Goal: Task Accomplishment & Management: Use online tool/utility

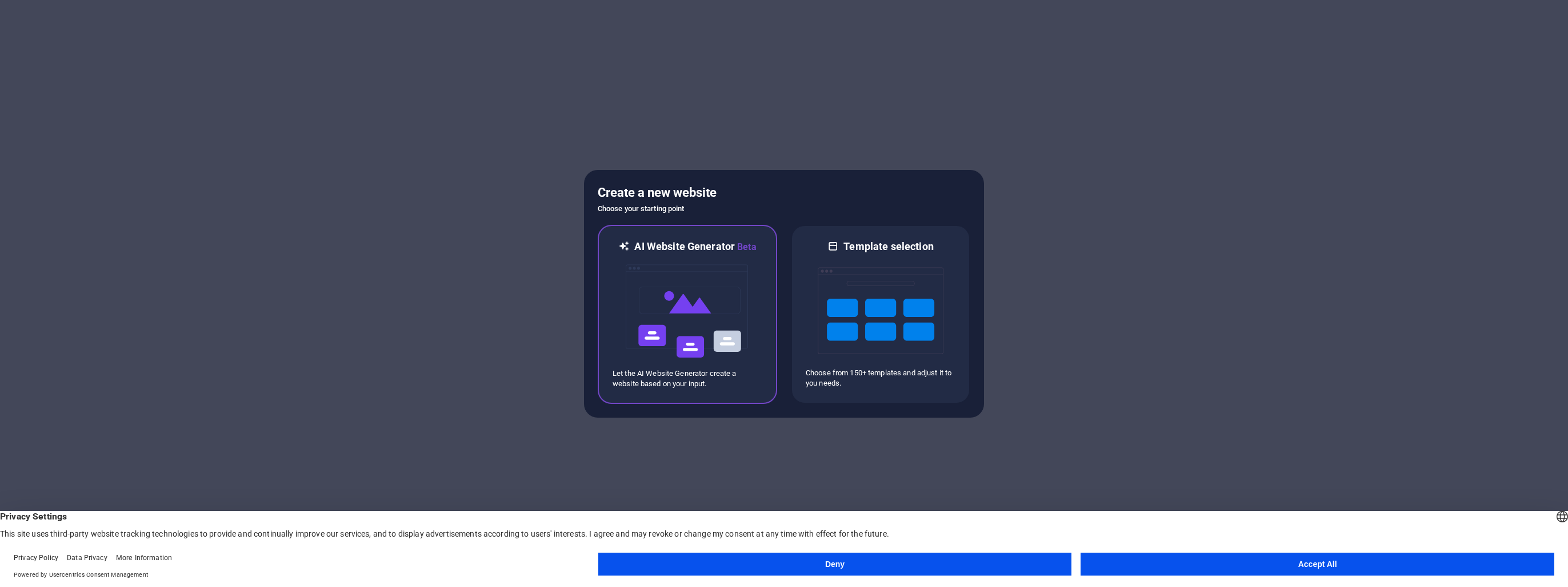
click at [703, 322] on img at bounding box center [687, 311] width 126 height 114
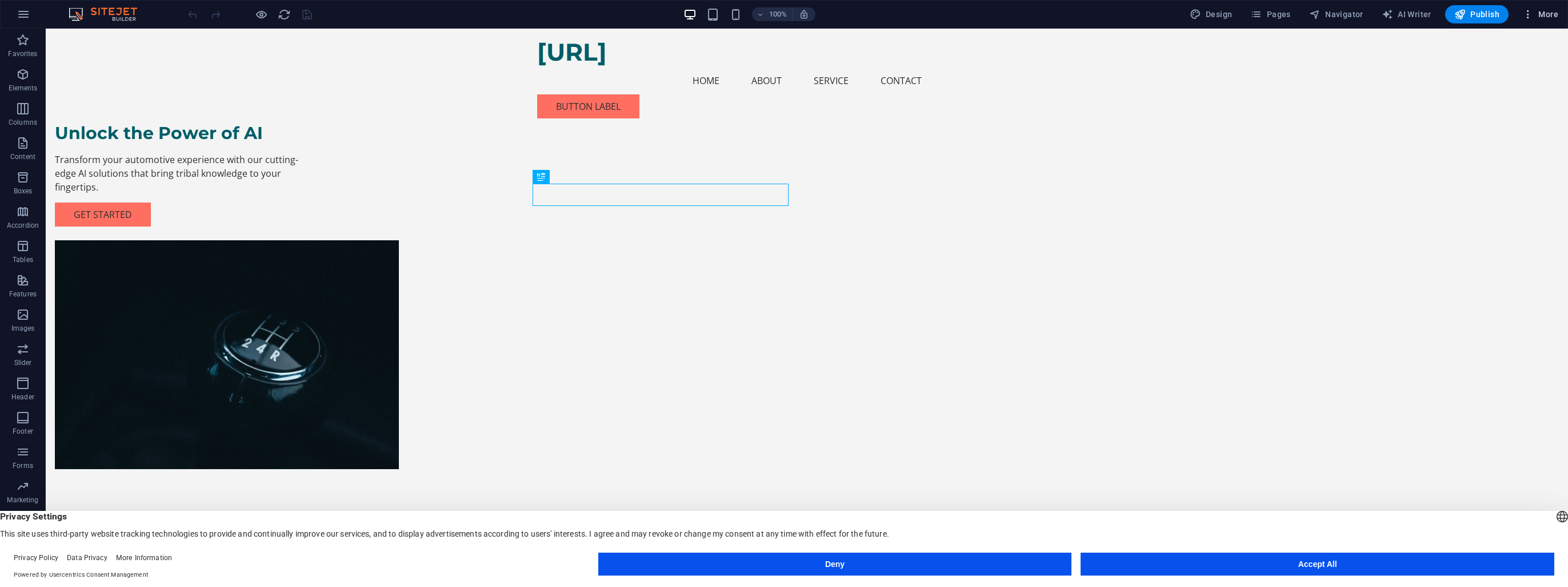
click at [1558, 12] on button "More" at bounding box center [1541, 14] width 45 height 19
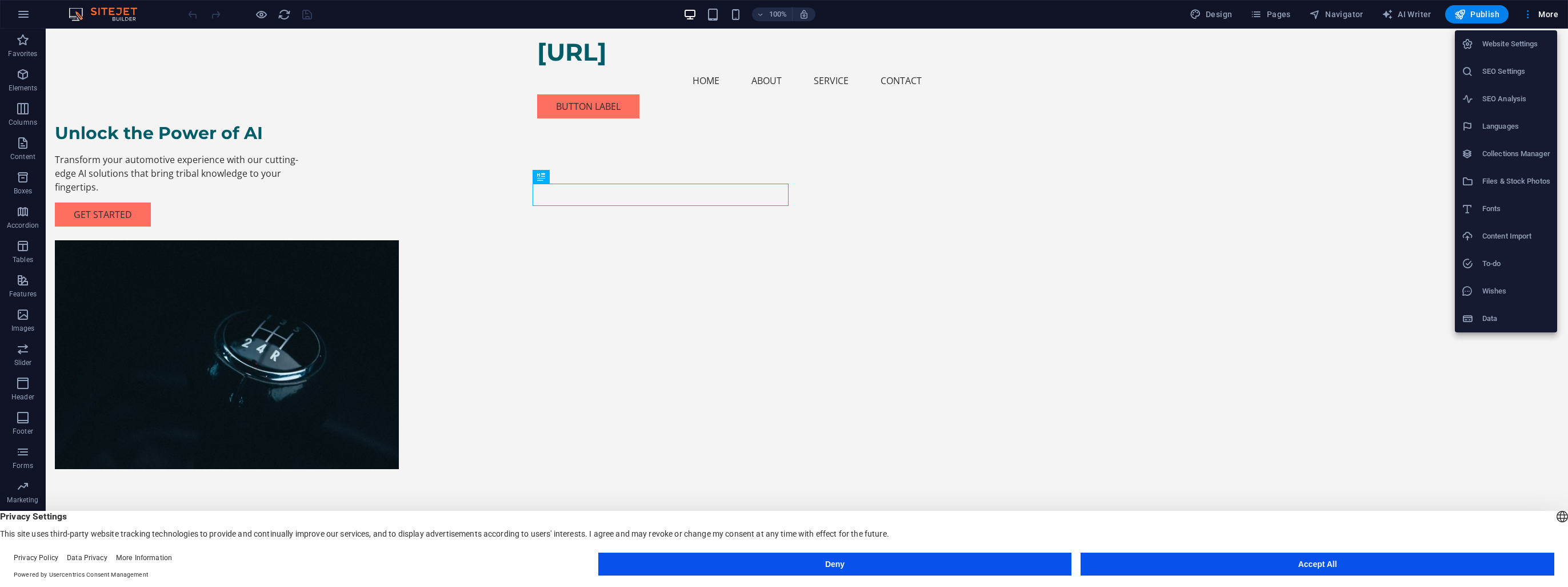
click at [1198, 128] on div at bounding box center [784, 294] width 1568 height 587
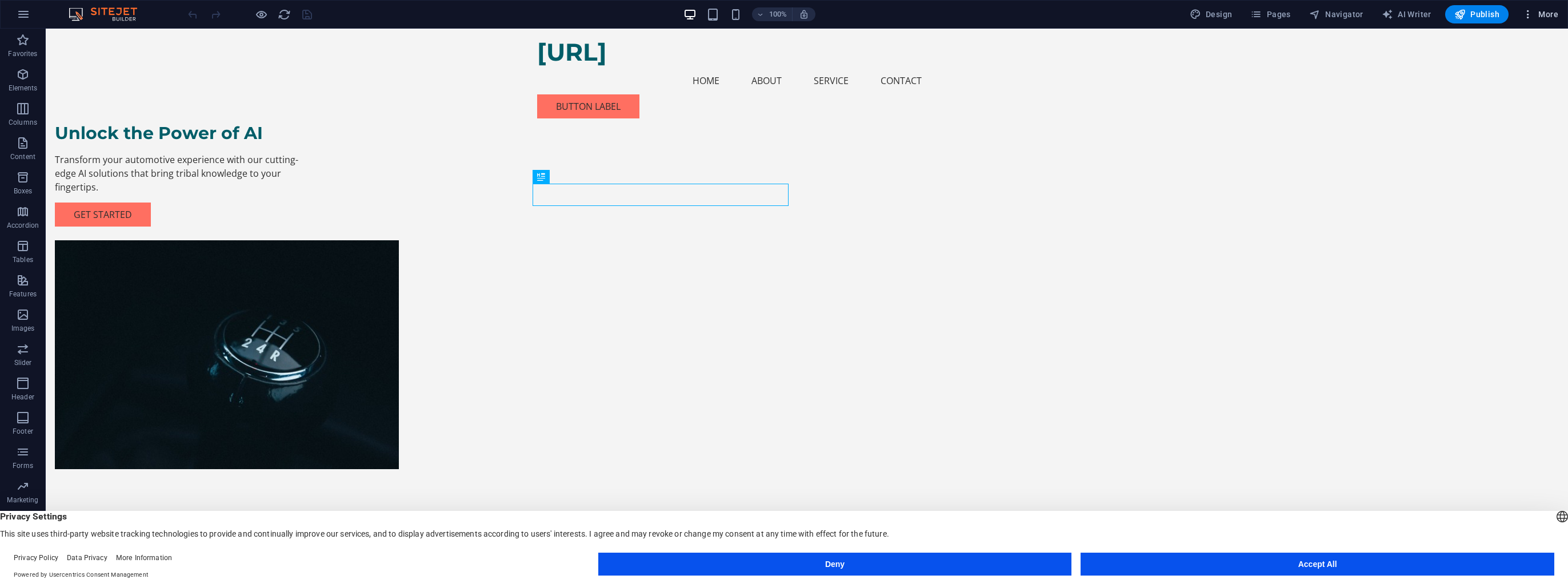
click at [1543, 14] on span "More" at bounding box center [1541, 14] width 36 height 12
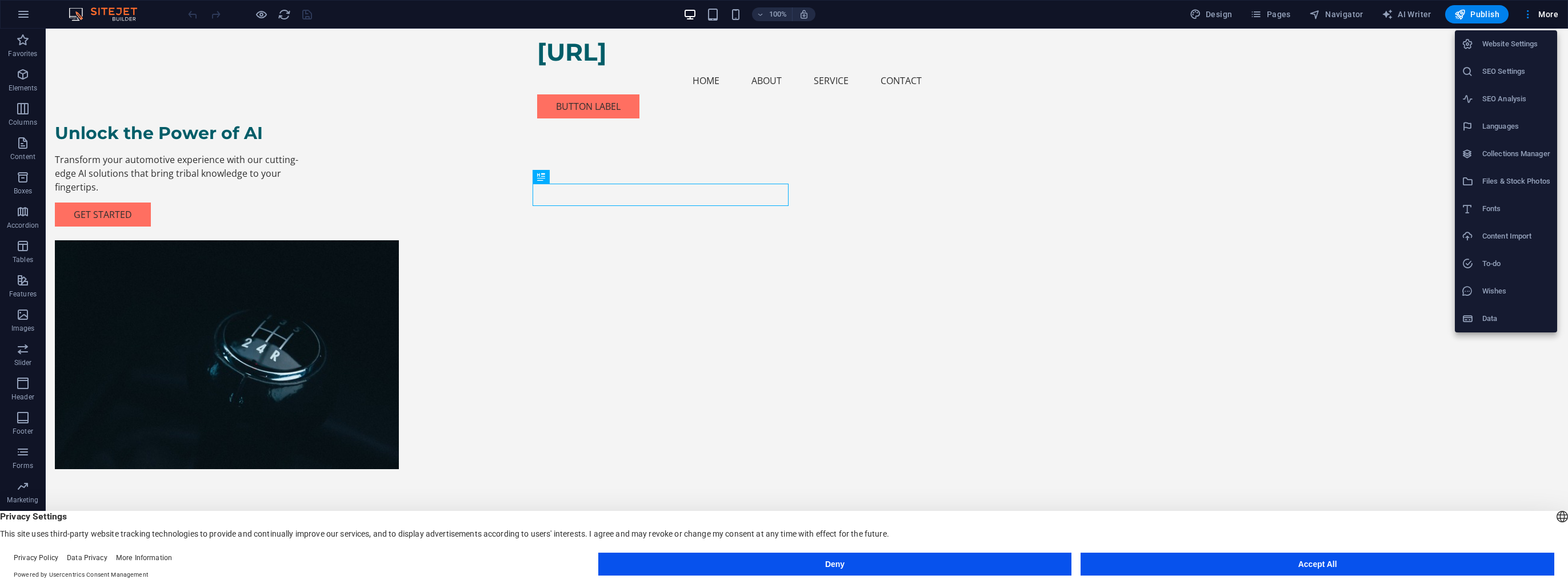
click at [1441, 356] on div at bounding box center [784, 294] width 1568 height 587
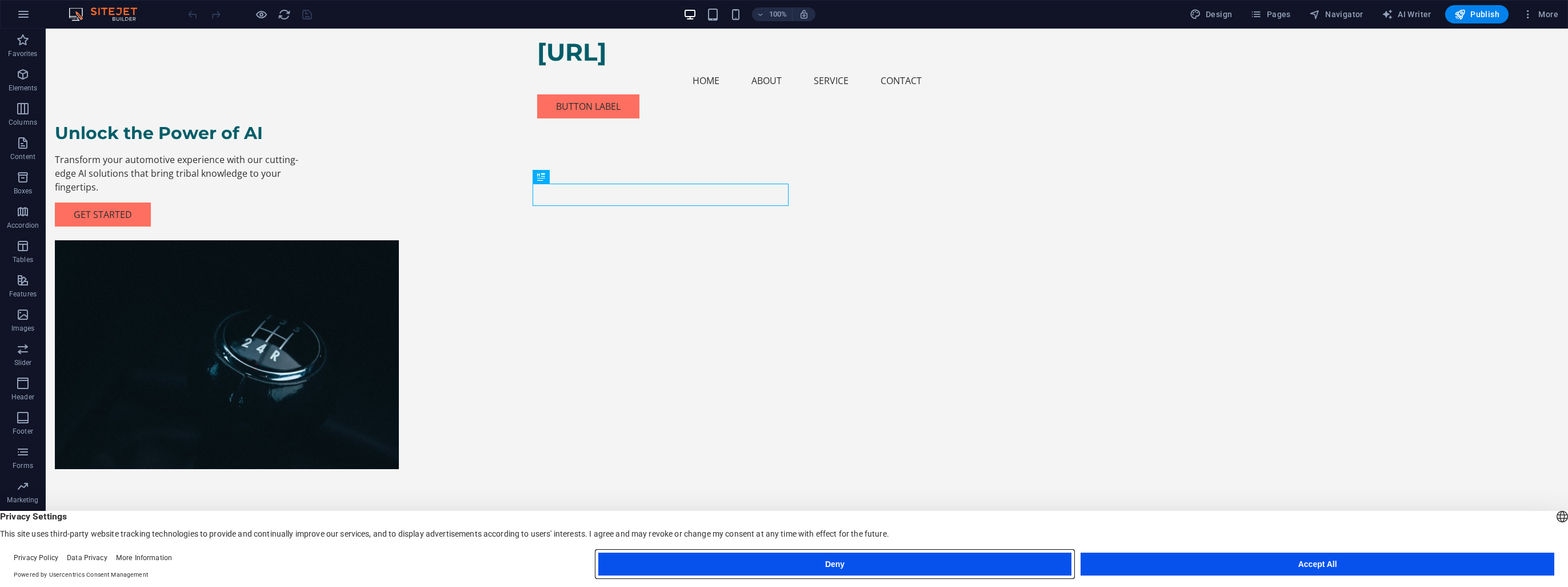
click at [888, 560] on button "Deny" at bounding box center [835, 564] width 474 height 23
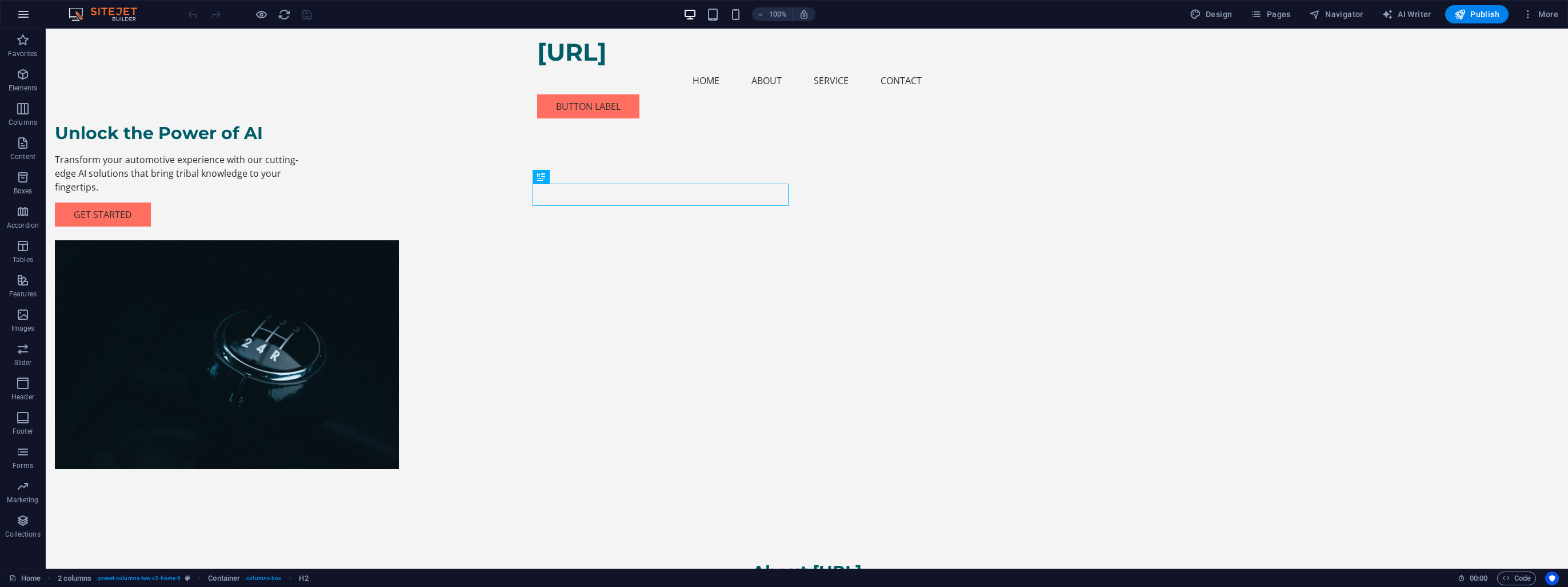
click at [23, 19] on icon "button" at bounding box center [23, 14] width 14 height 14
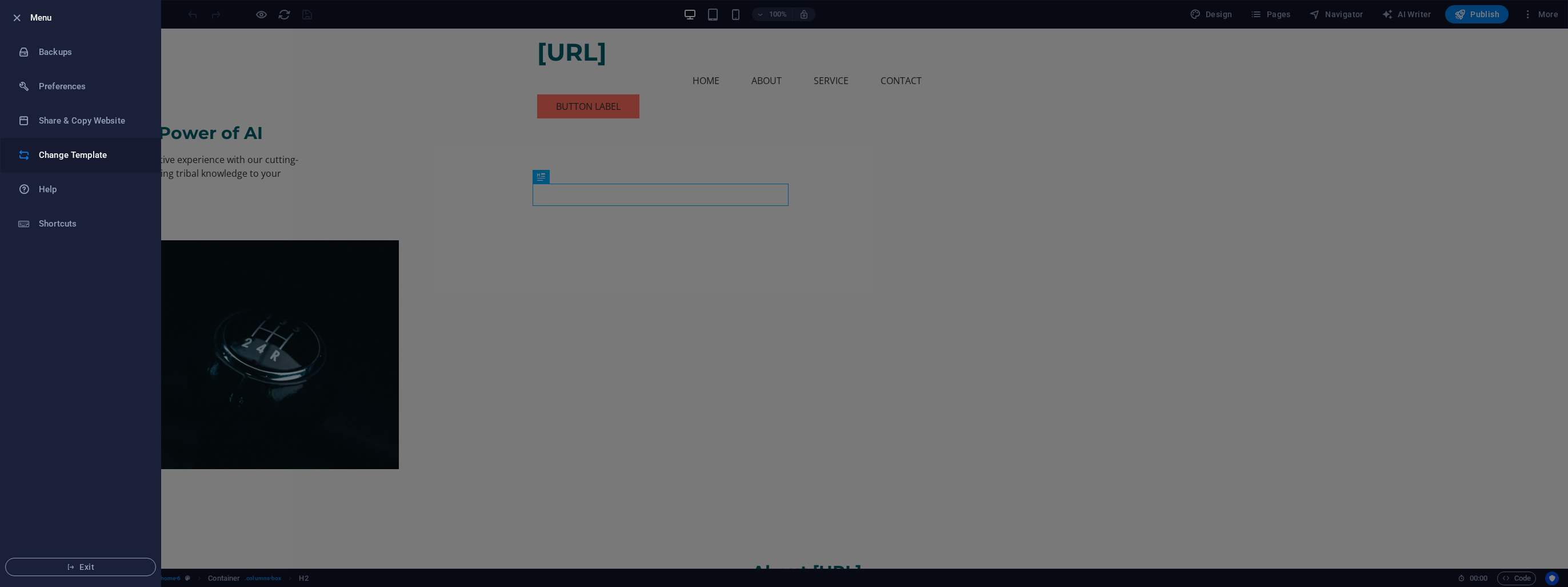
click at [82, 162] on li "Change Template" at bounding box center [80, 155] width 160 height 34
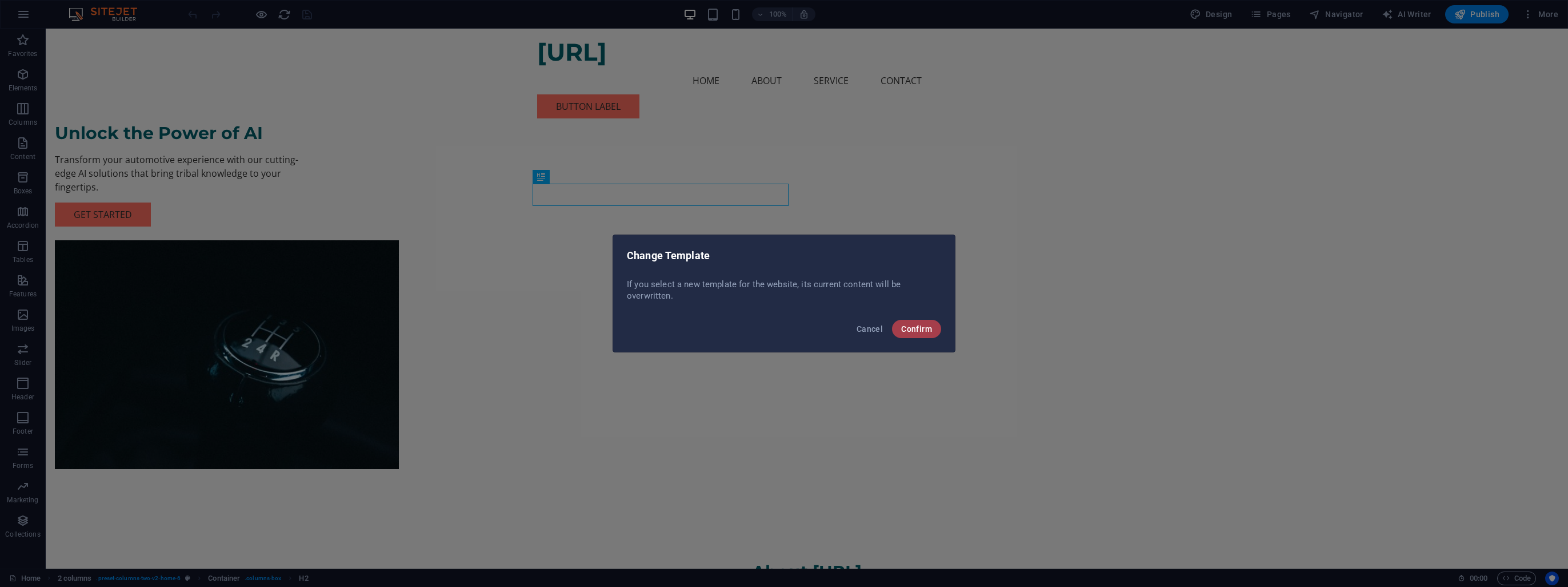
click at [927, 329] on span "Confirm" at bounding box center [916, 329] width 31 height 9
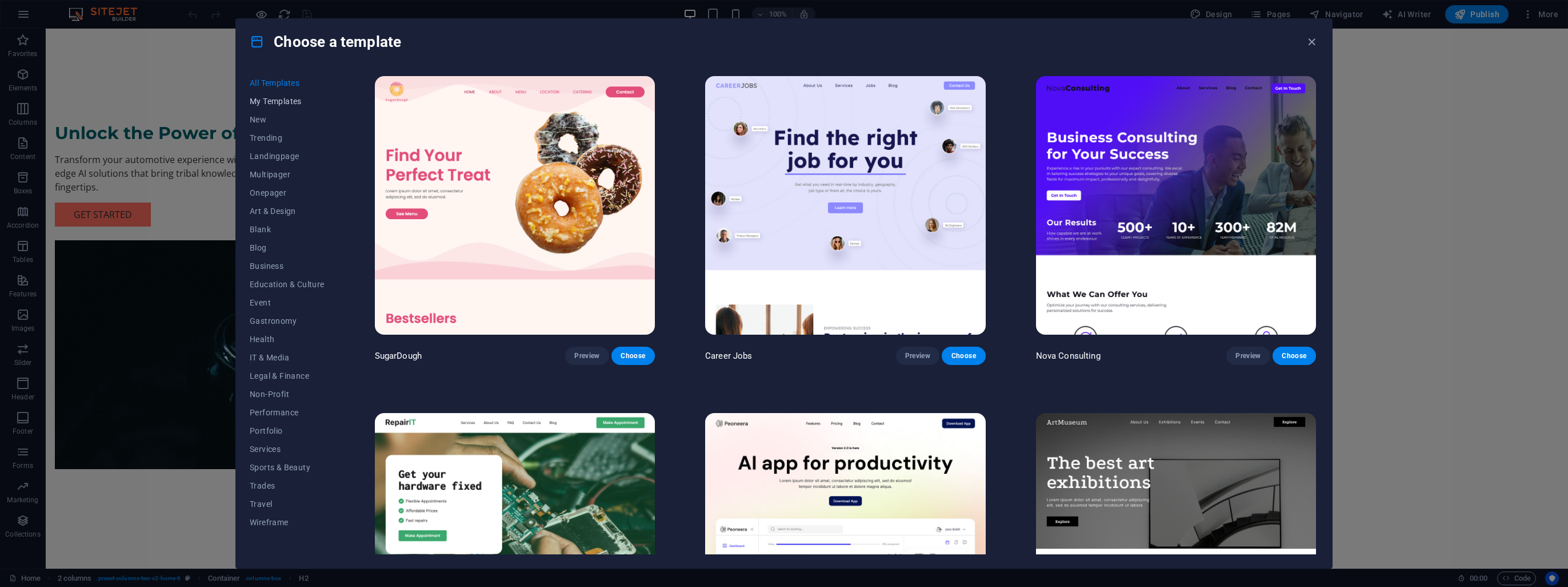
click at [273, 98] on span "My Templates" at bounding box center [287, 101] width 75 height 9
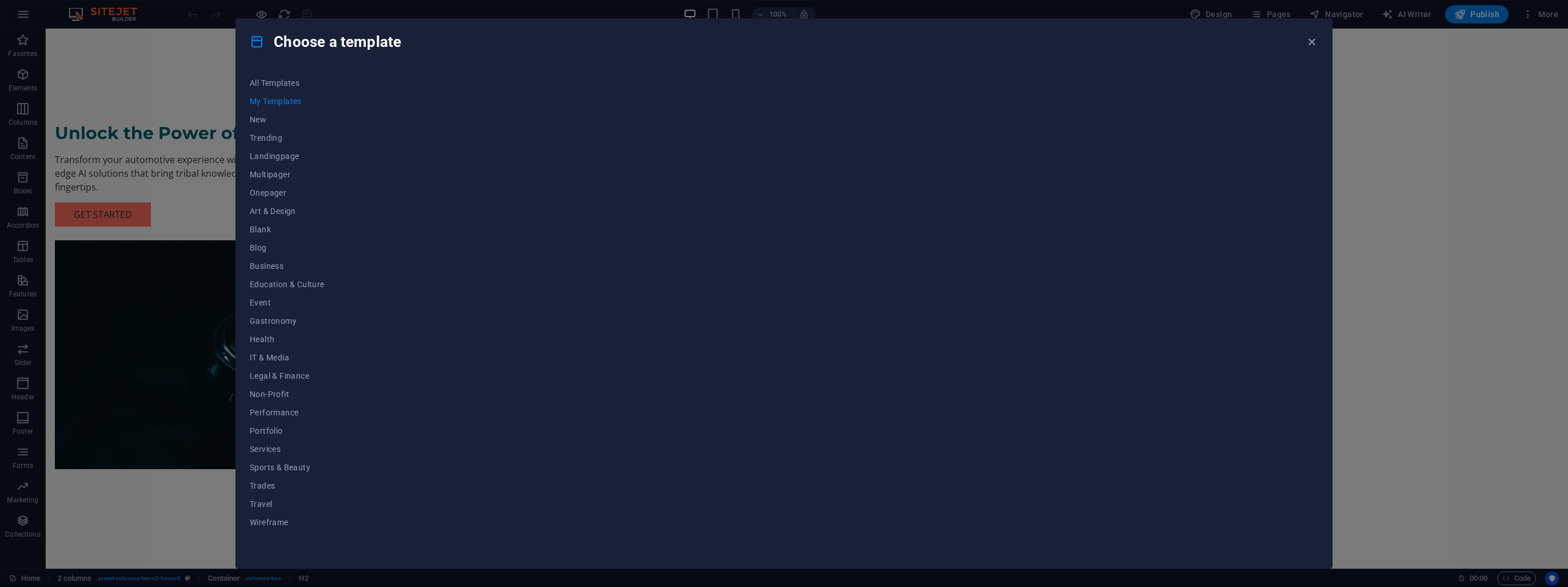
click at [823, 192] on div at bounding box center [845, 313] width 946 height 480
click at [258, 124] on button "New" at bounding box center [287, 120] width 75 height 19
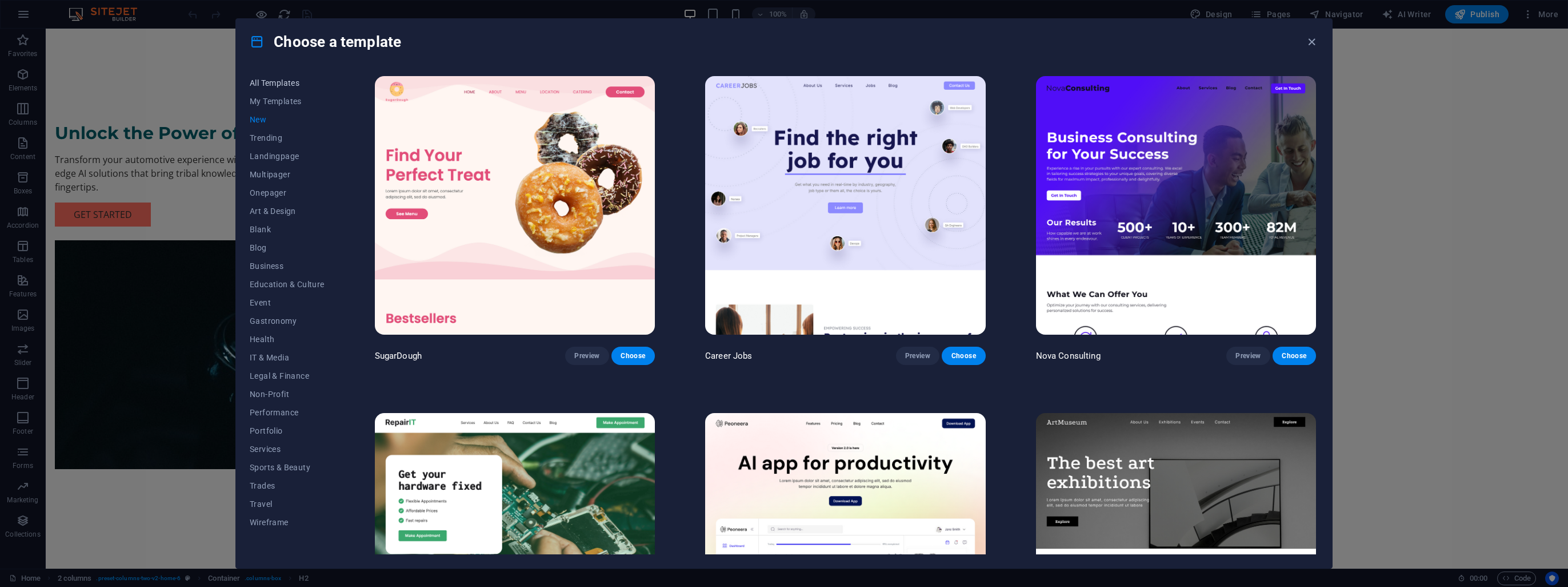
click at [271, 84] on span "All Templates" at bounding box center [287, 82] width 75 height 9
click at [271, 109] on button "My Templates" at bounding box center [287, 101] width 75 height 19
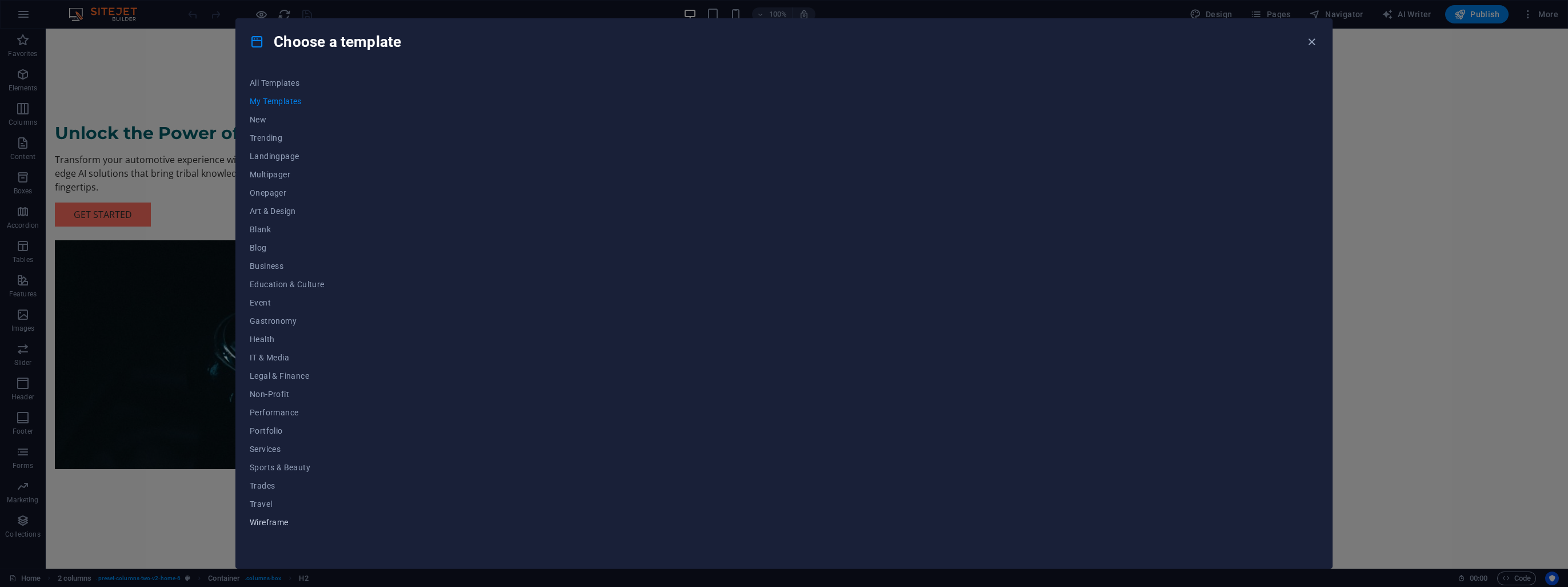
click at [272, 525] on span "Wireframe" at bounding box center [287, 522] width 75 height 9
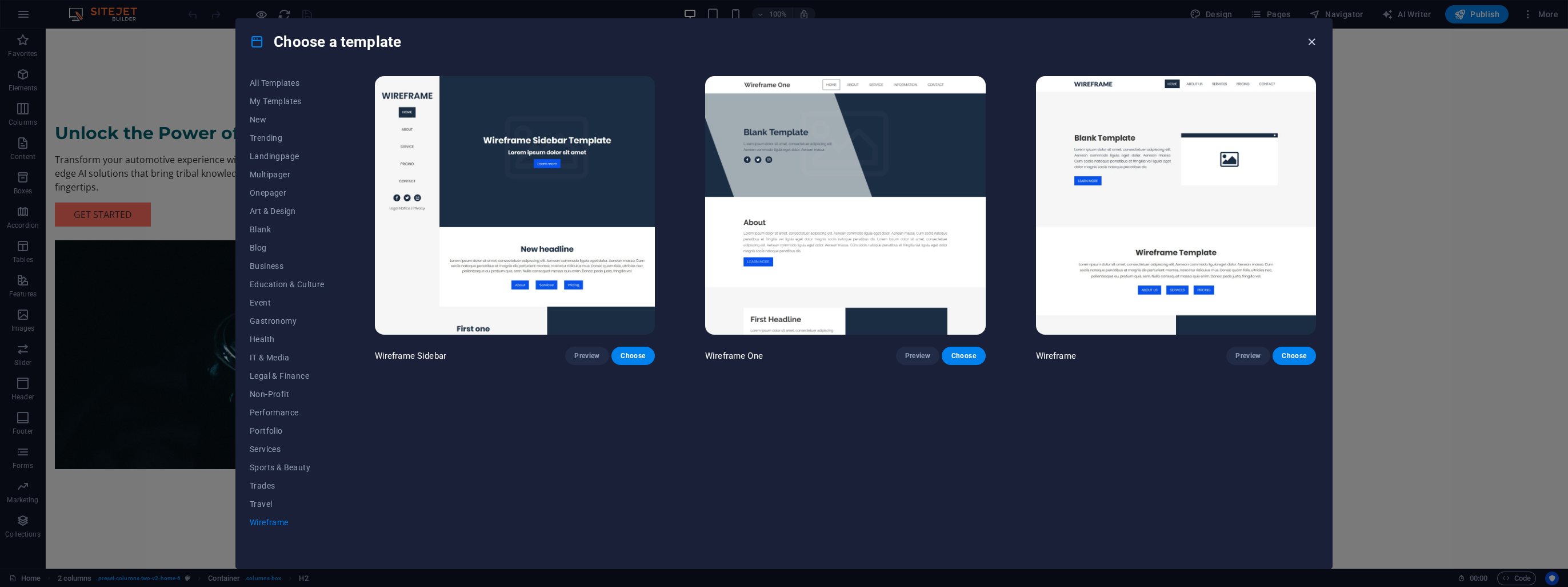
click at [1315, 41] on icon "button" at bounding box center [1311, 42] width 13 height 13
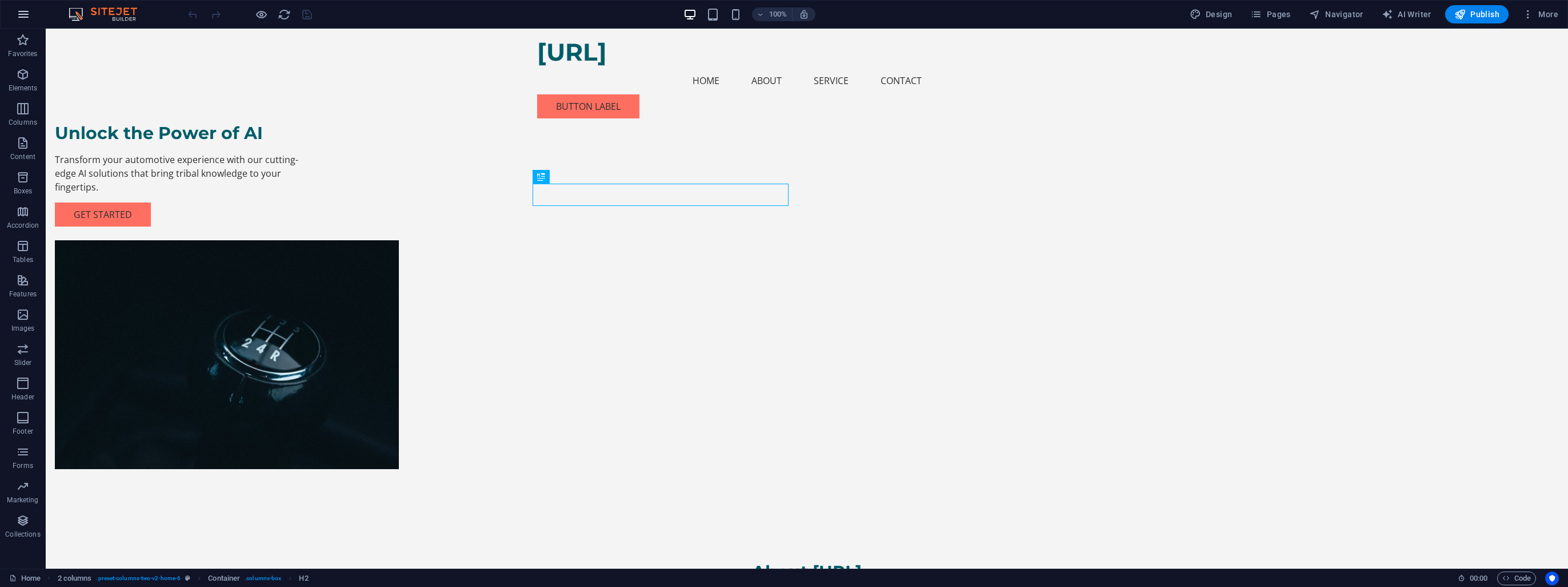
click at [26, 21] on button "button" at bounding box center [23, 14] width 27 height 27
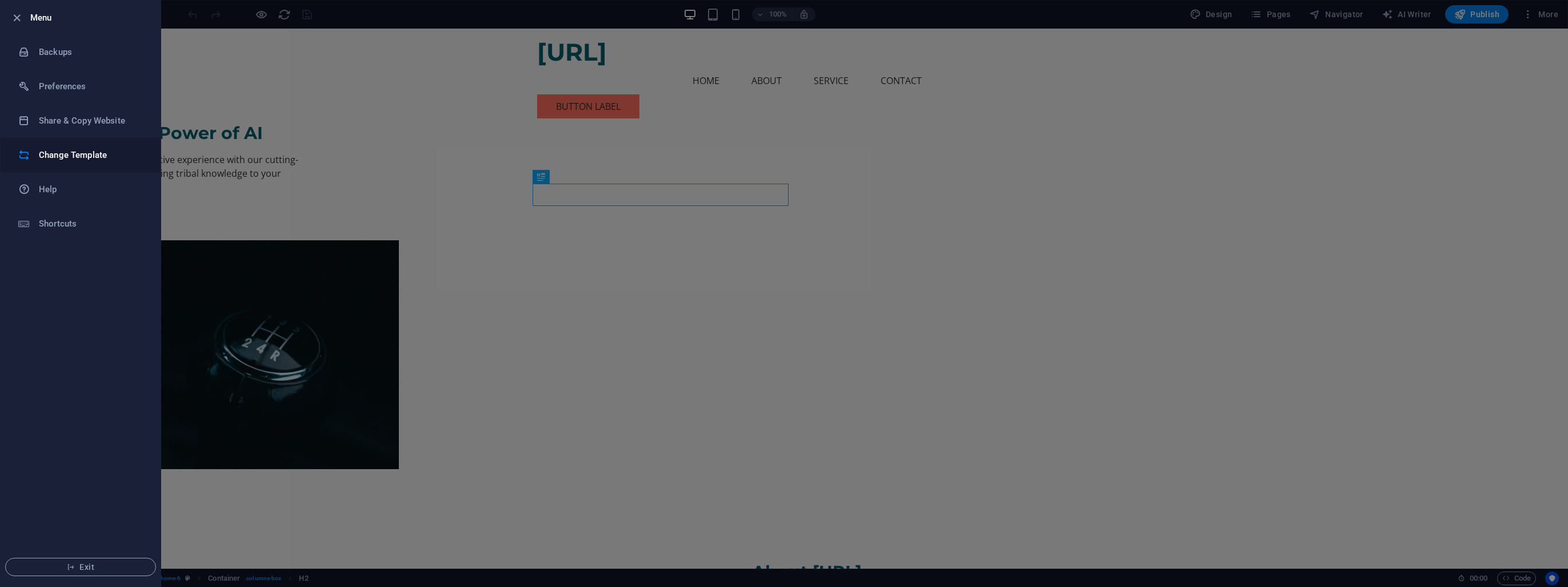
click at [91, 163] on li "Change Template" at bounding box center [80, 155] width 160 height 34
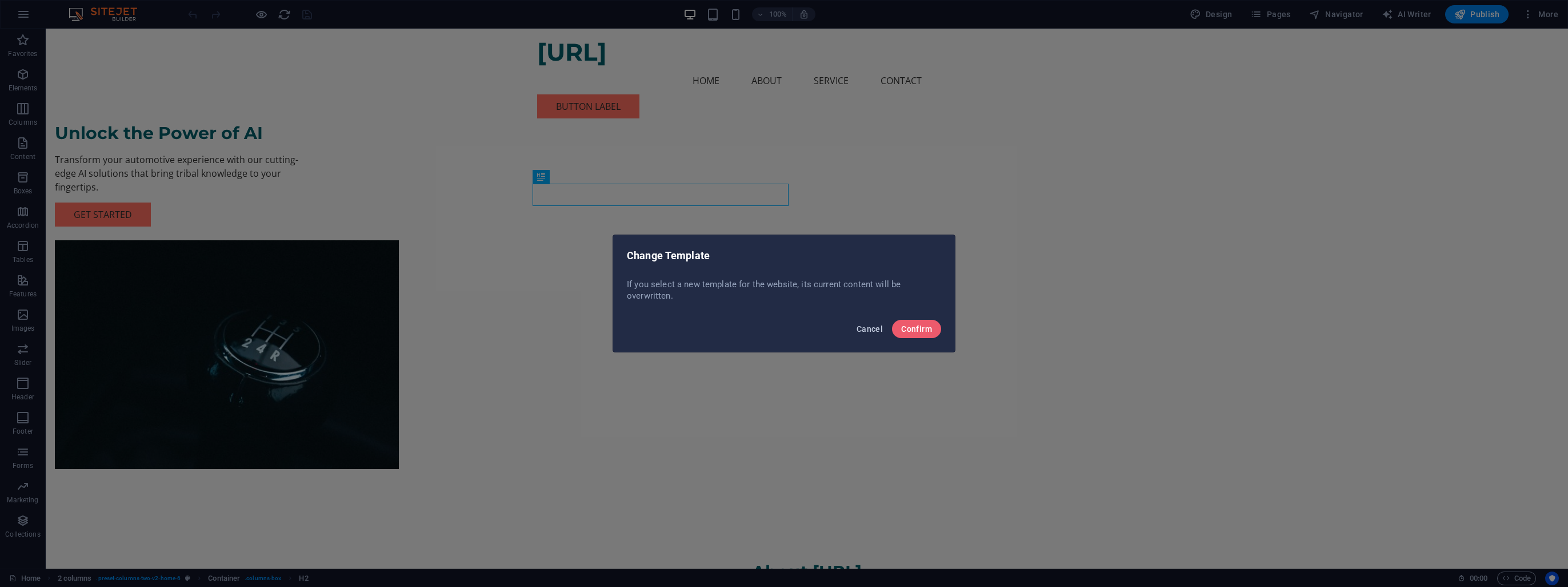
click at [872, 326] on span "Cancel" at bounding box center [870, 329] width 26 height 9
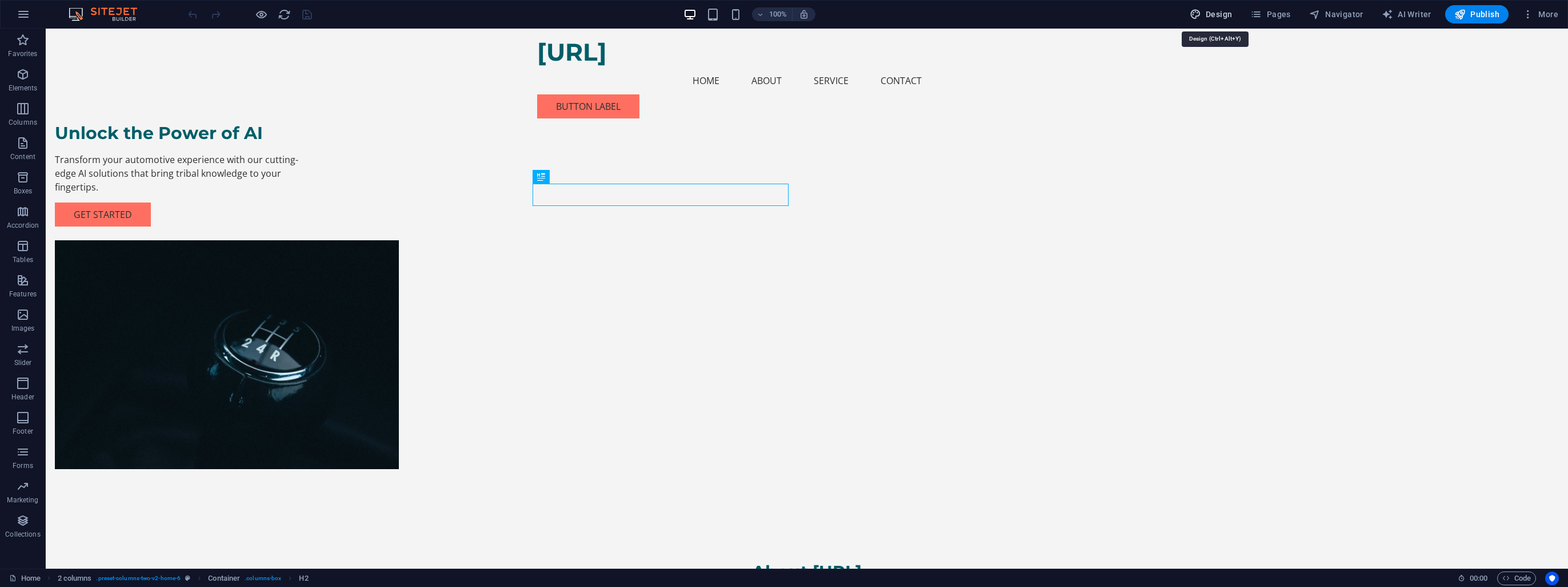
click at [1214, 12] on span "Design" at bounding box center [1211, 14] width 43 height 12
select select "px"
select select "200"
select select "px"
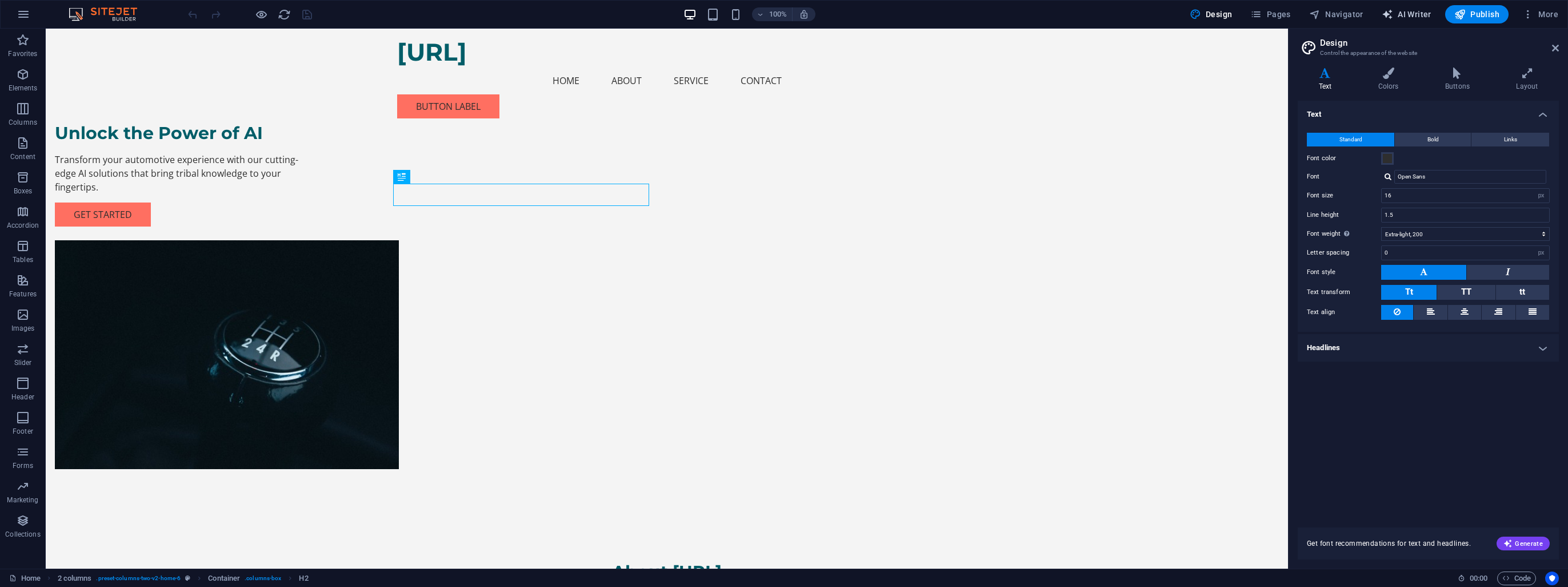
click at [1411, 15] on span "AI Writer" at bounding box center [1407, 14] width 49 height 12
select select "English"
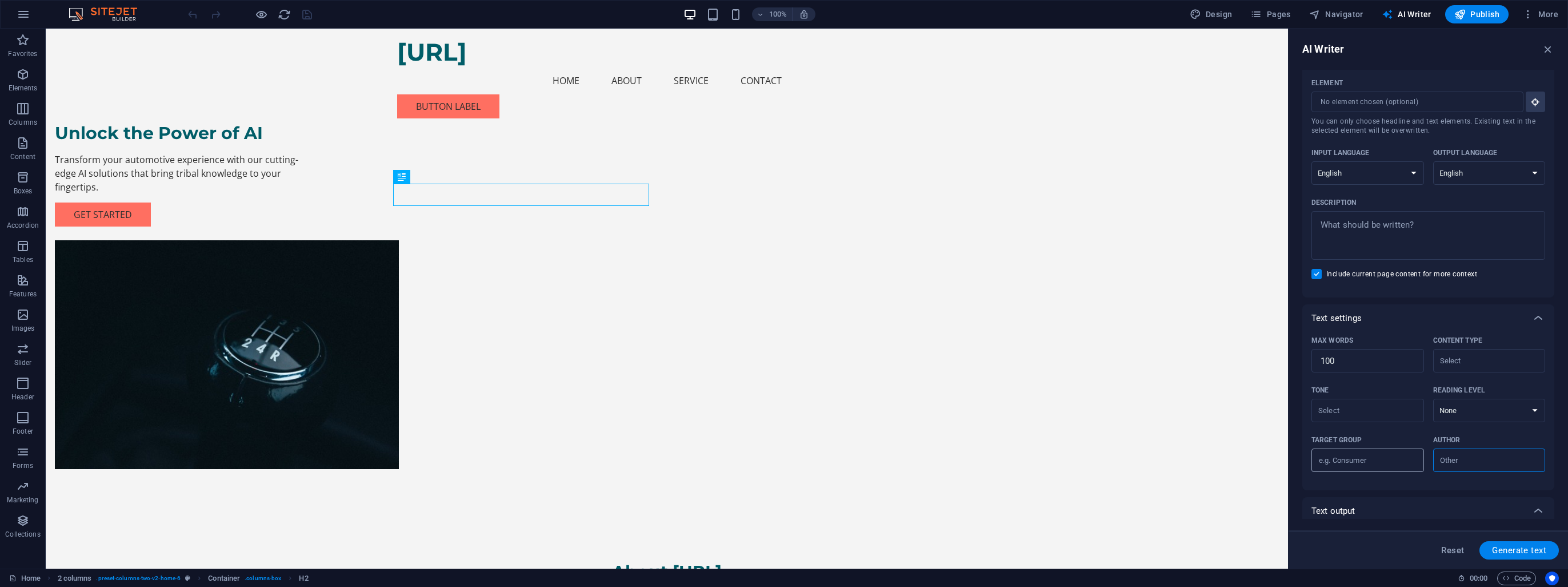
scroll to position [93, 0]
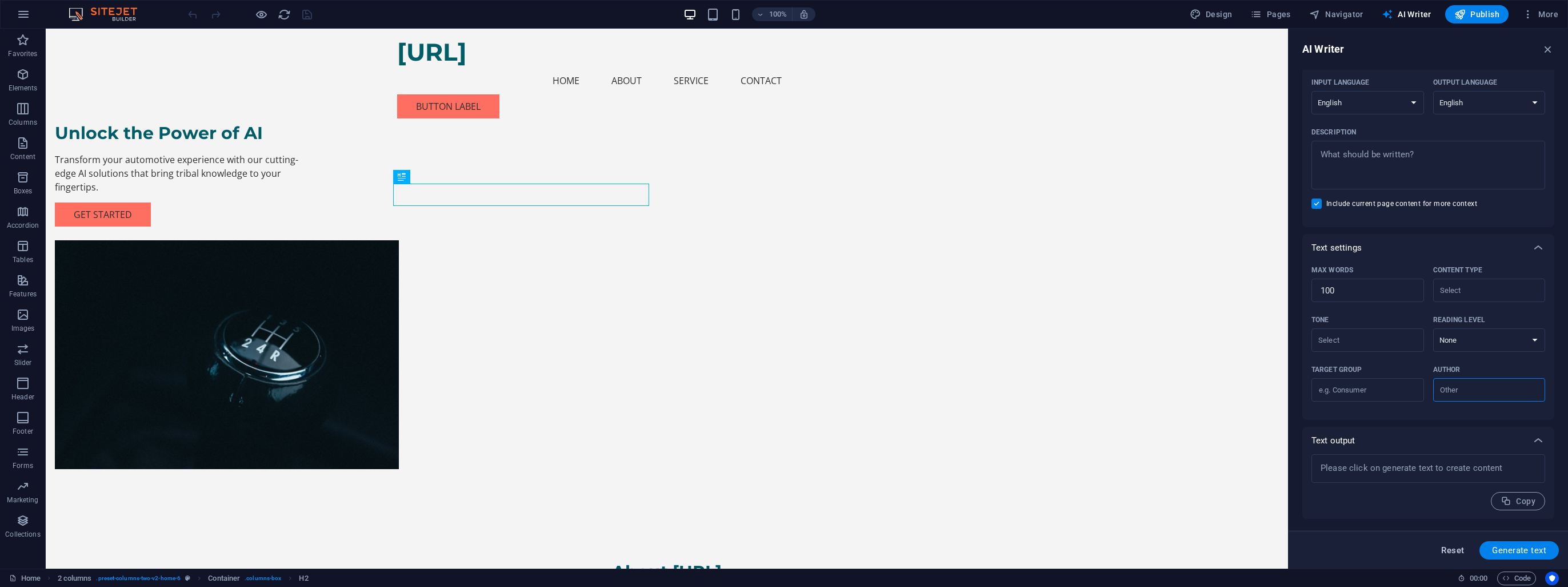
click at [1454, 551] on span "Reset" at bounding box center [1453, 550] width 23 height 9
type textarea "x"
click at [1513, 577] on span "Code" at bounding box center [1517, 578] width 29 height 14
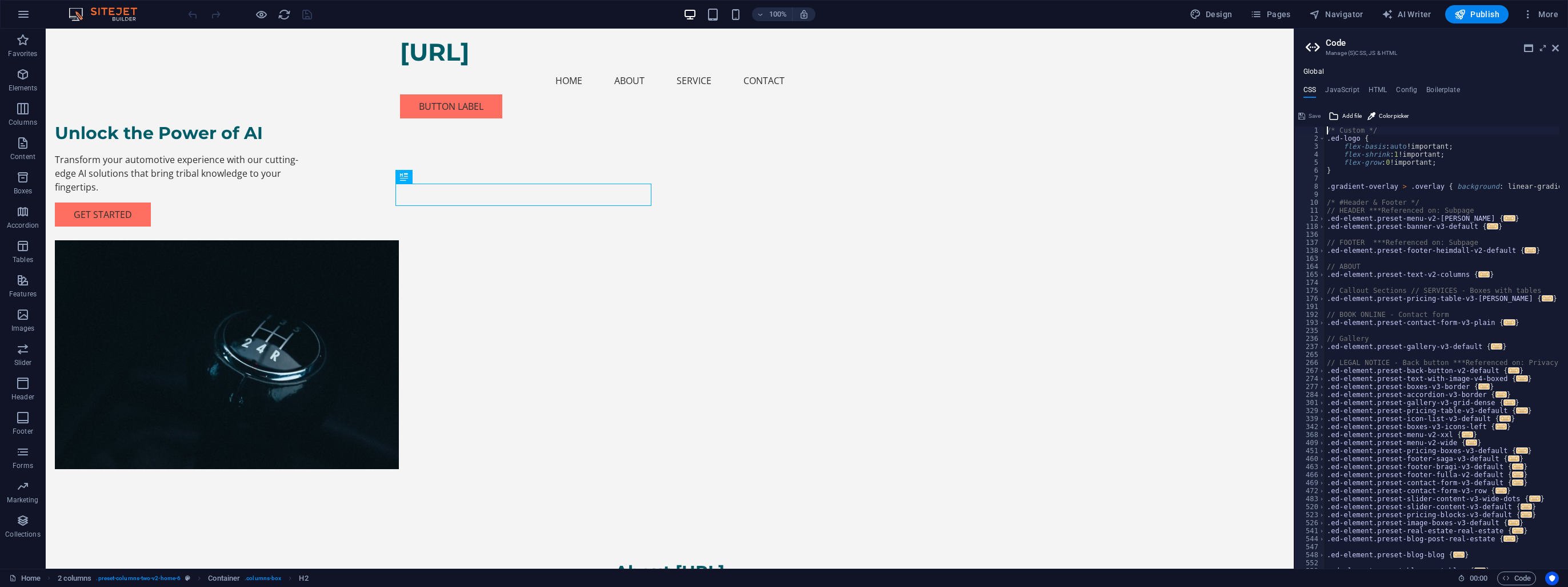
click at [1471, 337] on div "/* Custom */ .ed-logo { flex-basis : auto !important; flex-shrink : 1 !importan…" at bounding box center [1560, 351] width 470 height 450
type textarea "); }"
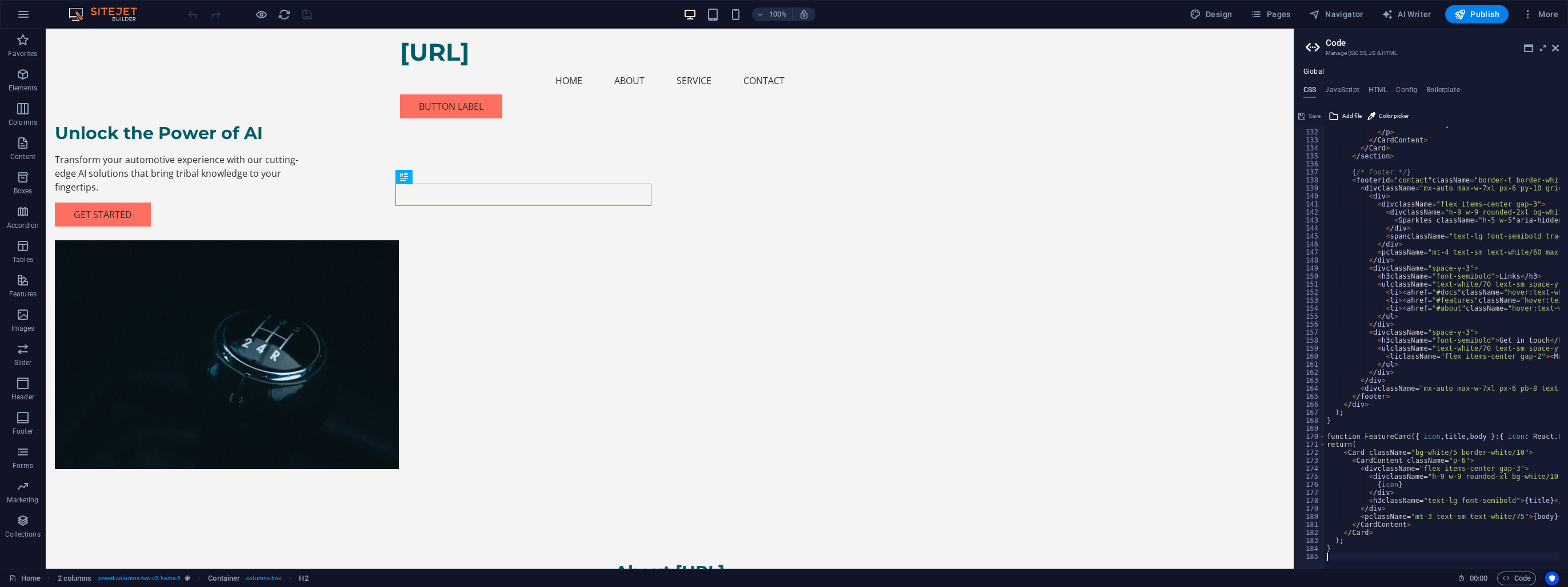
scroll to position [1048, 0]
click at [1084, 358] on div "Unlock the Power of AI Transform your automotive experience with our cutting-ed…" at bounding box center [670, 272] width 1248 height 486
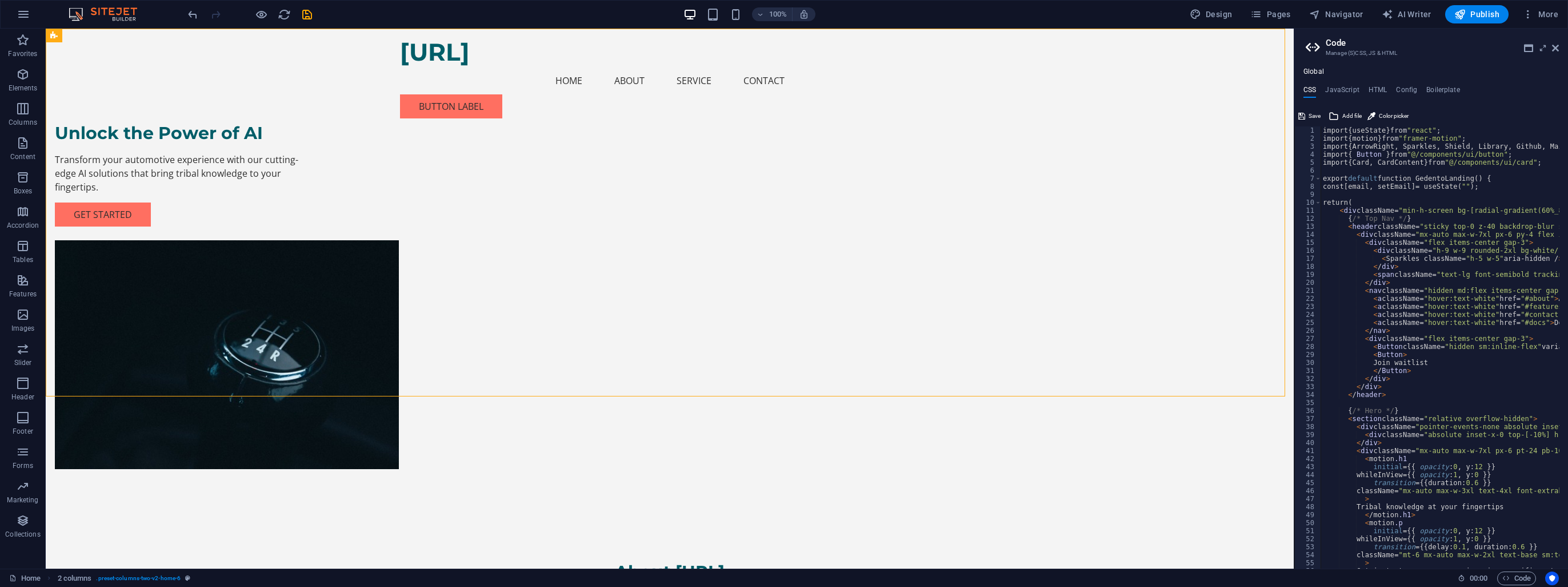
scroll to position [0, 0]
click at [1390, 85] on div "Global CSS JavaScript HTML Config Boilerplate 1 2 3 4 5 6 7 8 9 10 11 12 13 14 …" at bounding box center [1431, 318] width 274 height 501
click at [1376, 91] on h4 "HTML" at bounding box center [1378, 92] width 19 height 12
type textarea "<a href="#main-content" class="wv-link-content button">Skip to main content</a>"
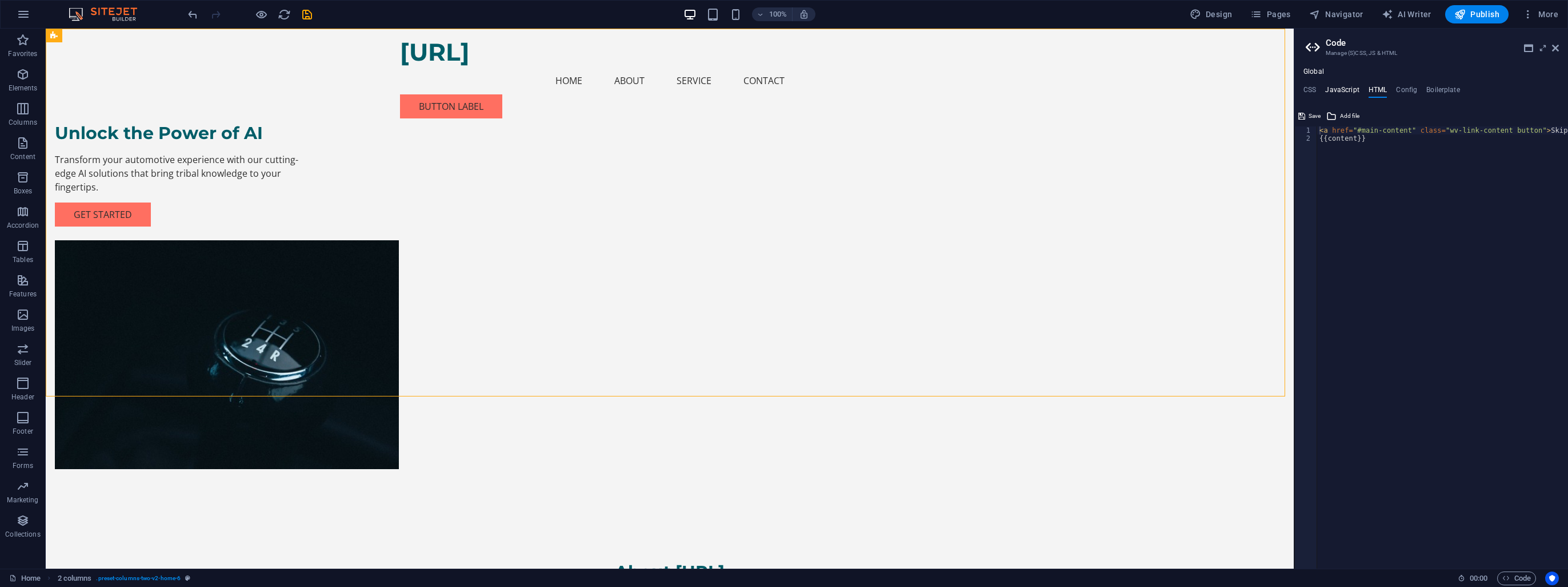
click at [1346, 90] on h4 "JavaScript" at bounding box center [1342, 92] width 34 height 12
type textarea "/* JS for preset "Menu V2" */"
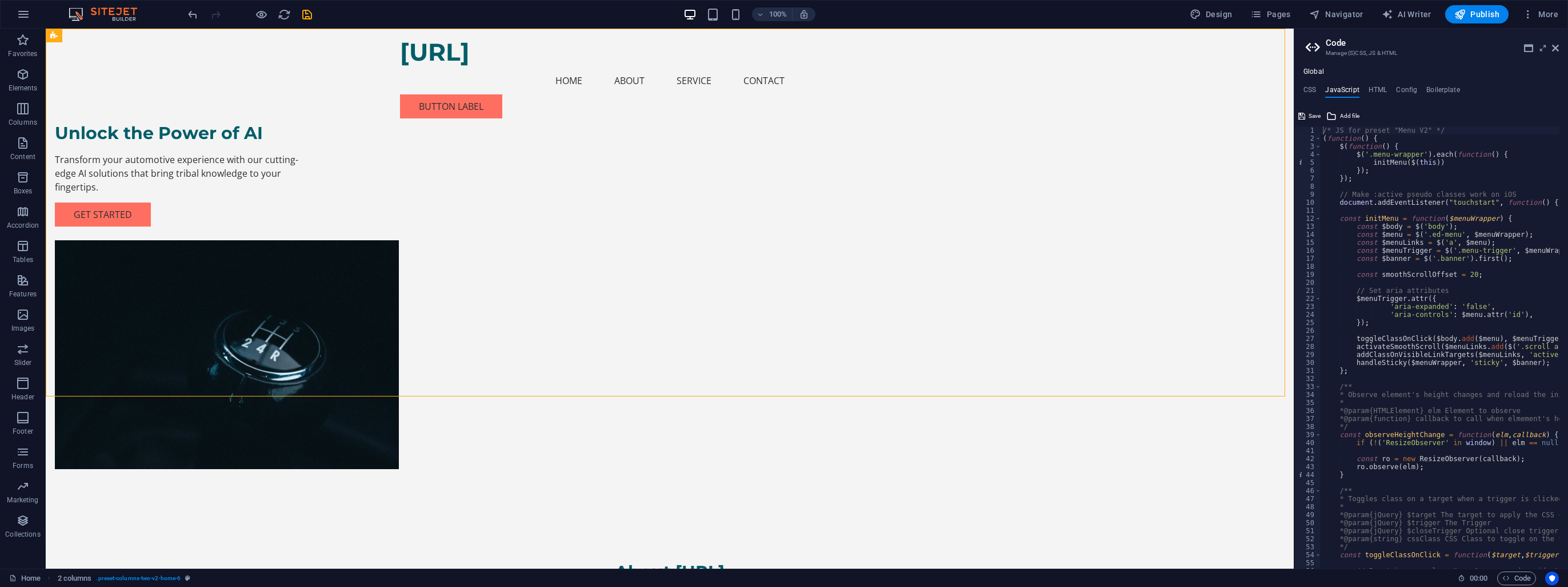
click at [1318, 87] on ul "CSS JavaScript HTML Config Boilerplate" at bounding box center [1431, 92] width 274 height 12
click at [1312, 87] on h4 "CSS" at bounding box center [1310, 92] width 12 height 12
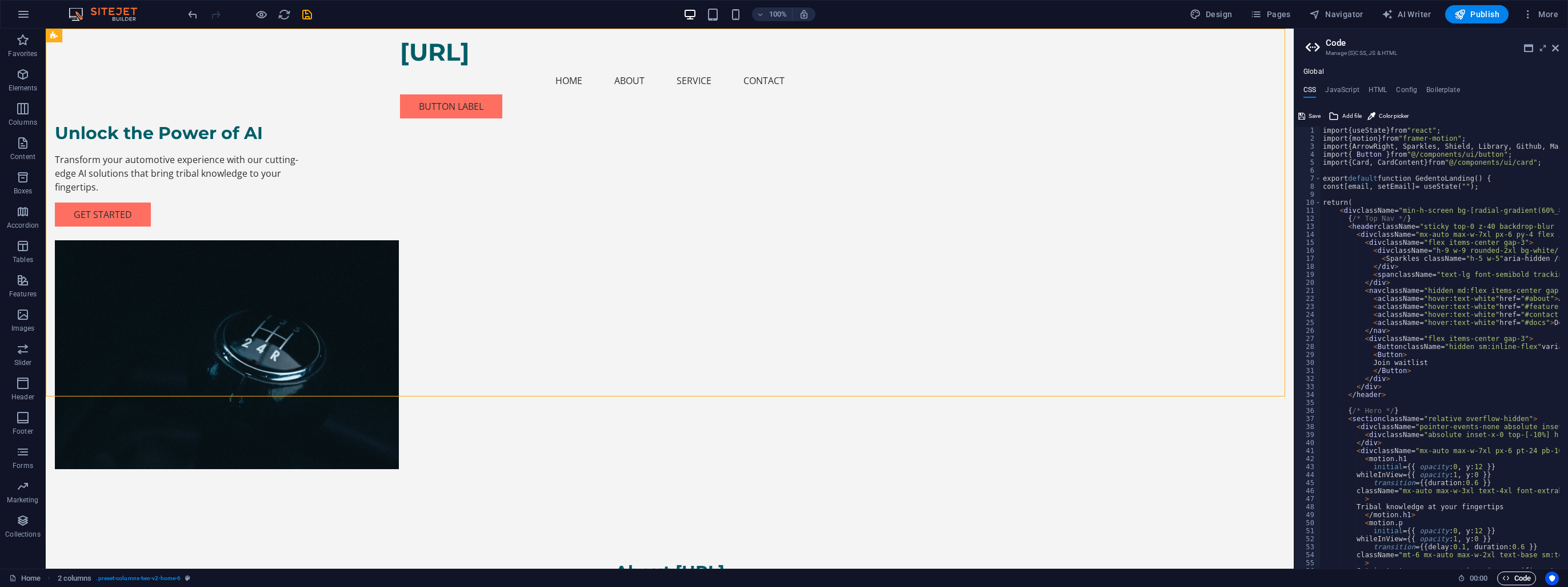
click at [1512, 572] on span "Code" at bounding box center [1517, 578] width 29 height 14
click at [1135, 182] on div "Unlock the Power of AI Transform your automotive experience with our cutting-ed…" at bounding box center [670, 272] width 1248 height 486
click at [1557, 46] on aside "Code Manage (S)CSS, JS & HTML Global CSS JavaScript HTML Config Boilerplate 1 2…" at bounding box center [1431, 298] width 274 height 540
click at [1557, 47] on icon at bounding box center [1556, 47] width 7 height 9
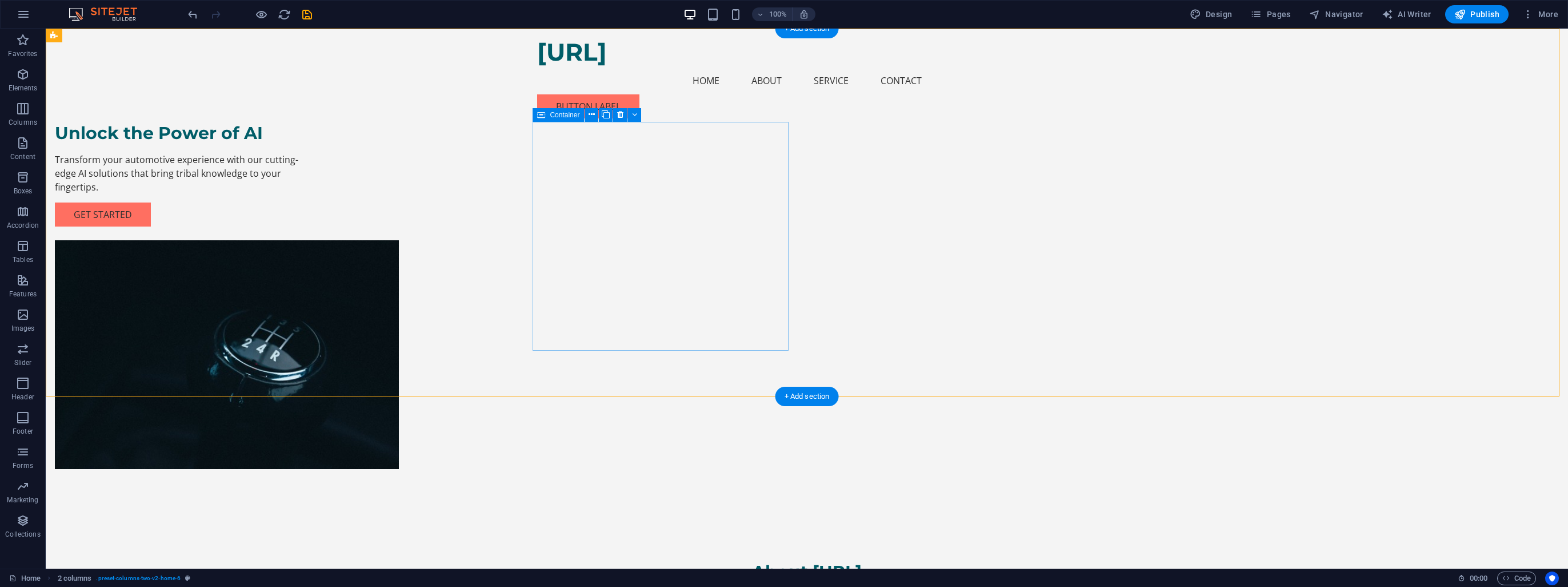
click at [311, 227] on div "Unlock the Power of AI Transform your automotive experience with our cutting-ed…" at bounding box center [183, 174] width 256 height 104
click at [22, 14] on icon "button" at bounding box center [23, 14] width 14 height 14
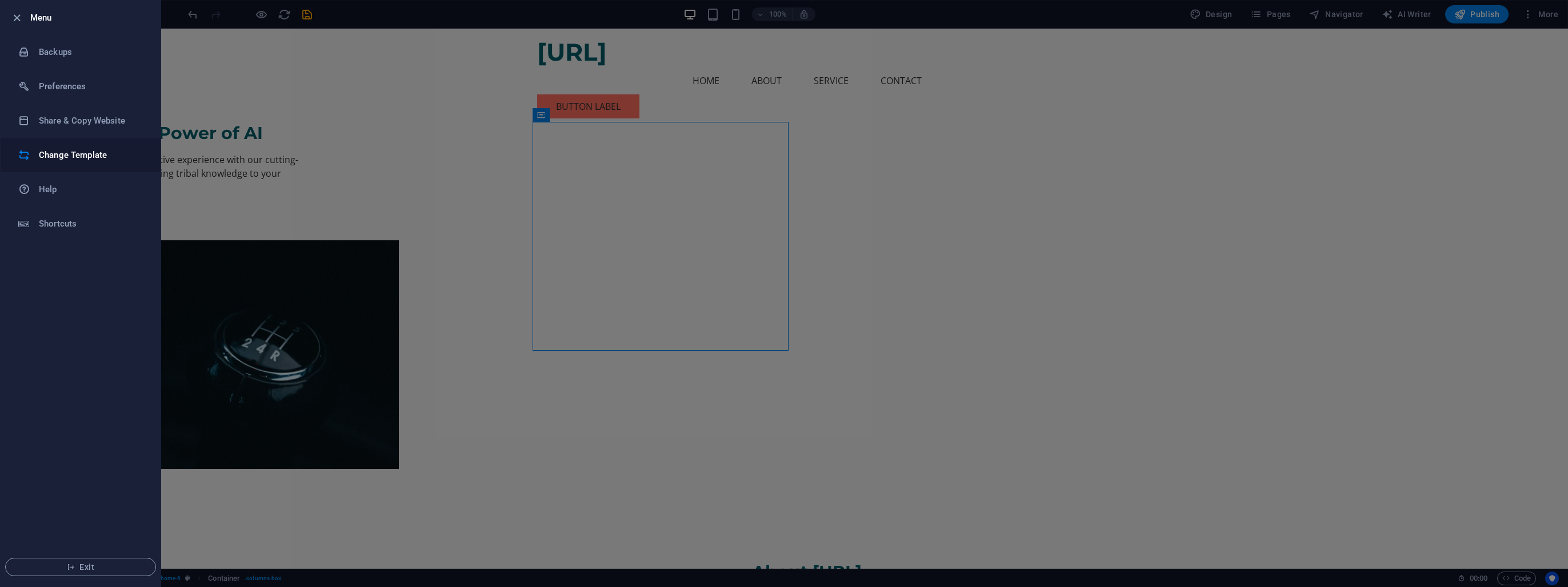
click at [61, 152] on h6 "Change Template" at bounding box center [92, 155] width 106 height 14
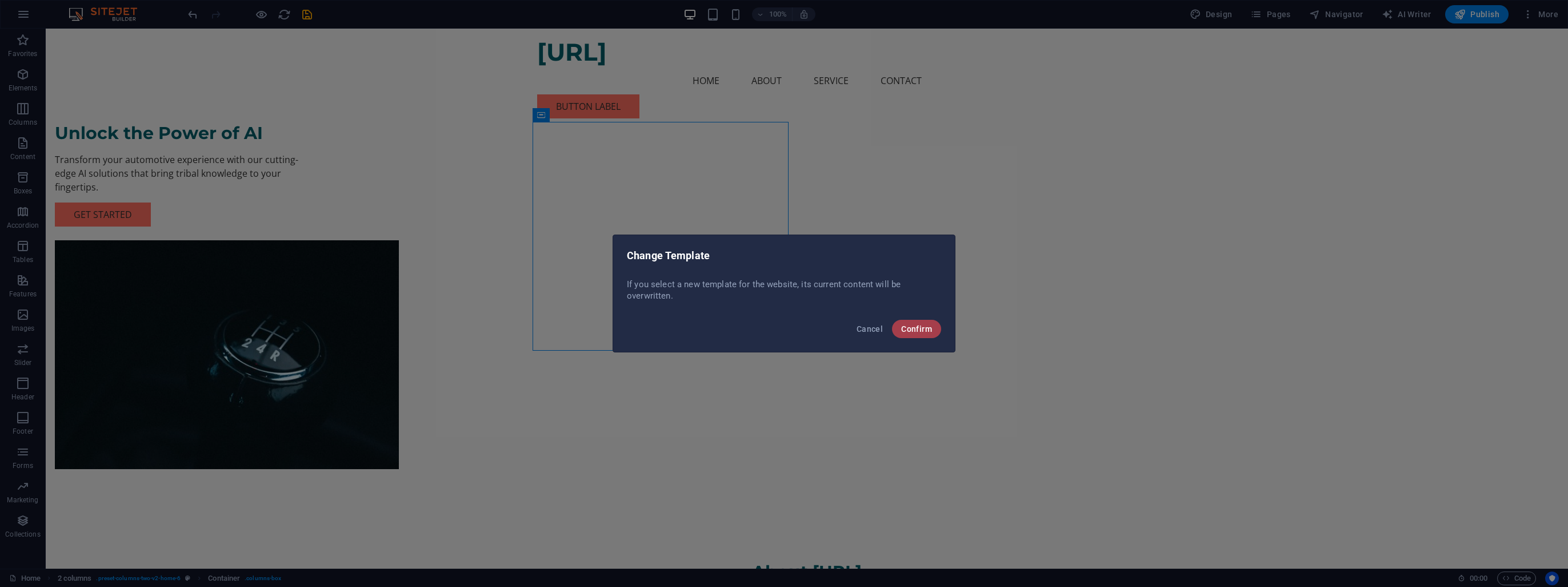
click at [931, 337] on button "Confirm" at bounding box center [917, 329] width 49 height 19
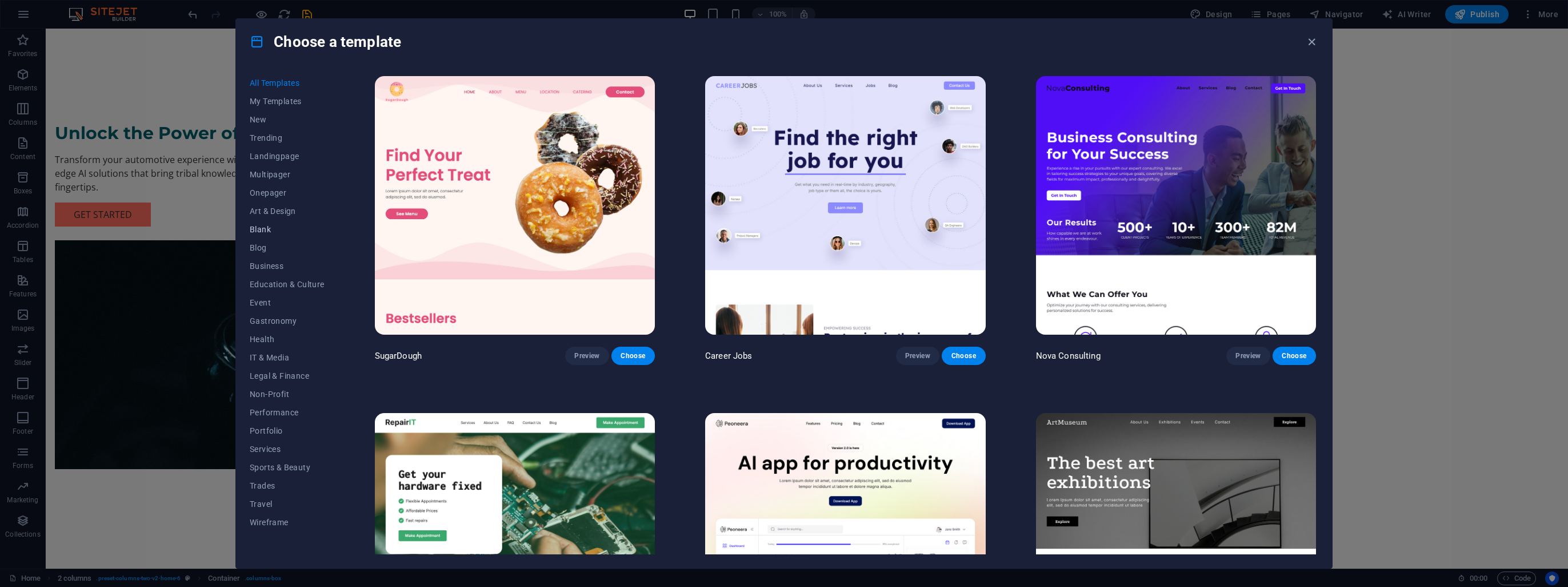
click at [279, 229] on span "Blank" at bounding box center [287, 229] width 75 height 9
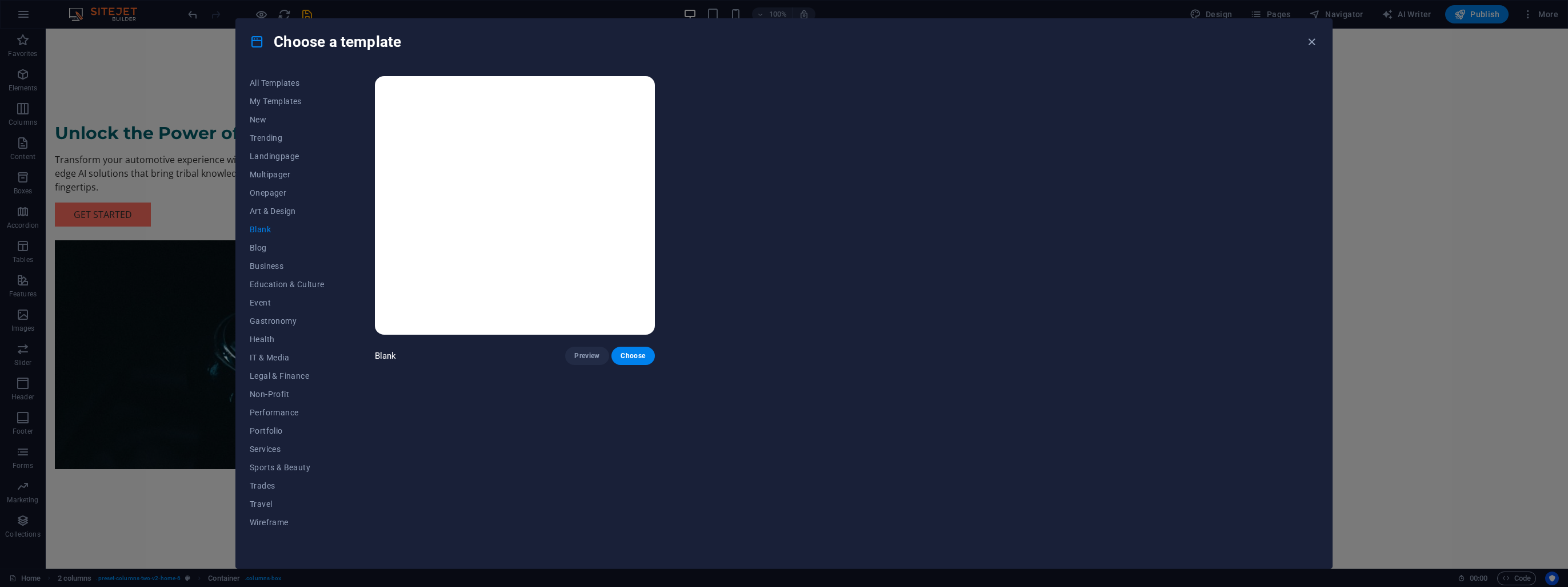
click at [614, 221] on img at bounding box center [515, 206] width 280 height 258
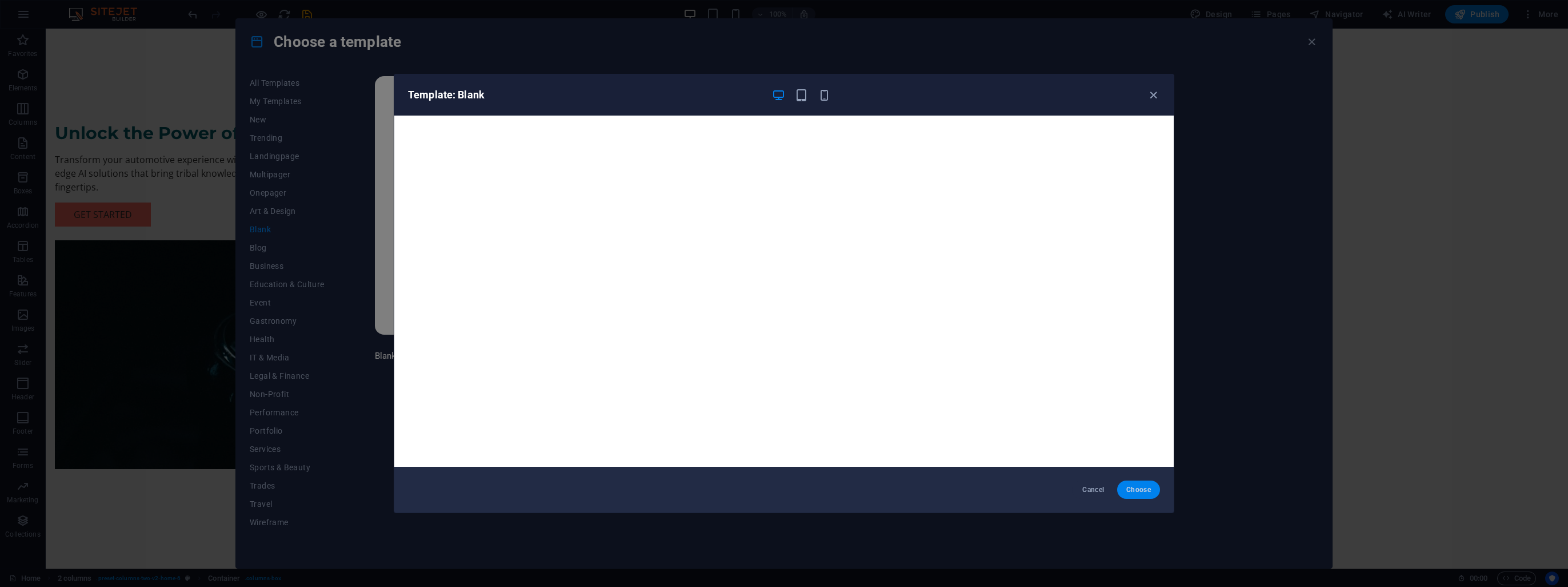
click at [1145, 485] on button "Choose" at bounding box center [1139, 489] width 43 height 19
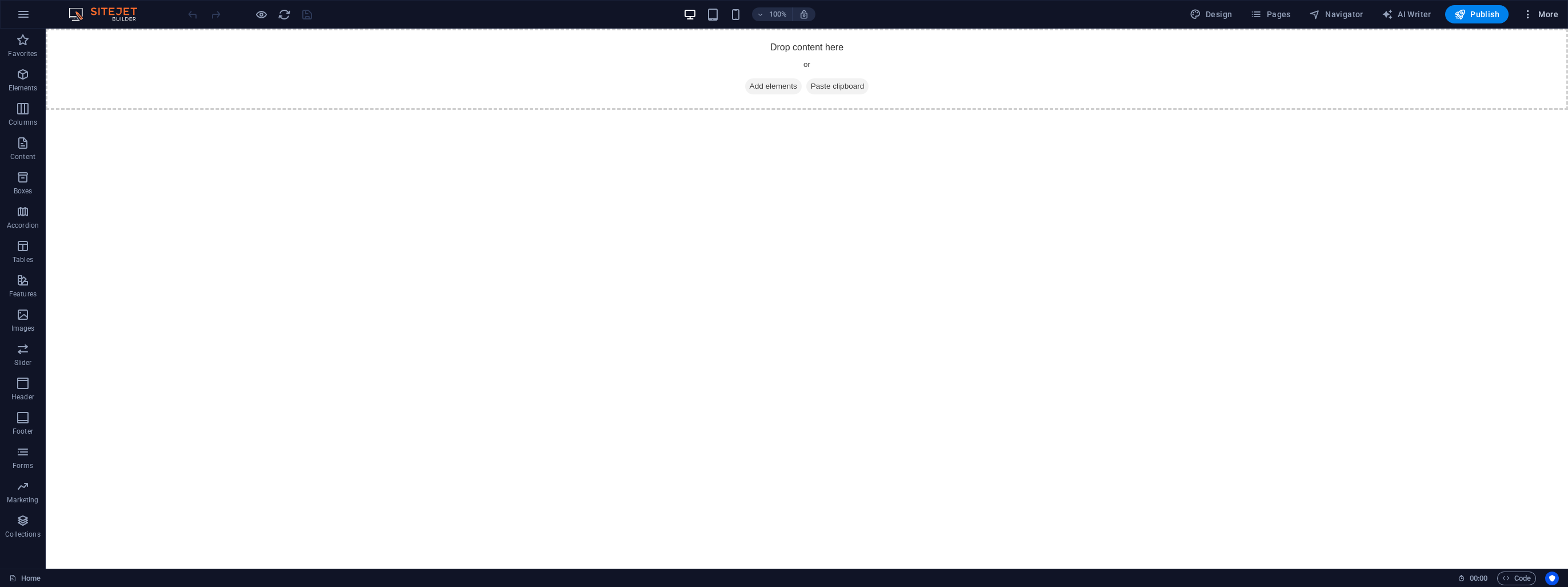
click at [1556, 12] on span "More" at bounding box center [1541, 14] width 36 height 12
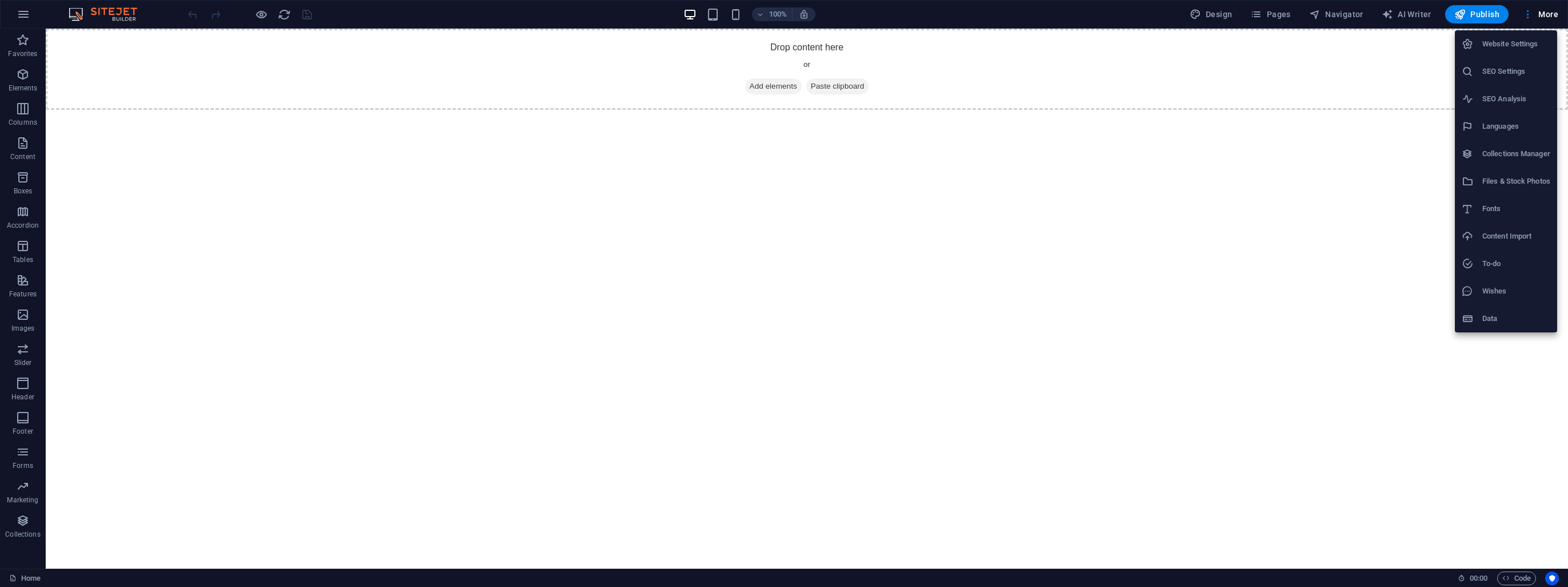
click at [1515, 578] on div at bounding box center [784, 294] width 1568 height 587
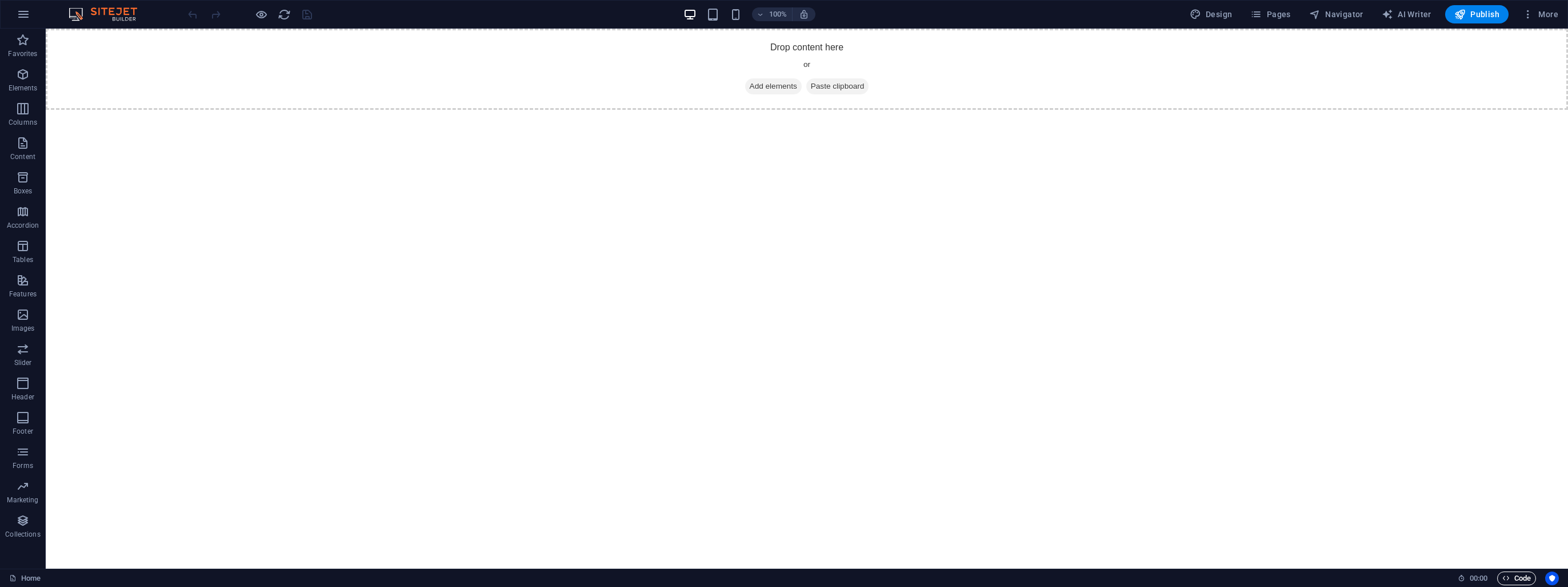
click at [1515, 577] on span "Code" at bounding box center [1517, 578] width 29 height 14
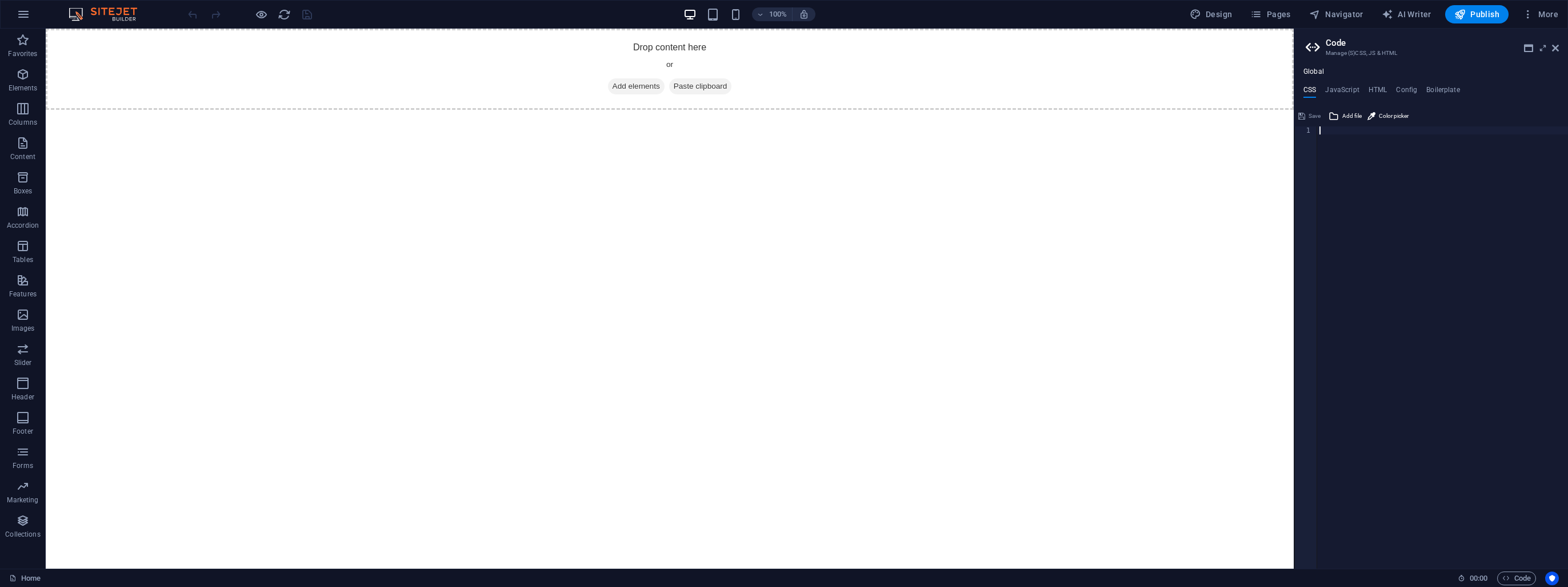
click at [1434, 332] on div at bounding box center [1442, 355] width 251 height 458
click at [1338, 89] on h4 "JavaScript" at bounding box center [1342, 92] width 34 height 12
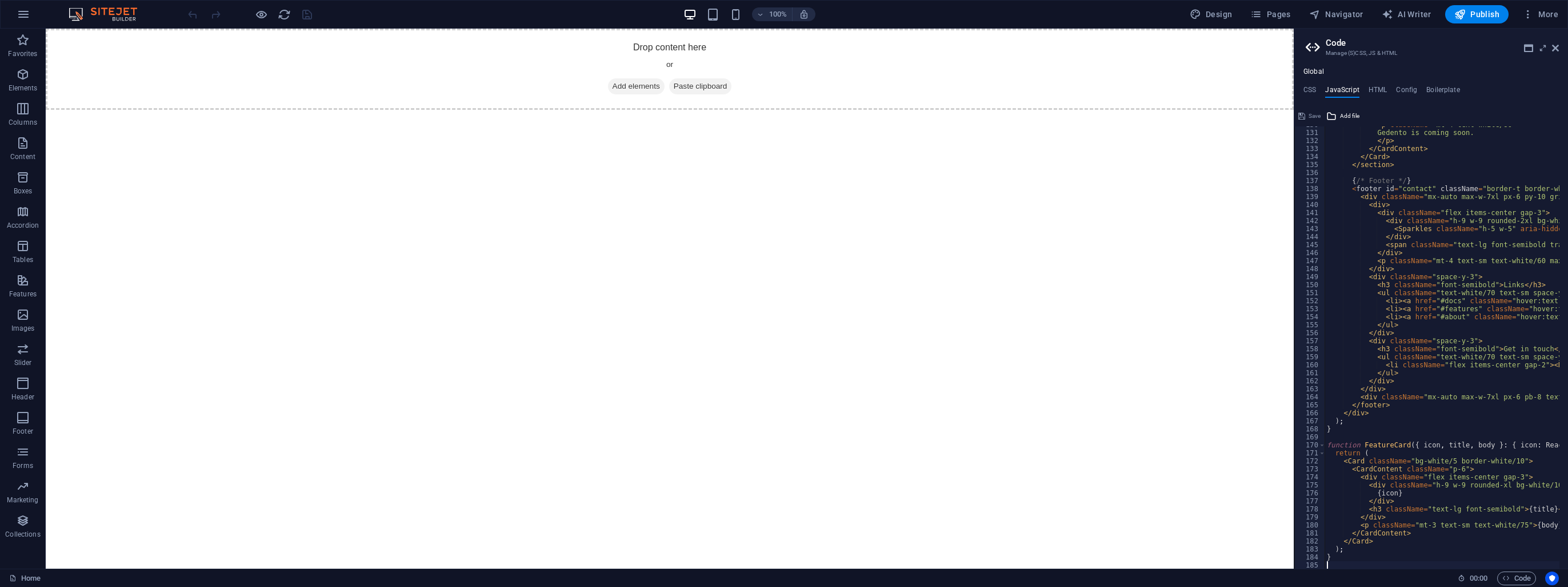
scroll to position [1039, 0]
click at [1307, 115] on button "Save" at bounding box center [1309, 116] width 25 height 14
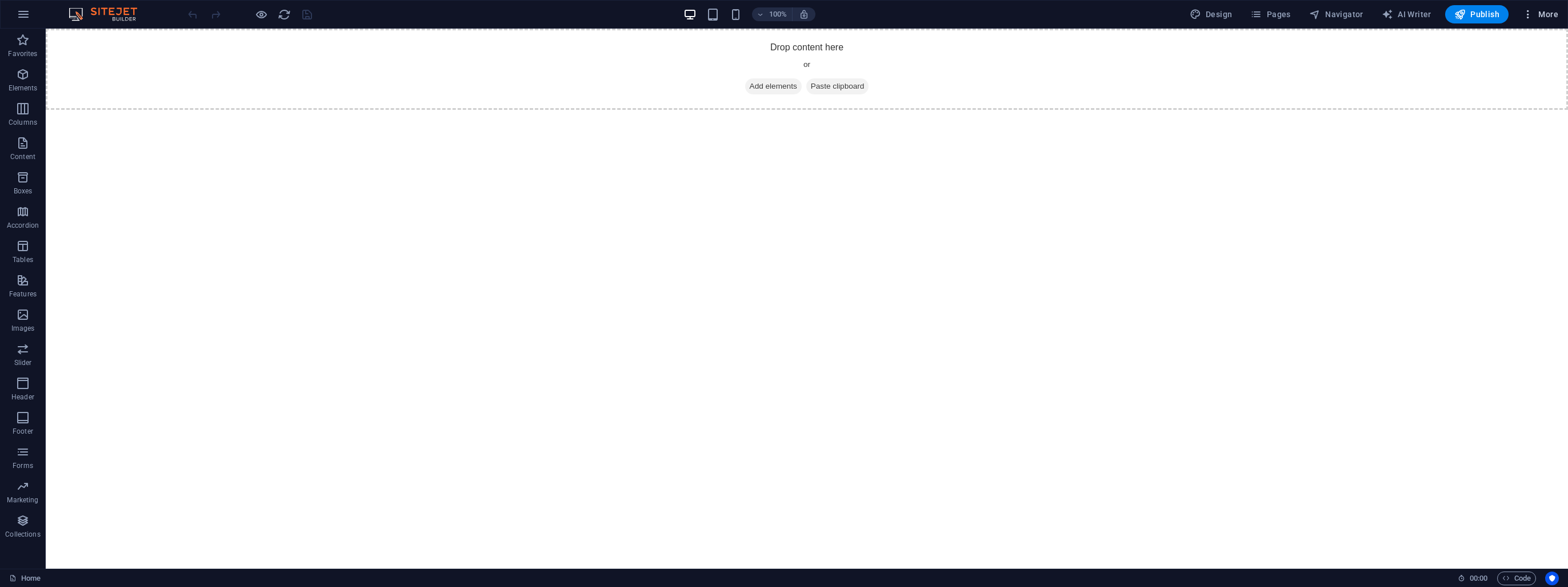
click at [1546, 9] on span "More" at bounding box center [1541, 14] width 36 height 12
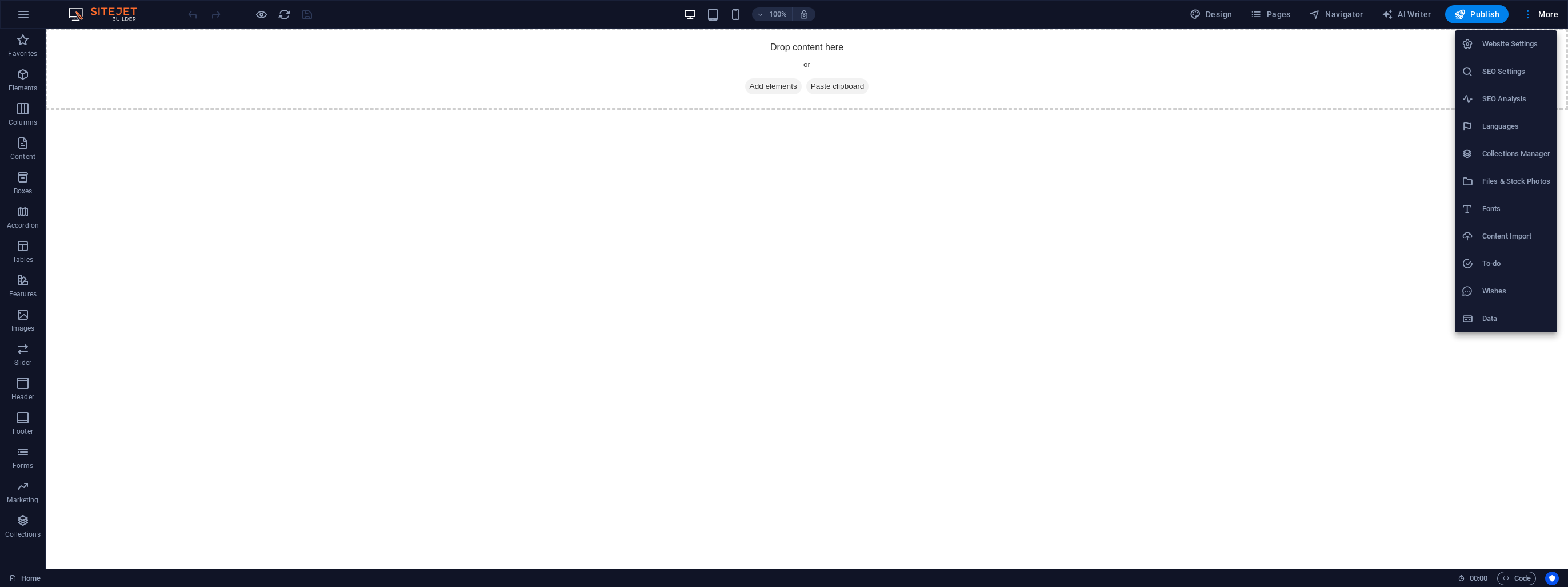
click at [1503, 571] on div at bounding box center [784, 294] width 1568 height 587
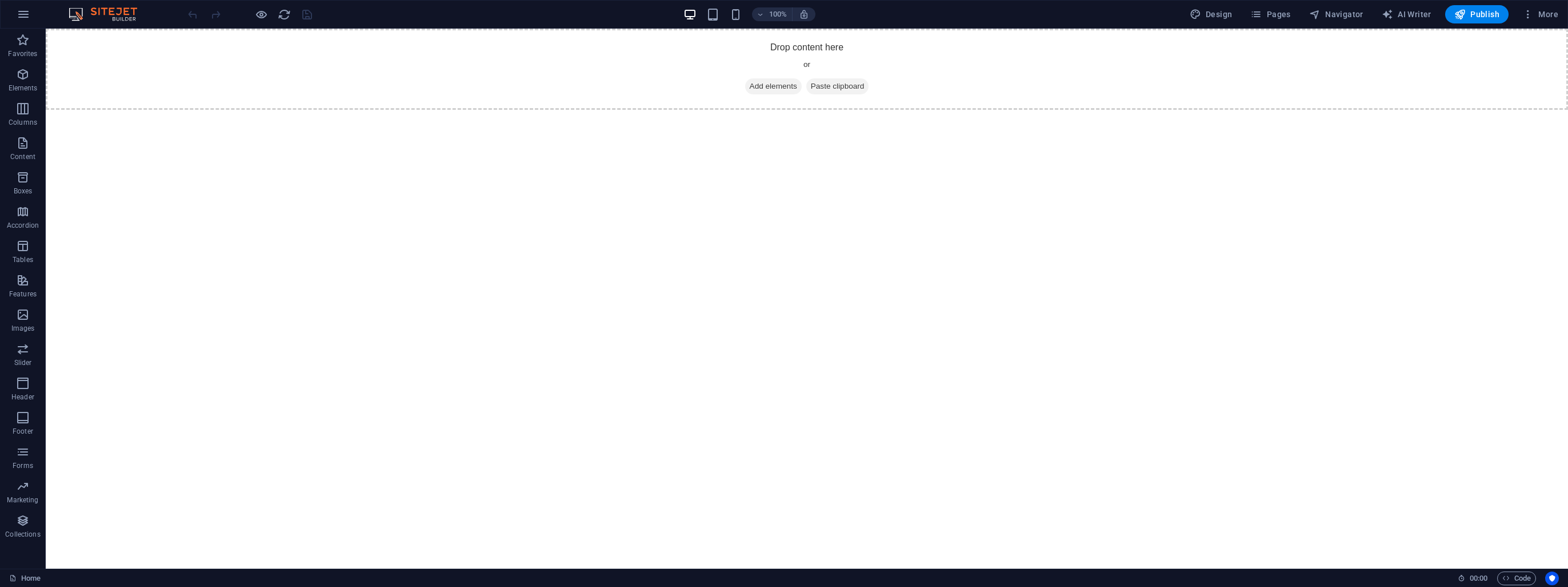
click at [1506, 576] on div "Website Settings SEO Settings SEO Analysis Languages Collections Manager Files …" at bounding box center [784, 297] width 1568 height 580
click at [1508, 577] on icon "button" at bounding box center [1506, 577] width 8 height 8
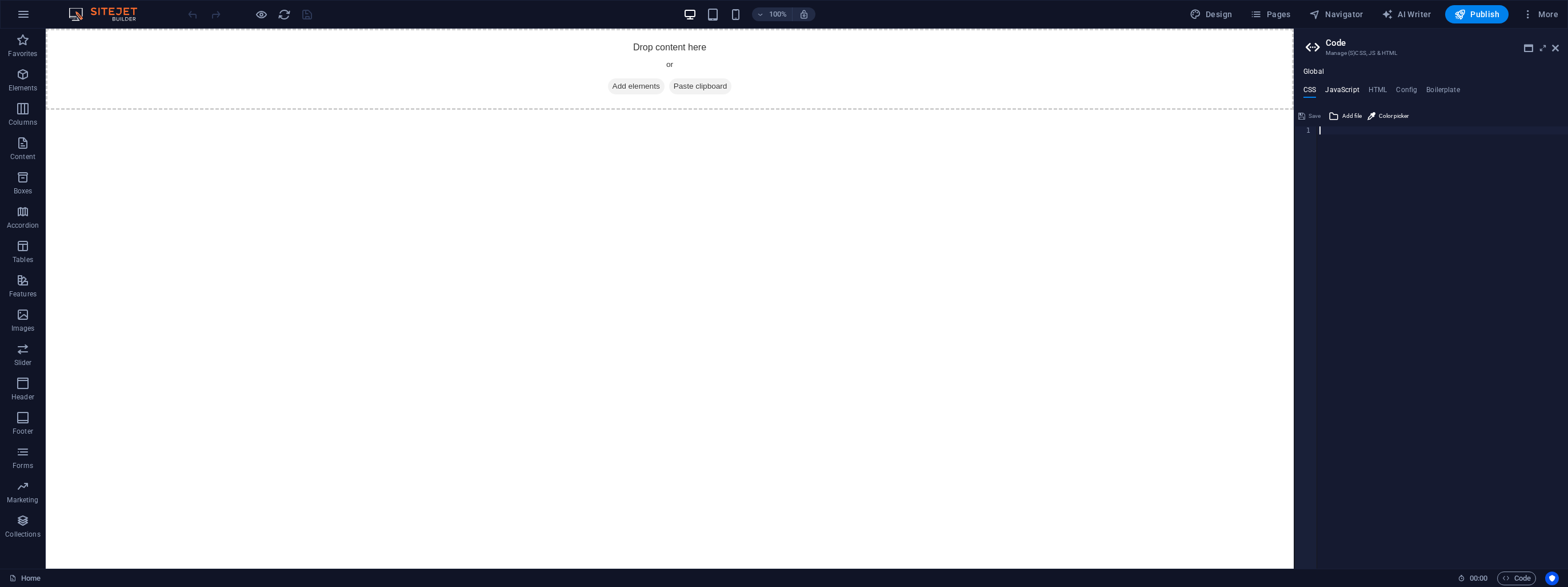
click at [1352, 87] on h4 "JavaScript" at bounding box center [1342, 92] width 34 height 12
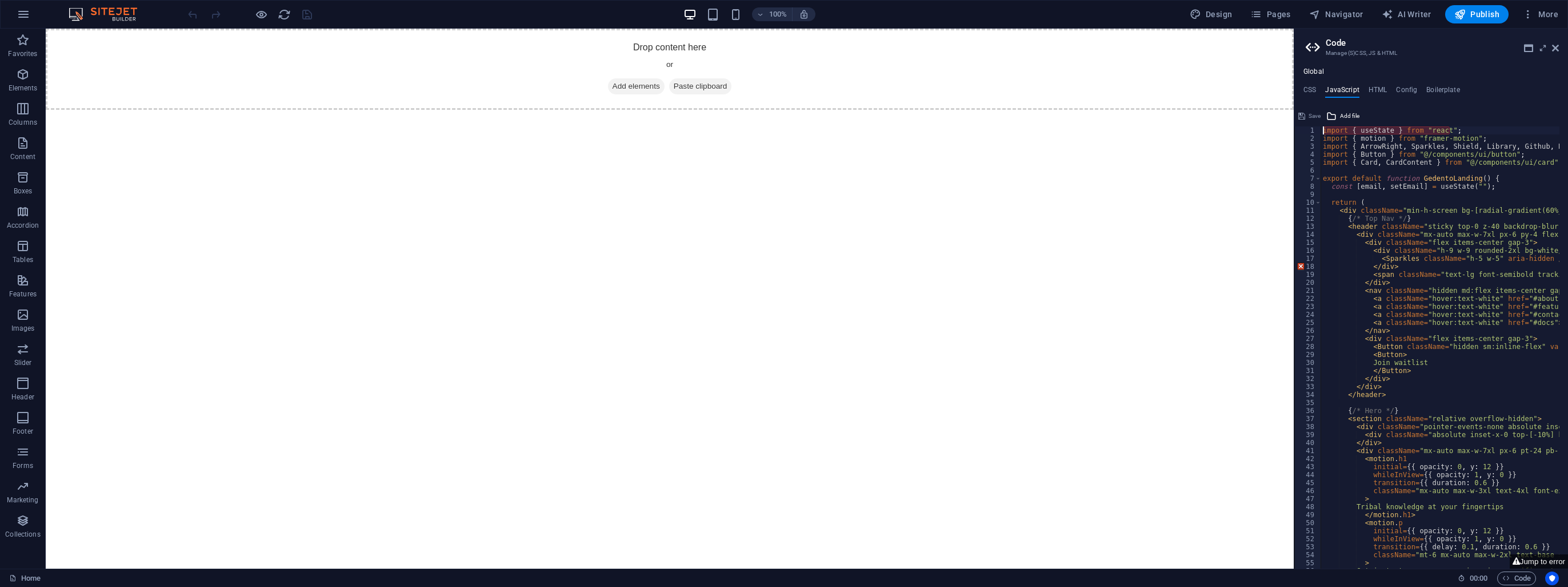
type textarea "); }"
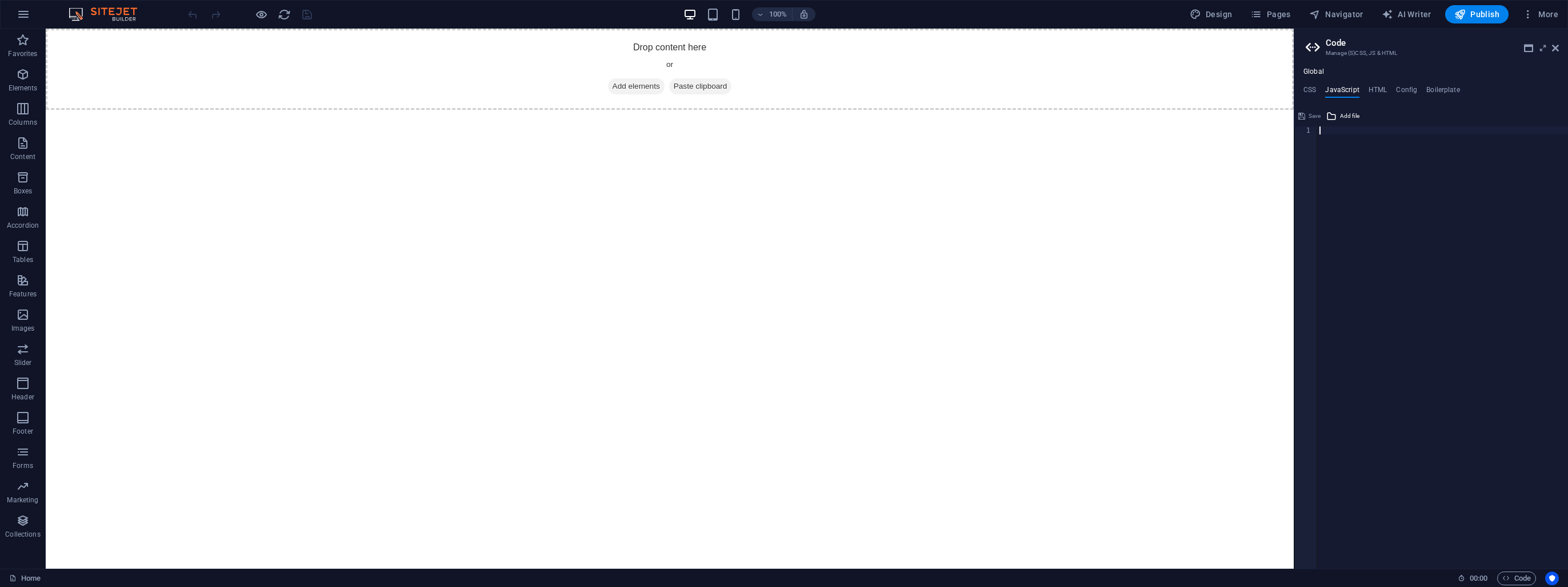
click at [1397, 214] on div at bounding box center [1442, 355] width 251 height 458
click at [1380, 88] on h4 "HTML" at bounding box center [1378, 92] width 19 height 12
type textarea "<a href="#main-content" class="wv-link-content button">Skip to main content</a>"
click at [15, 15] on button "button" at bounding box center [23, 14] width 27 height 27
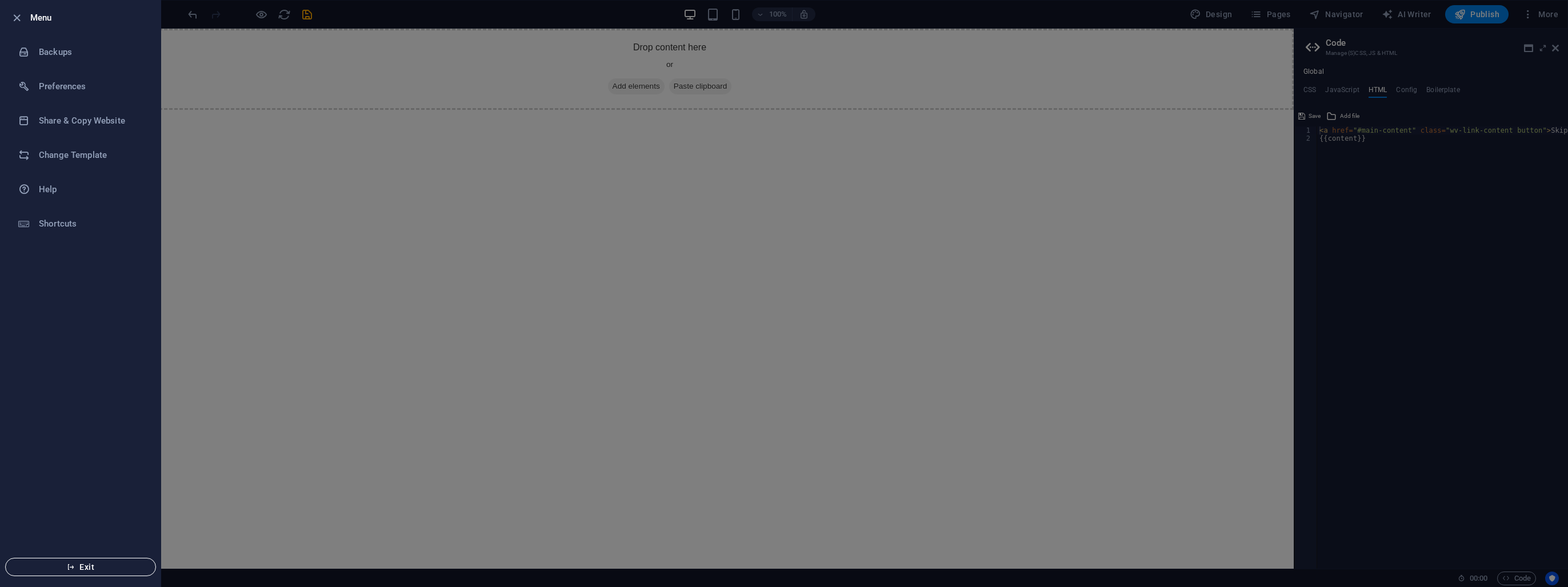
click at [98, 564] on span "Exit" at bounding box center [80, 566] width 131 height 9
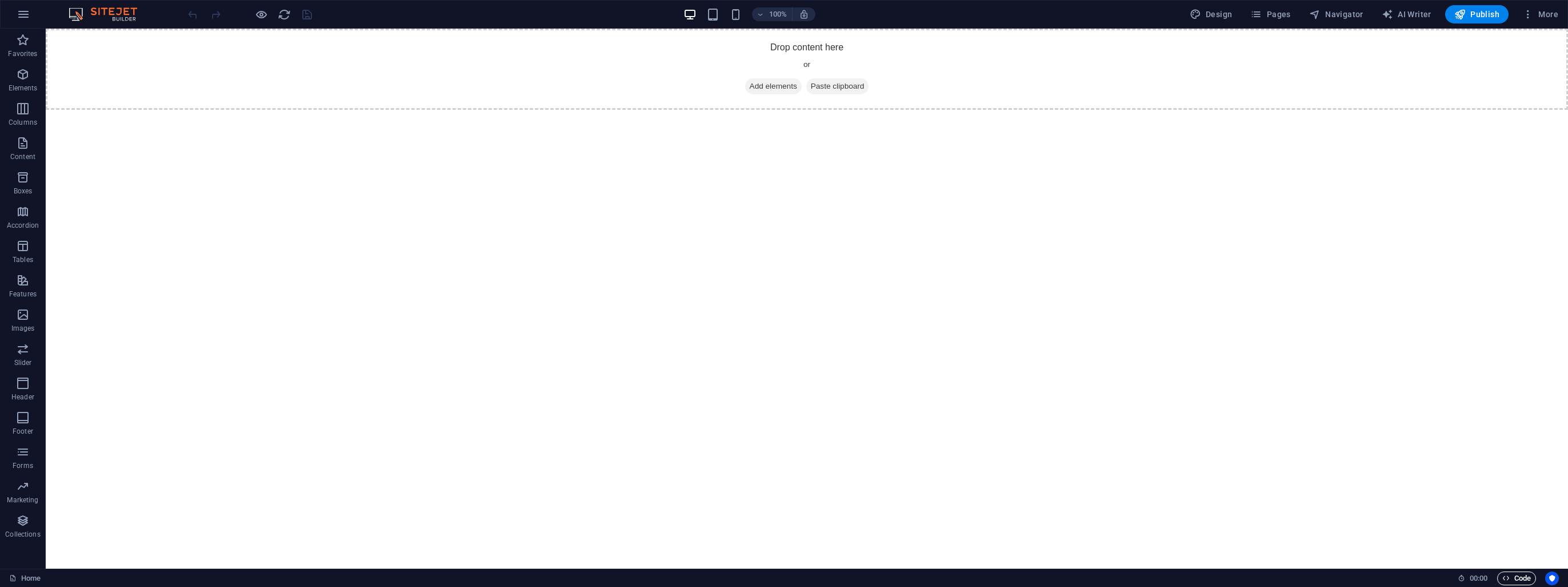
click at [1510, 577] on span "Code" at bounding box center [1517, 578] width 29 height 14
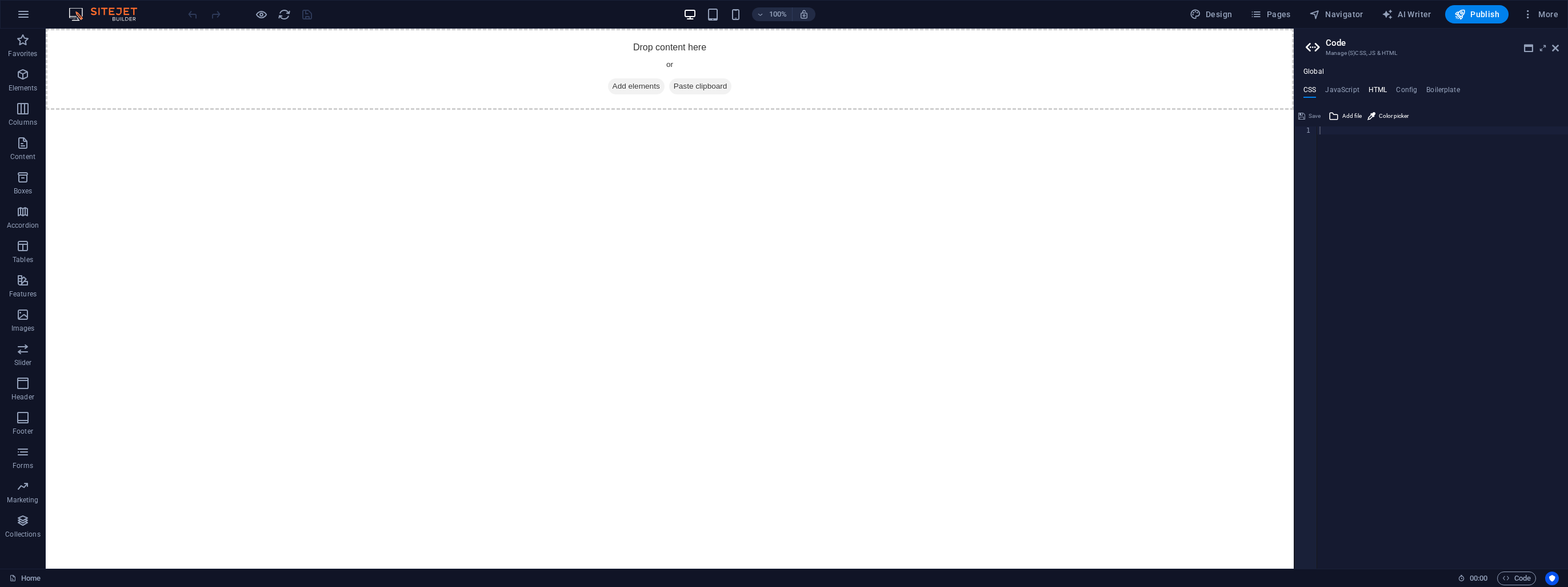
click at [1373, 89] on h4 "HTML" at bounding box center [1378, 92] width 19 height 12
click at [1376, 206] on div "< a href = "#main-content" class = "wv-link-content button" > Skip to main cont…" at bounding box center [1471, 351] width 308 height 450
type textarea "<a href="#main-content" class="wv-link-content button">Skip to main content</a>…"
paste textarea
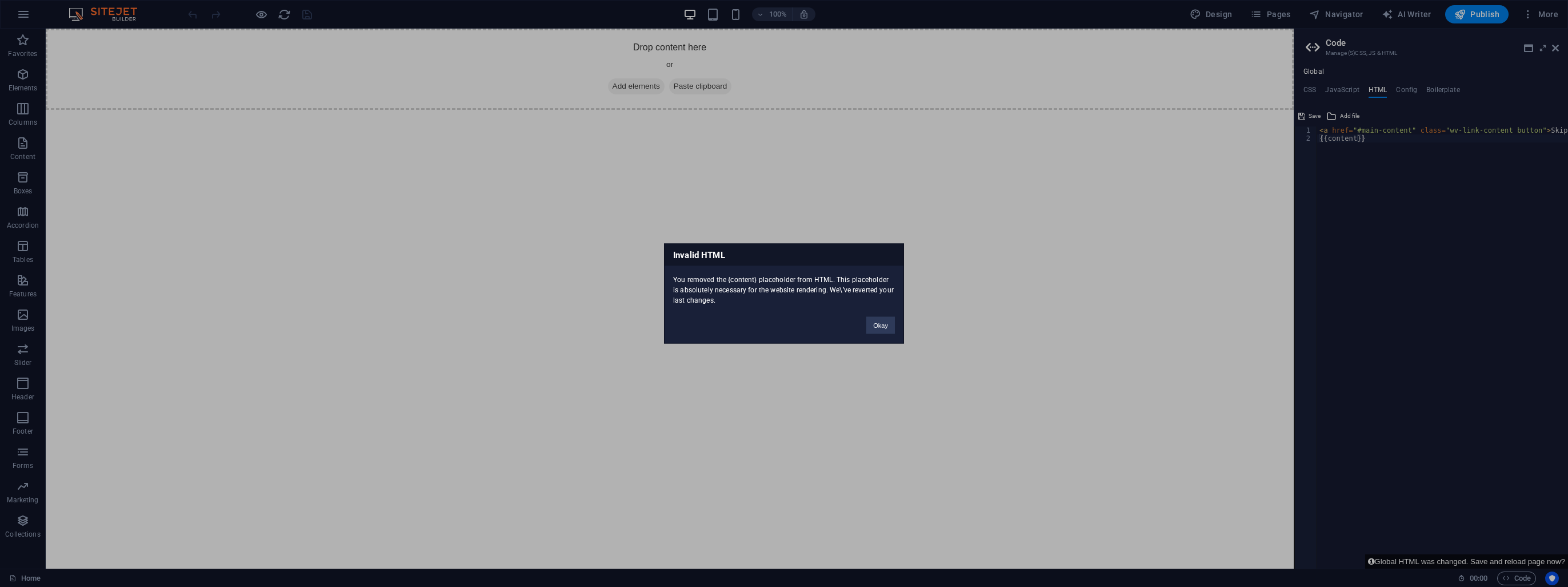
click at [873, 337] on div "Invalid HTML You removed the {content} placeholder from HTML. This placeholder …" at bounding box center [784, 294] width 240 height 100
click at [887, 330] on button "Okay" at bounding box center [880, 325] width 29 height 17
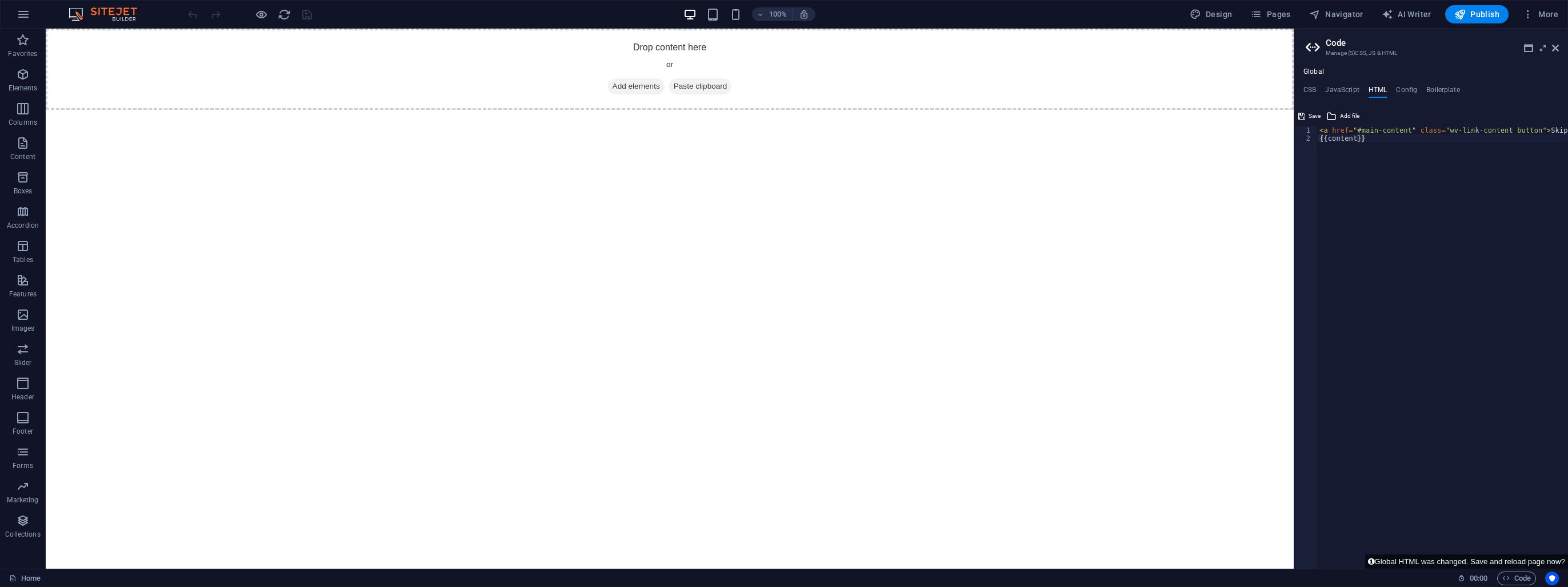
type textarea "{{content}}"
click at [1387, 267] on div "< a href = "#main-content" class = "wv-link-content button" > Skip to main cont…" at bounding box center [1471, 351] width 308 height 450
paste textarea
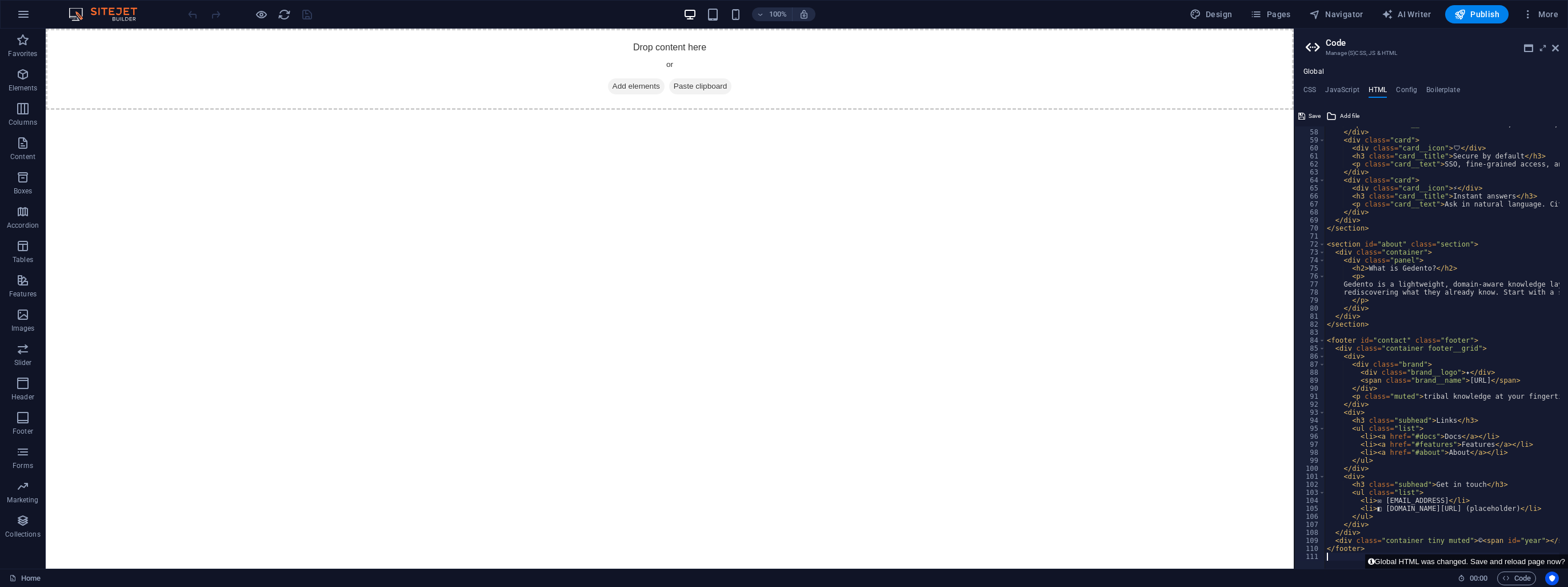
scroll to position [455, 0]
click at [1306, 87] on h4 "CSS" at bounding box center [1310, 92] width 12 height 12
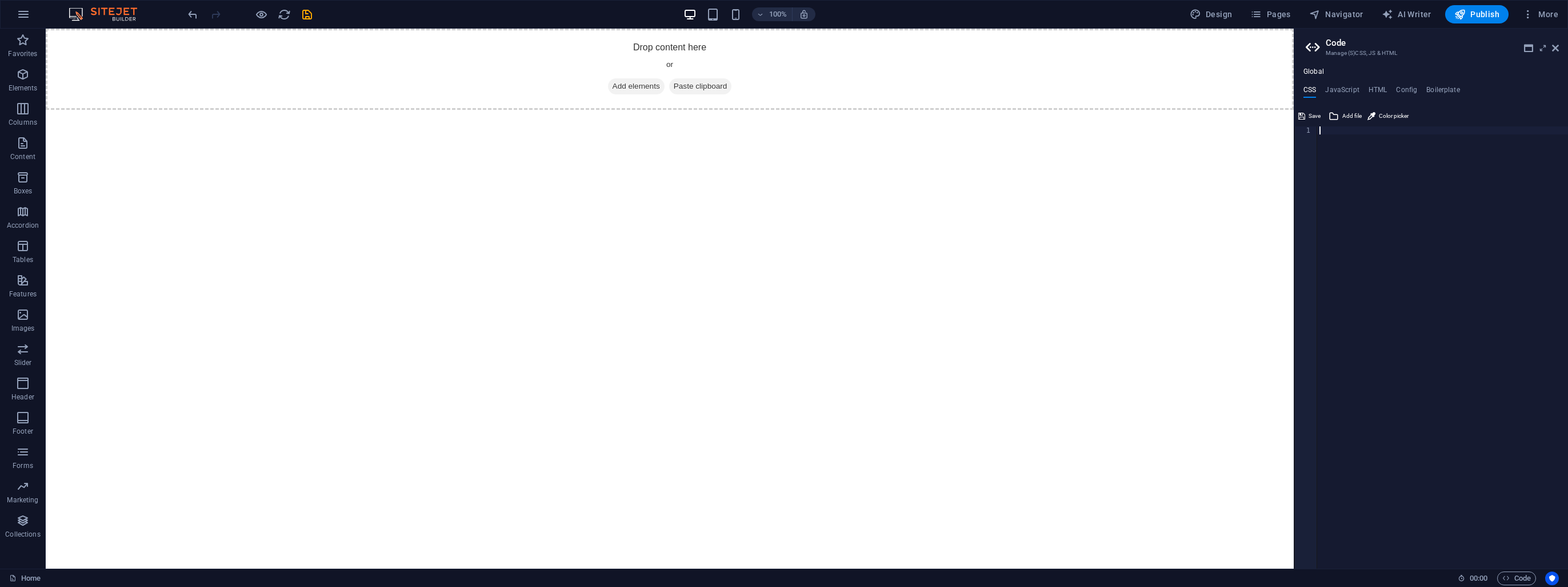
scroll to position [150, 0]
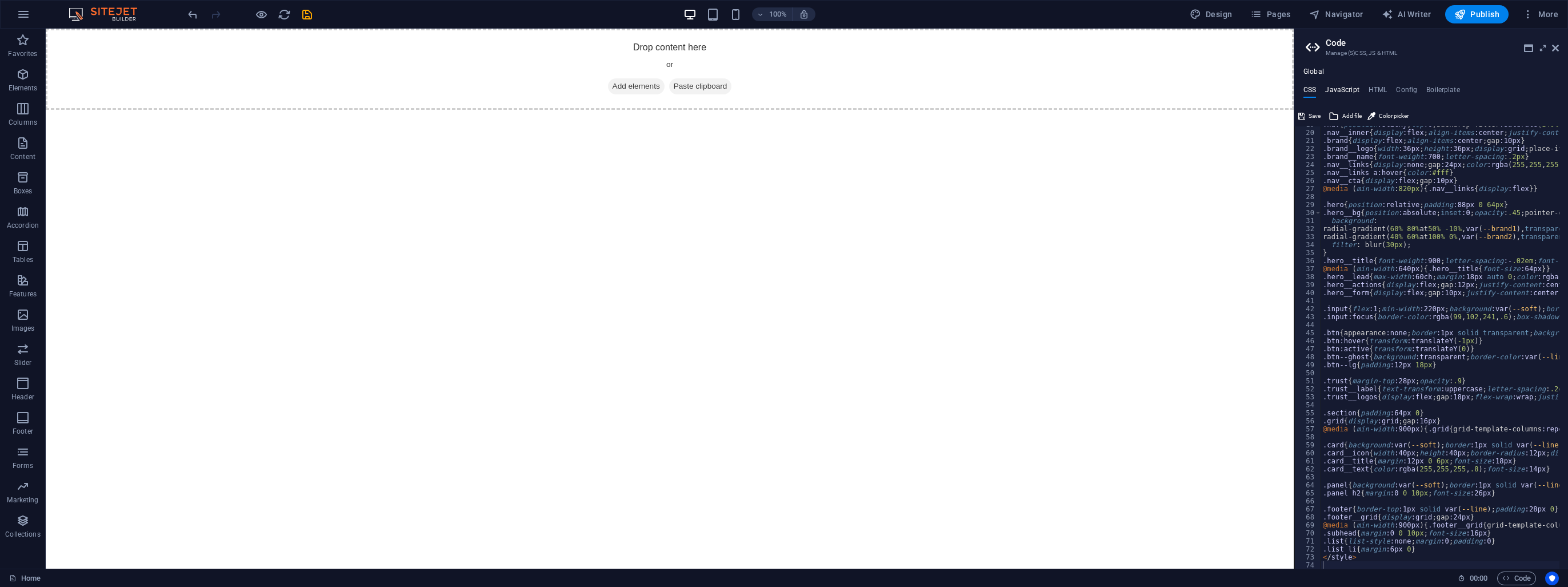
click at [1343, 87] on h4 "JavaScript" at bounding box center [1342, 92] width 34 height 12
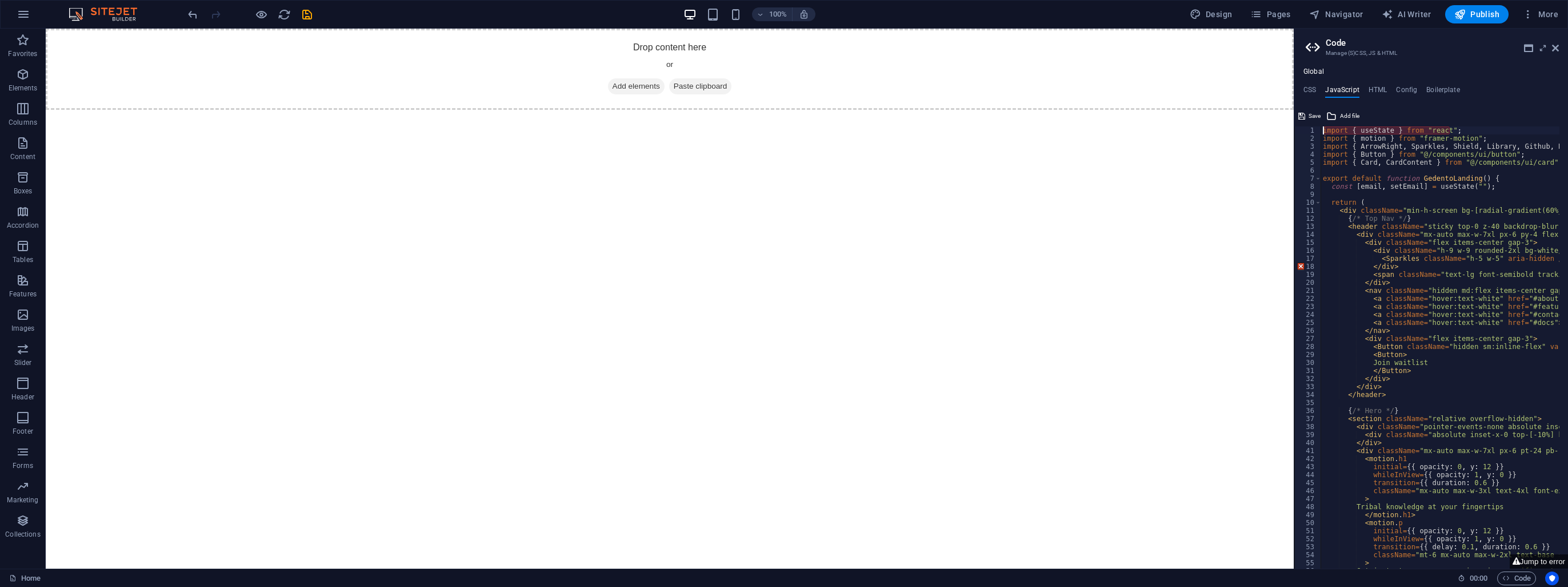
type textarea "); }"
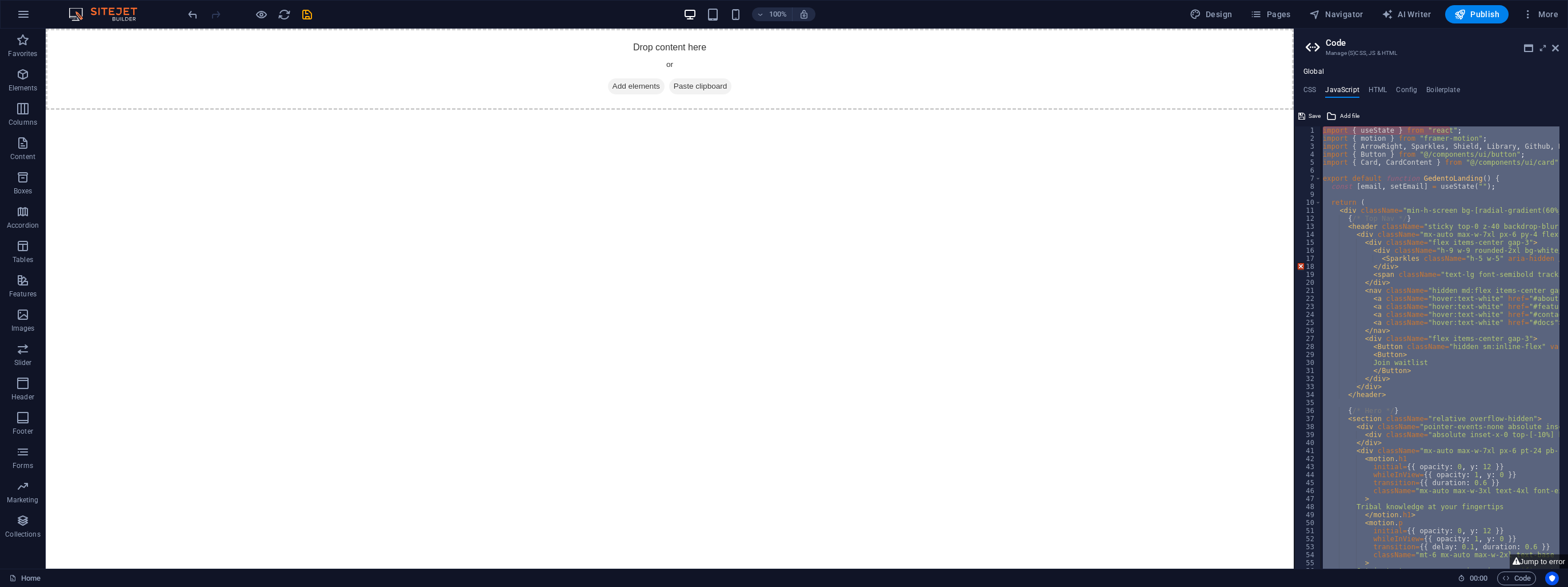
paste textarea
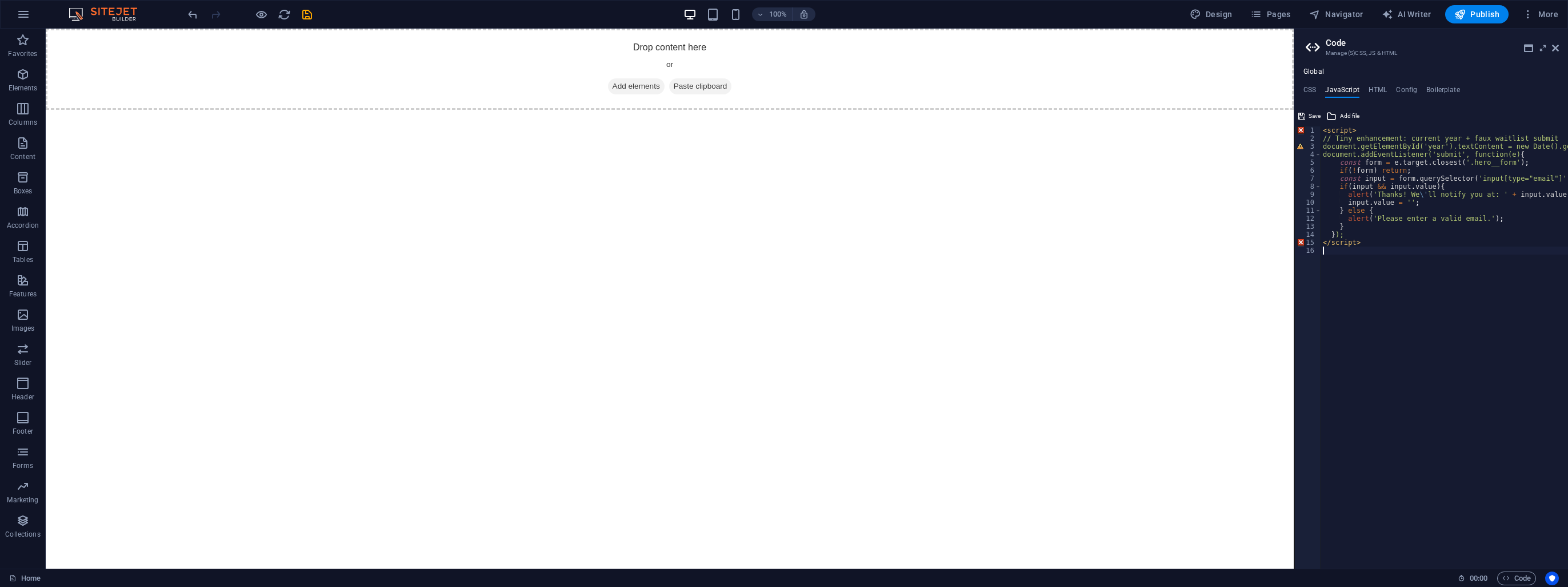
click at [1467, 349] on div "< script > // Tiny enhancement: current year + faux waitlist submit document.ge…" at bounding box center [1464, 351] width 286 height 450
click at [1310, 114] on span "Save" at bounding box center [1314, 116] width 12 height 14
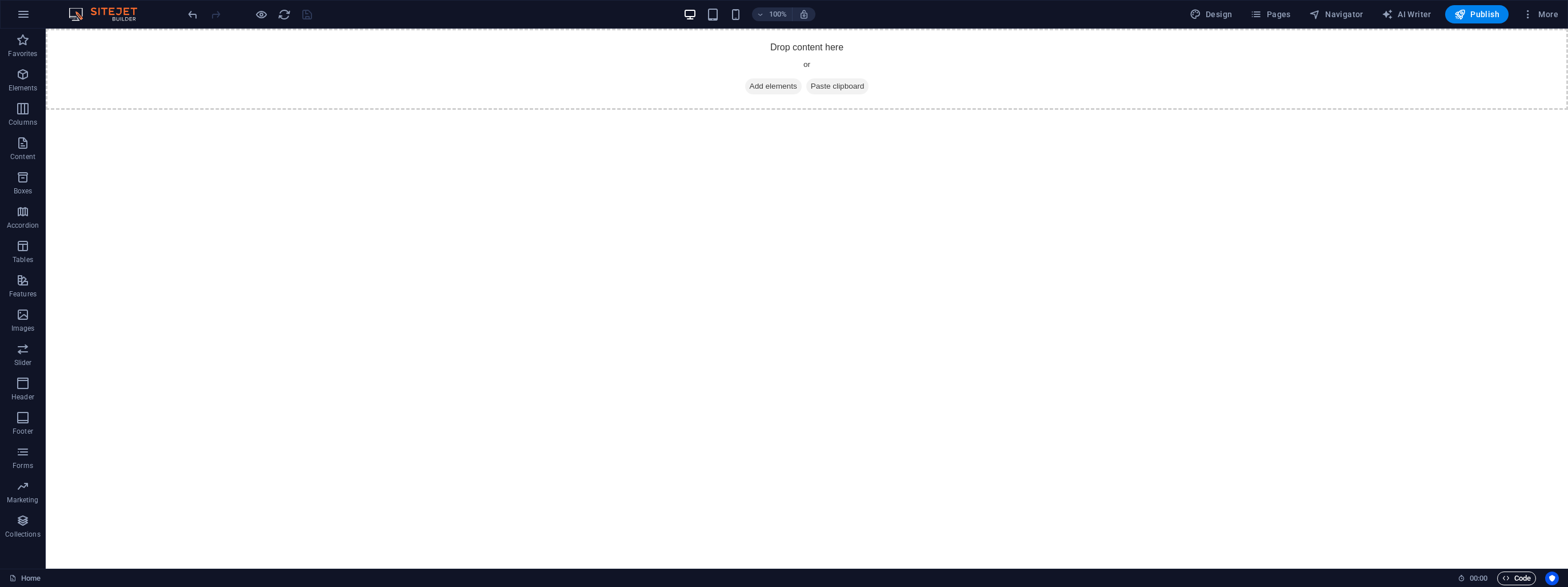
click at [1521, 574] on span "Code" at bounding box center [1517, 578] width 29 height 14
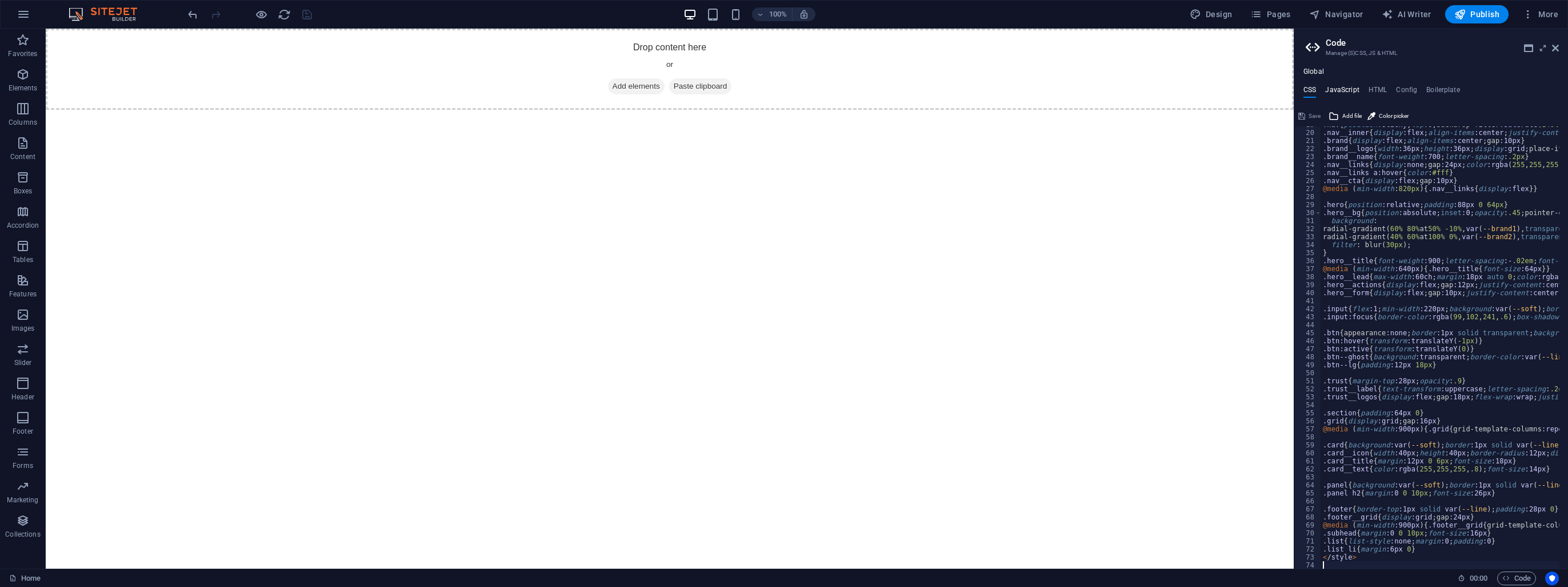
click at [1350, 86] on h4 "JavaScript" at bounding box center [1342, 92] width 34 height 12
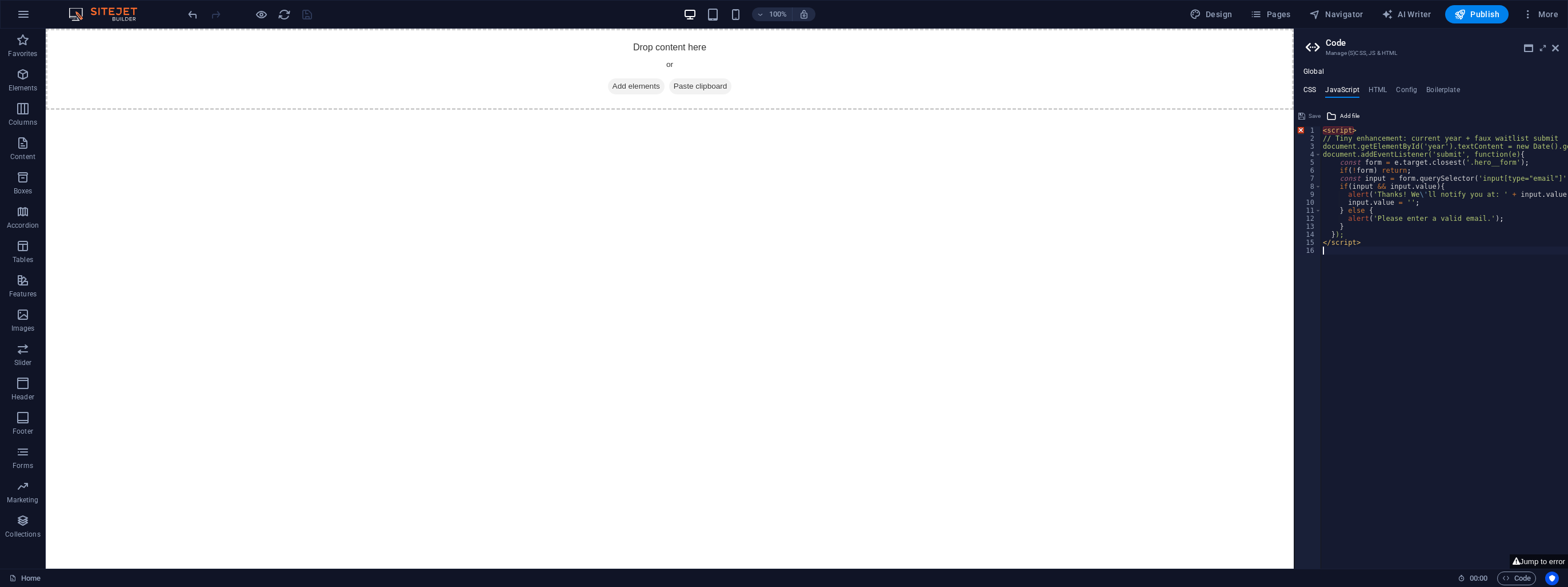
click at [1308, 91] on h4 "CSS" at bounding box center [1310, 92] width 12 height 12
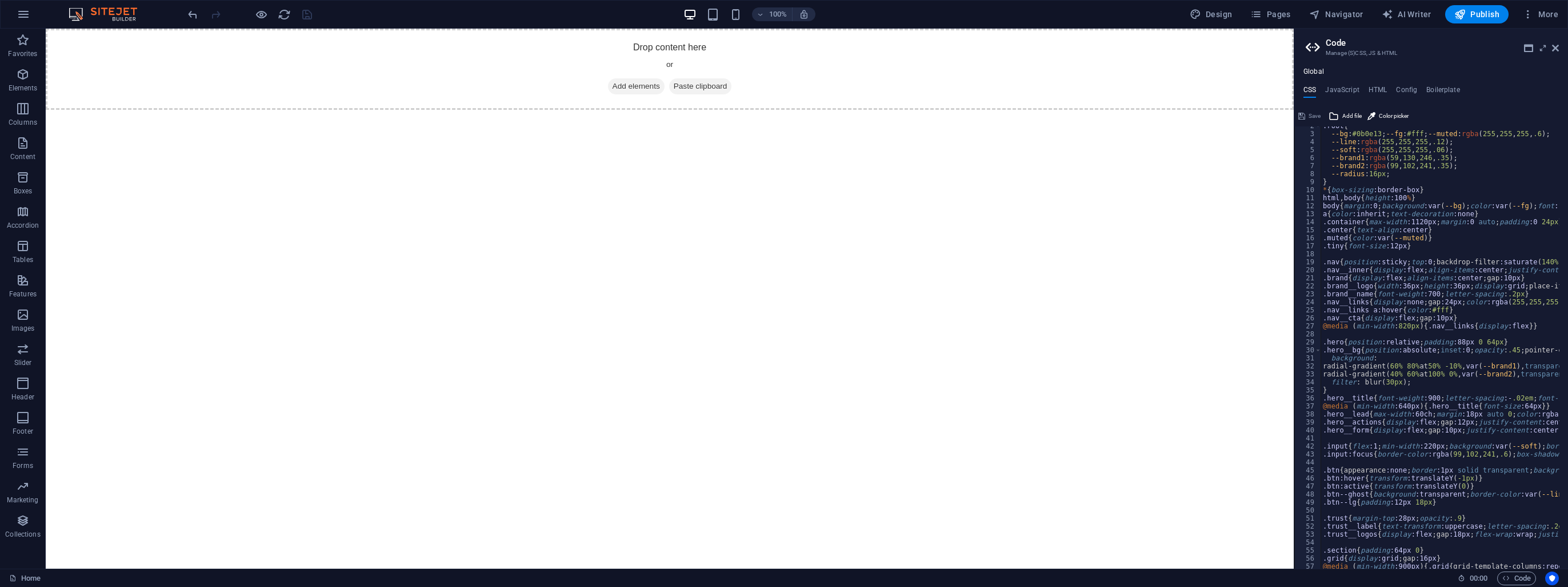
scroll to position [0, 0]
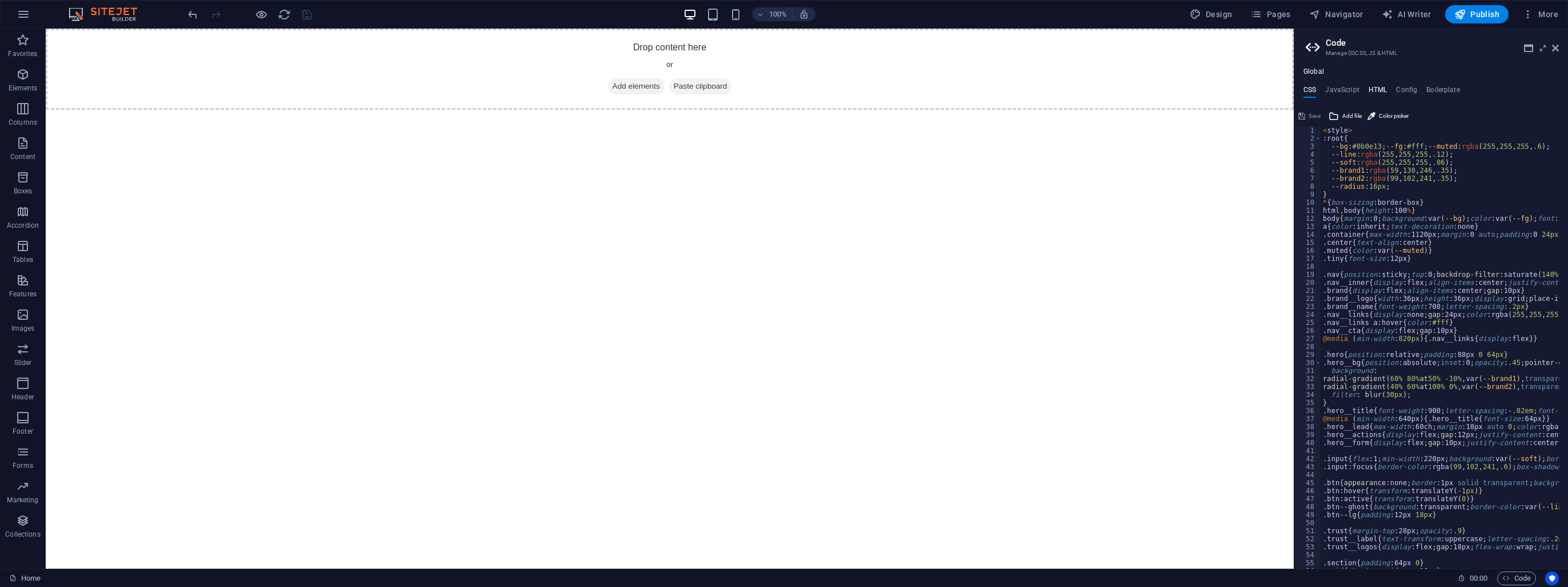
click at [1372, 89] on h4 "HTML" at bounding box center [1378, 92] width 19 height 12
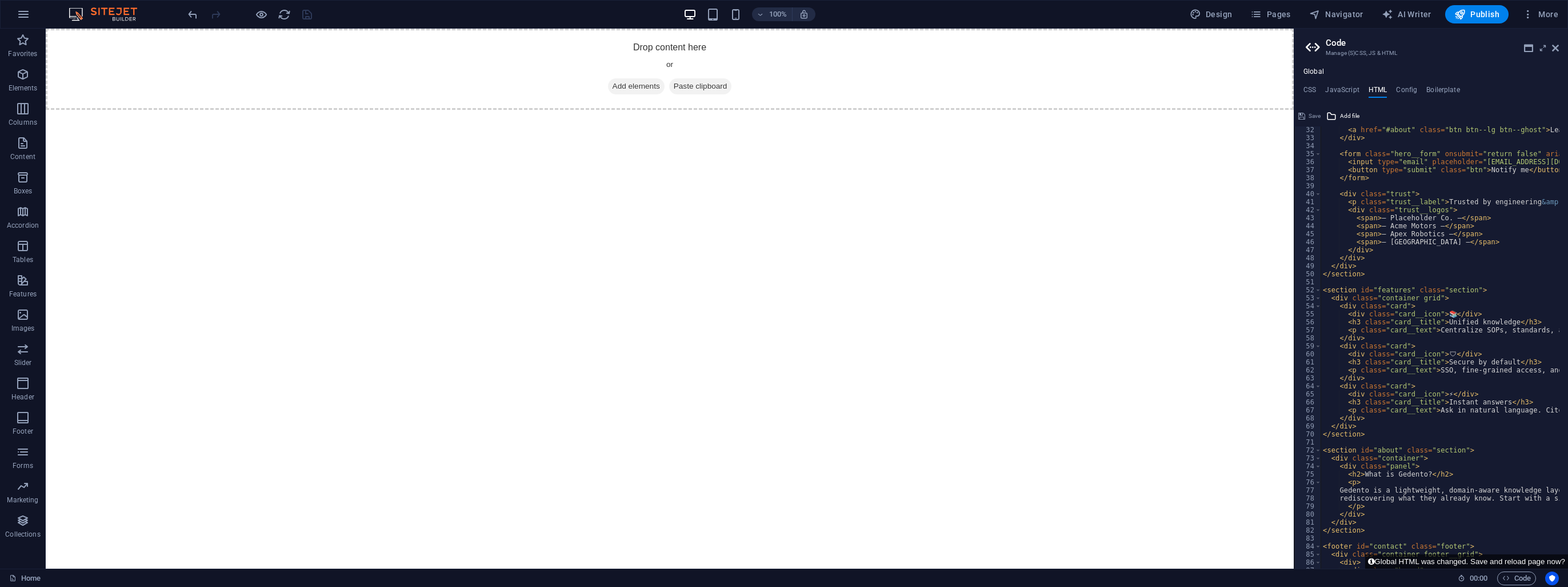
scroll to position [43, 0]
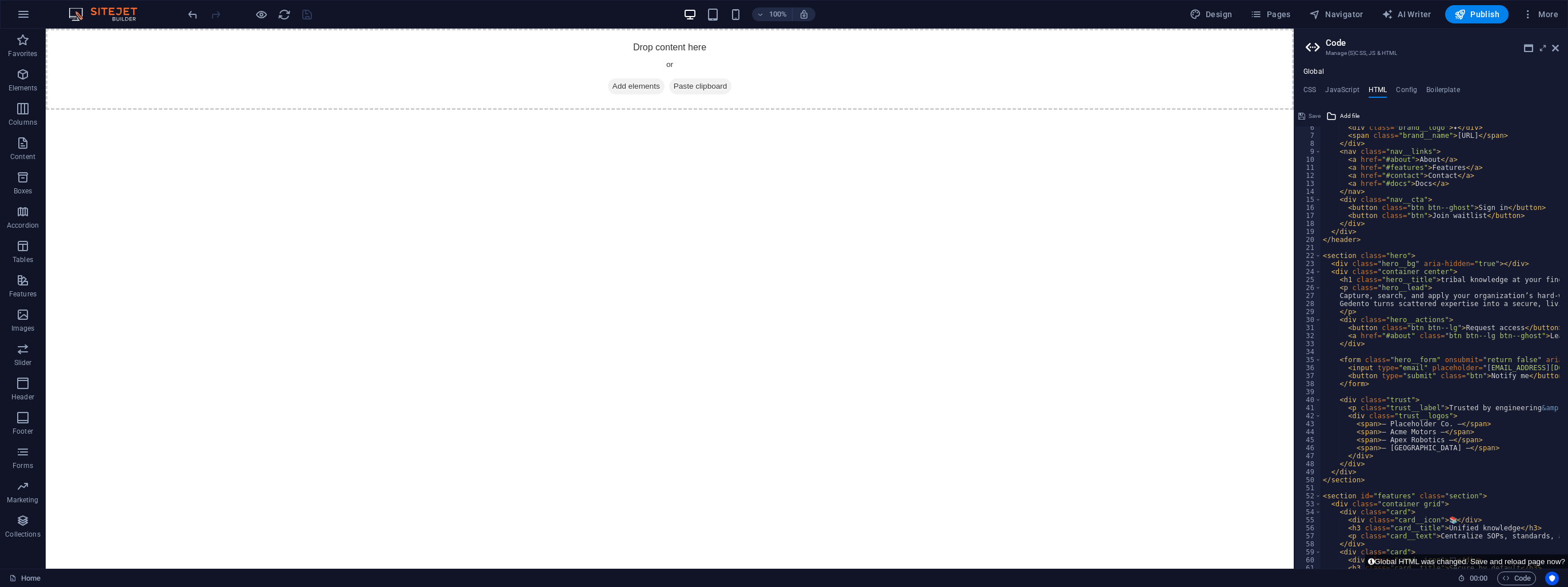
click at [999, 110] on html "Skip to main content Drop content here or Add elements Paste clipboard" at bounding box center [670, 69] width 1248 height 81
click at [695, 110] on html "Skip to main content Drop content here or Add elements Paste clipboard" at bounding box center [670, 69] width 1248 height 81
click at [283, 12] on icon "reload" at bounding box center [284, 14] width 13 height 13
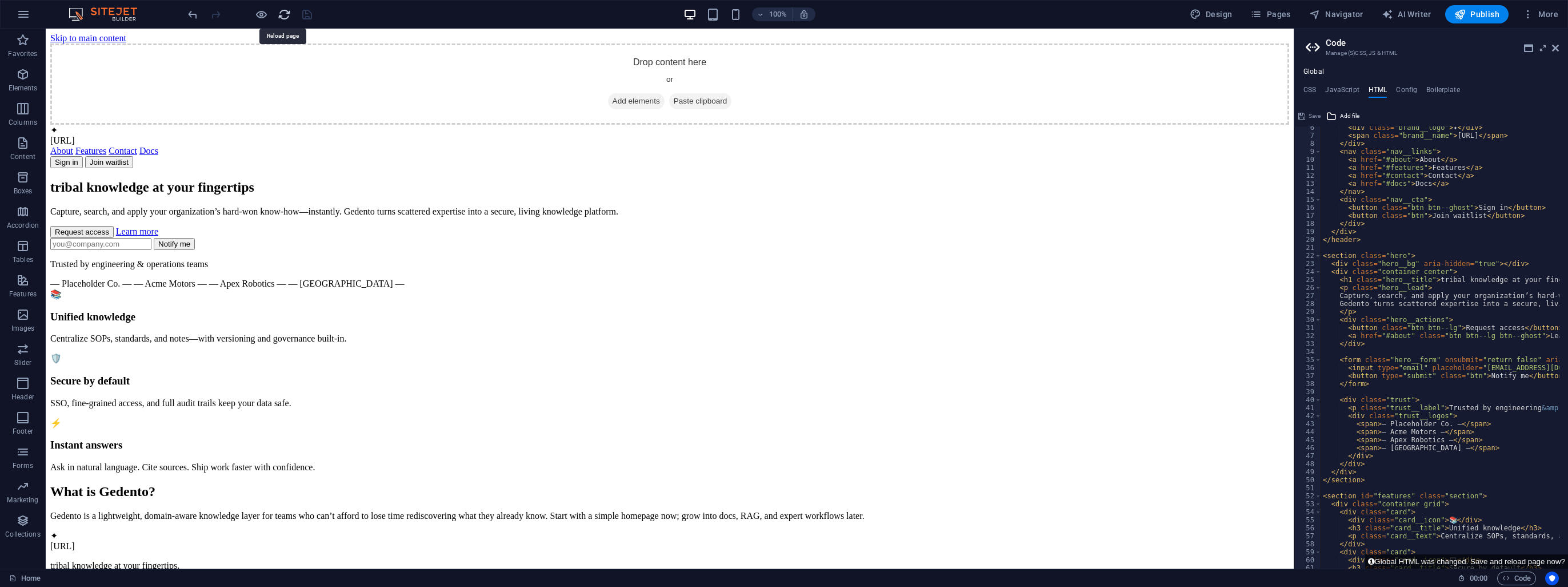
scroll to position [0, 0]
click at [496, 104] on div "Drop content here or Add elements Paste clipboard" at bounding box center [670, 84] width 1239 height 81
click at [1207, 13] on span "Design" at bounding box center [1211, 14] width 43 height 12
select select "px"
select select "400"
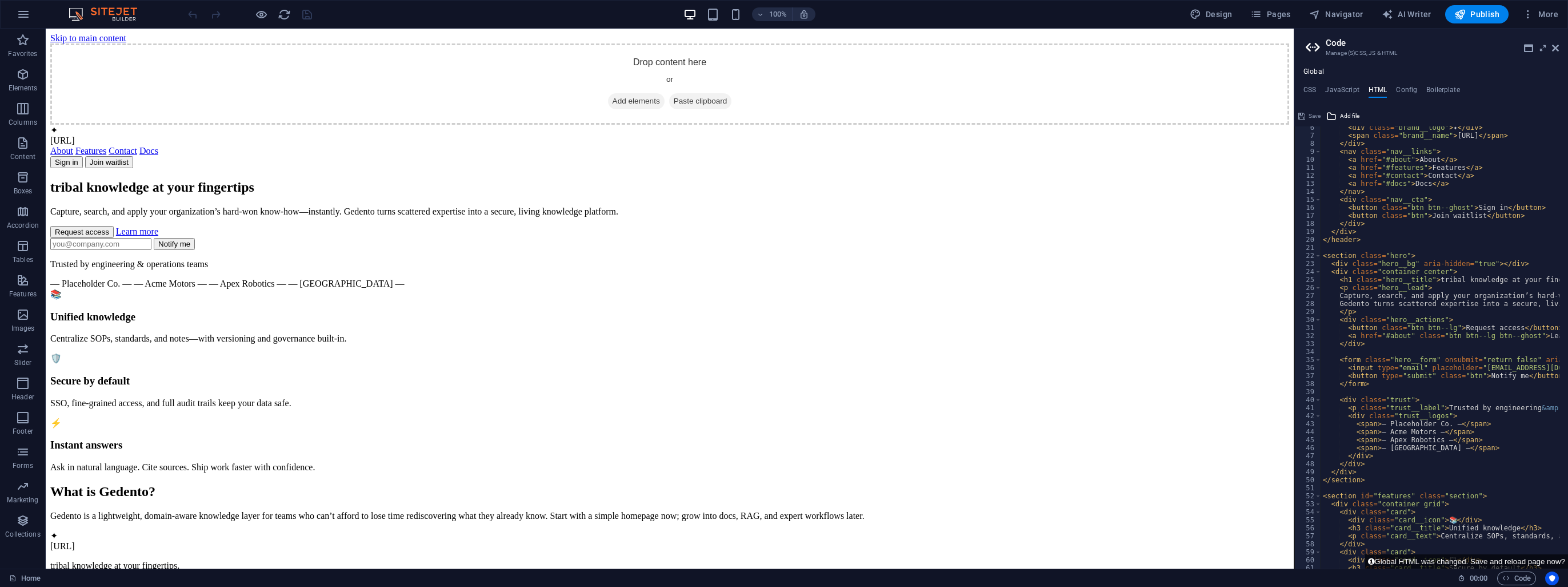
select select "px"
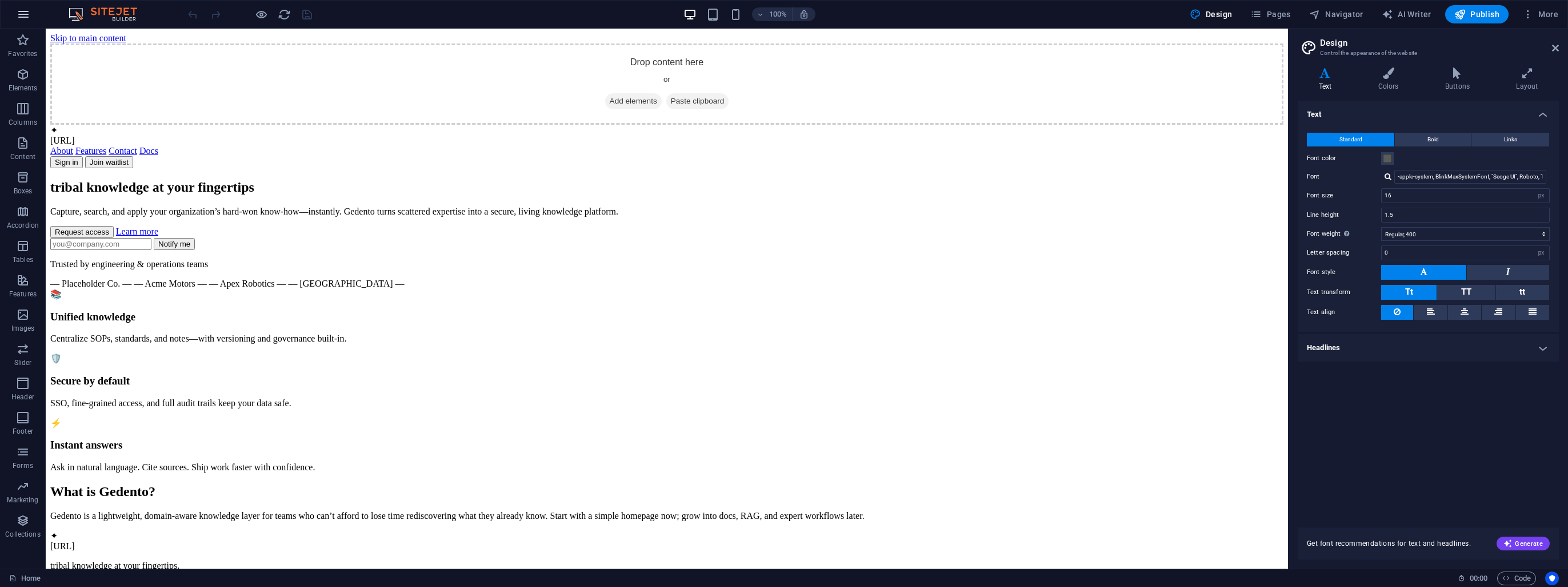
click at [23, 17] on icon "button" at bounding box center [23, 14] width 14 height 14
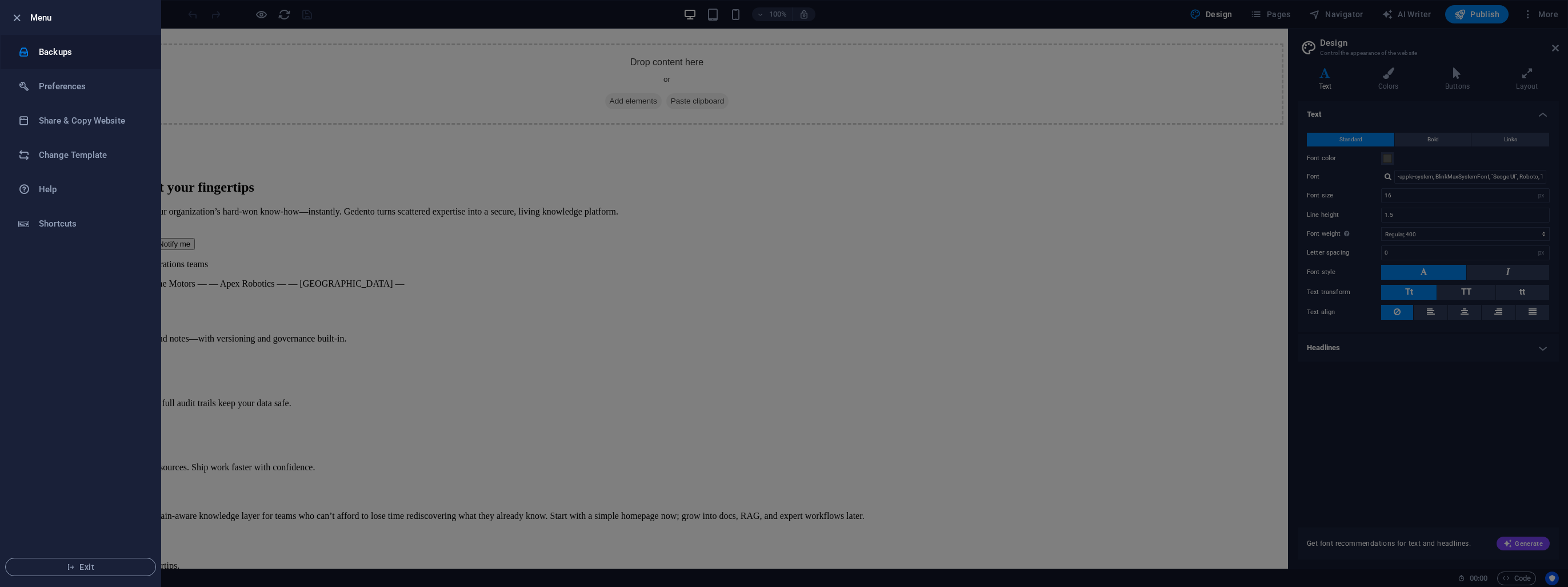
click at [48, 49] on h6 "Backups" at bounding box center [92, 52] width 106 height 14
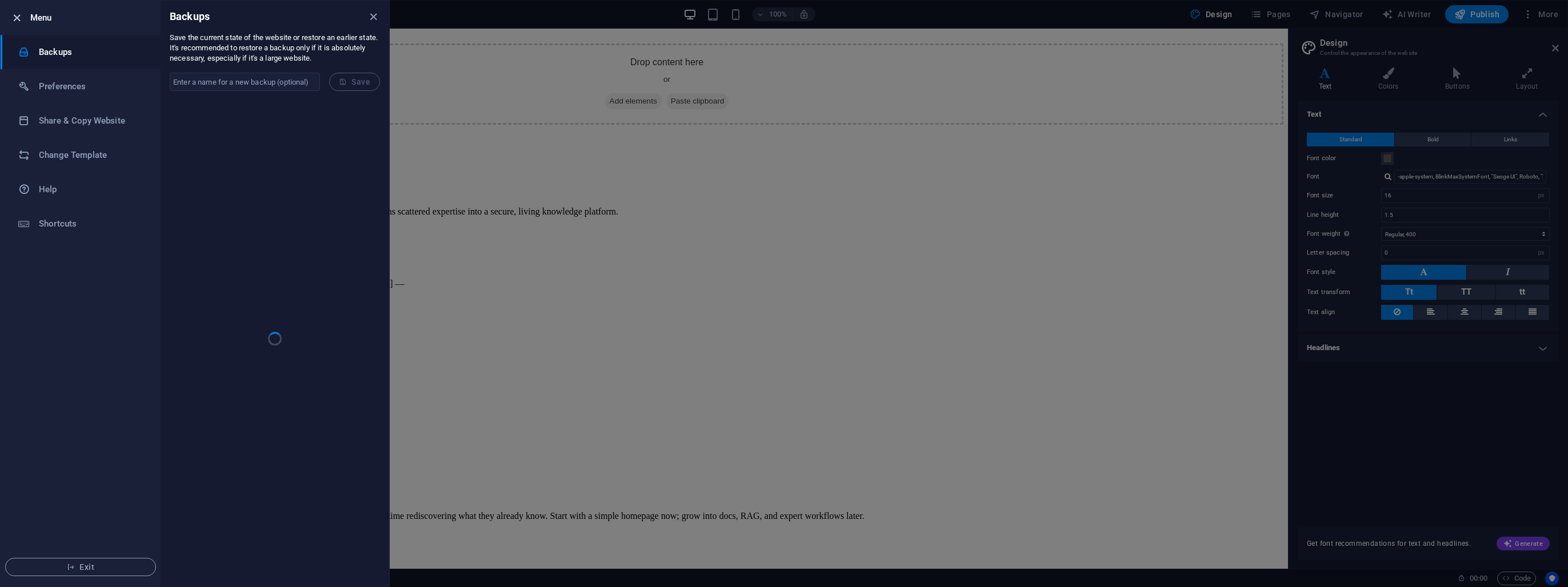
click at [16, 18] on icon "button" at bounding box center [16, 18] width 13 height 13
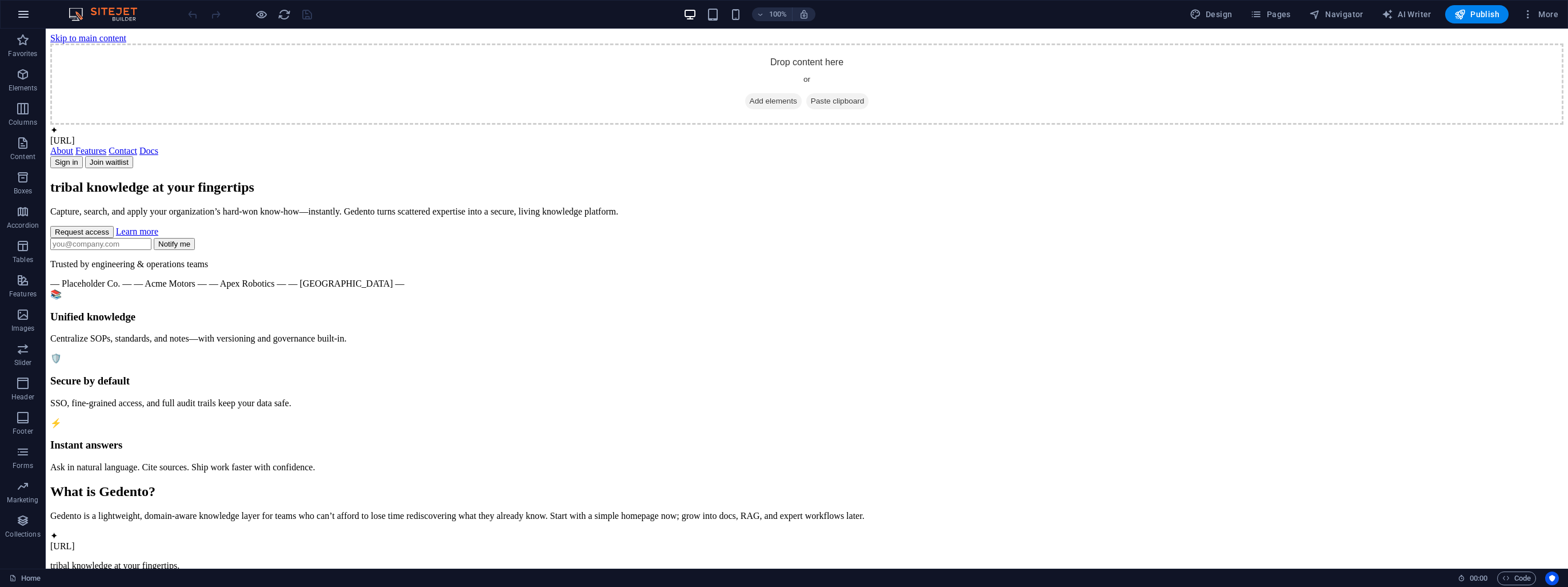
click at [23, 15] on icon "button" at bounding box center [23, 14] width 14 height 14
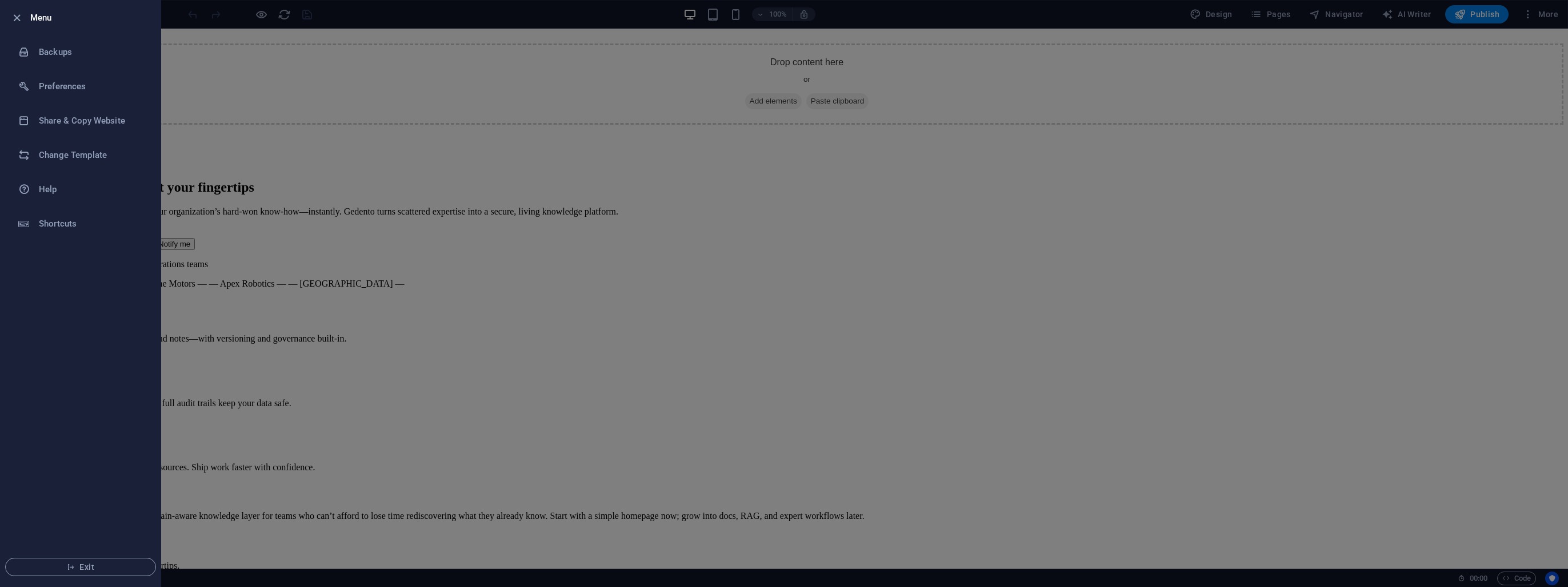
click at [398, 234] on div at bounding box center [784, 294] width 1568 height 587
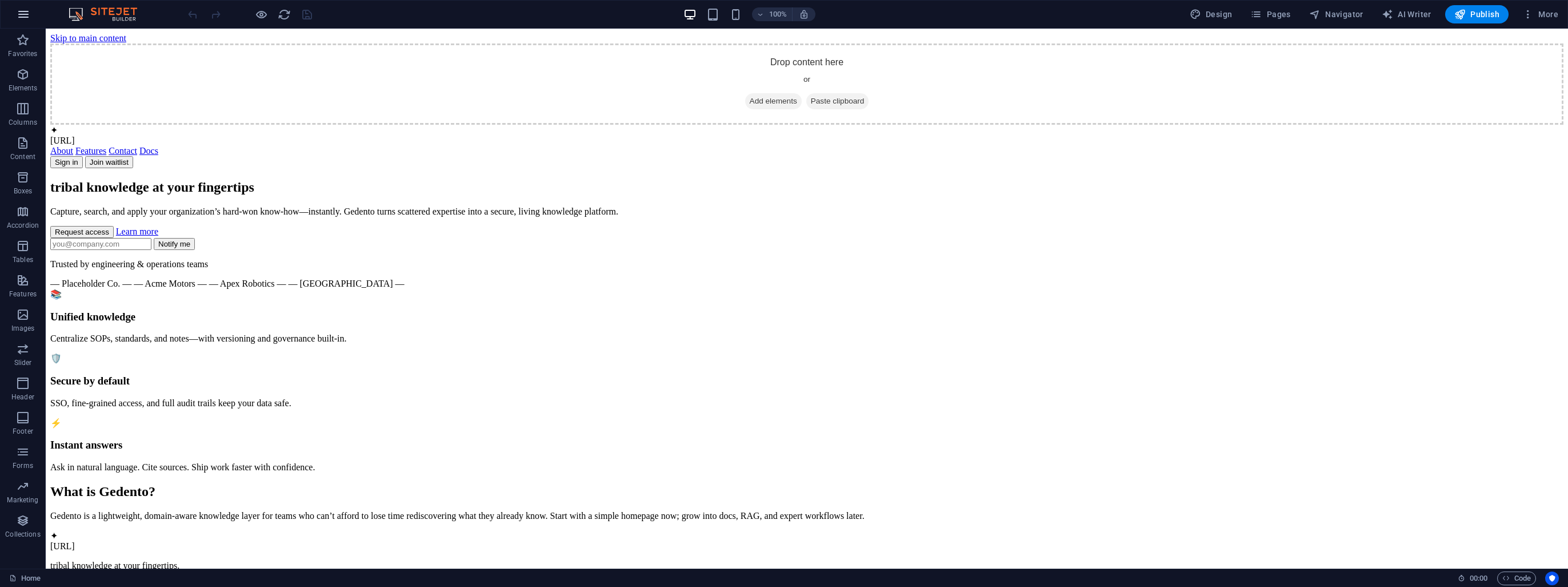
click at [19, 17] on icon "button" at bounding box center [23, 14] width 14 height 14
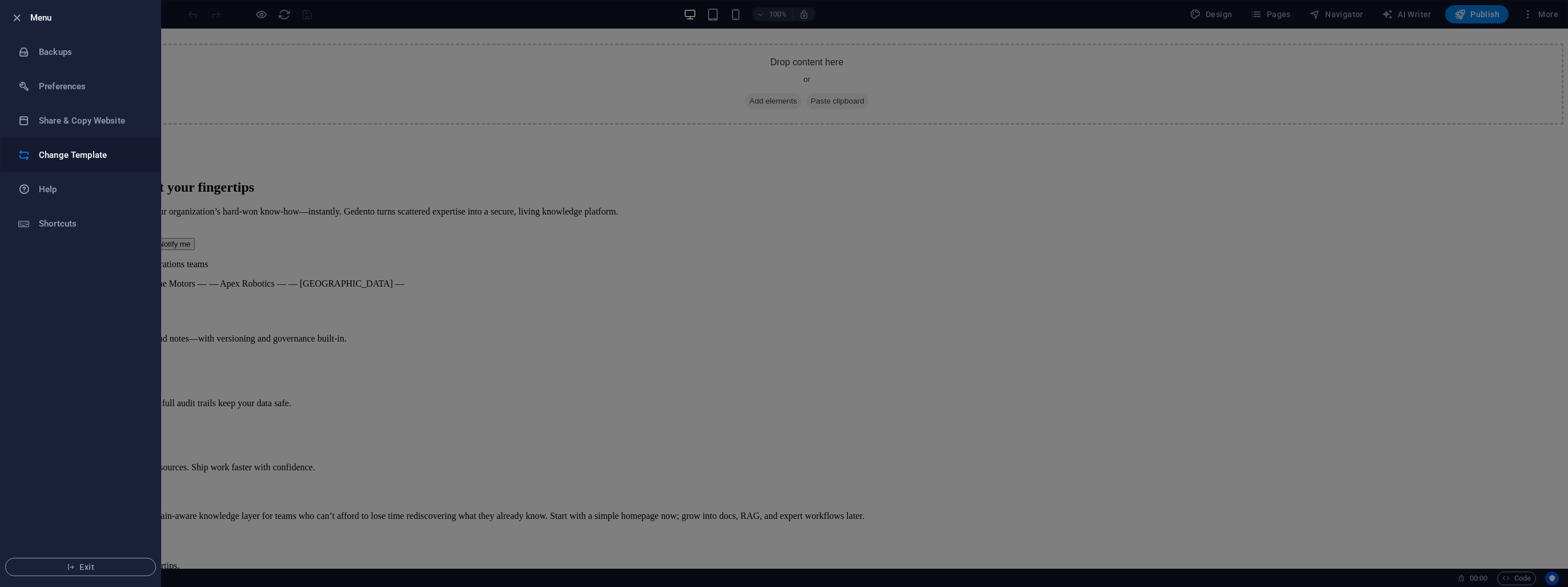
click at [102, 150] on h6 "Change Template" at bounding box center [92, 155] width 106 height 14
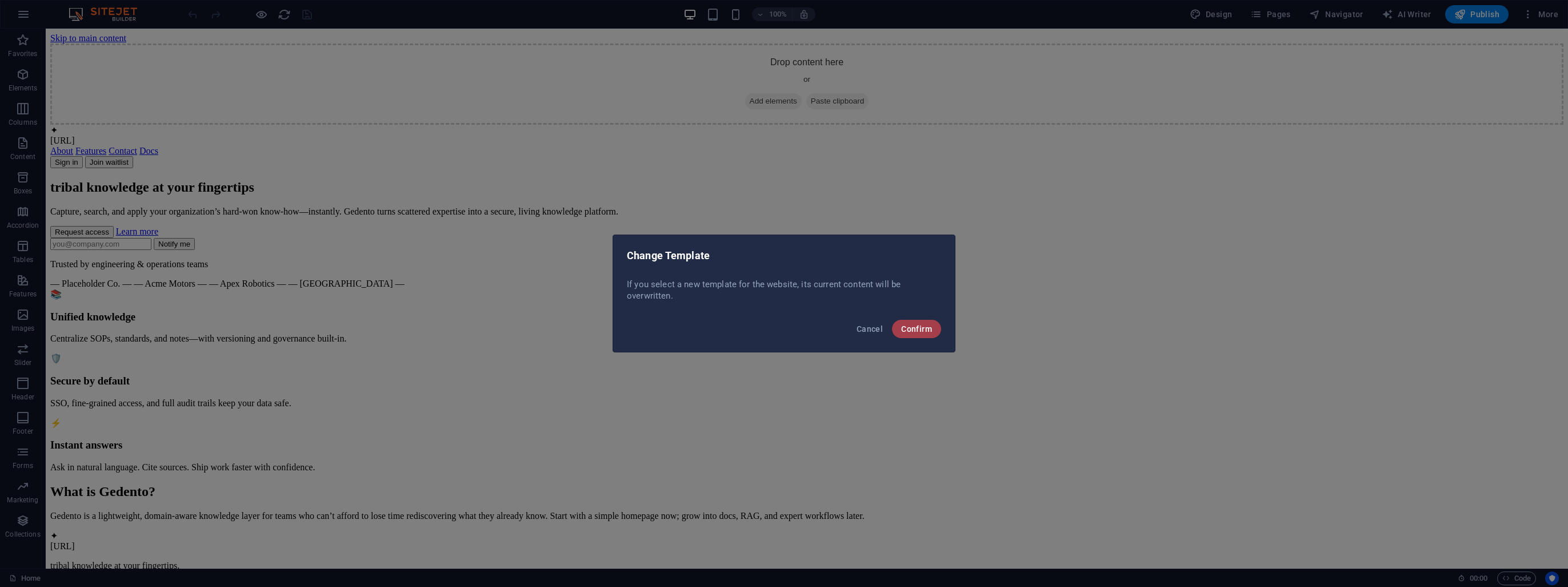
click at [921, 326] on span "Confirm" at bounding box center [916, 329] width 31 height 9
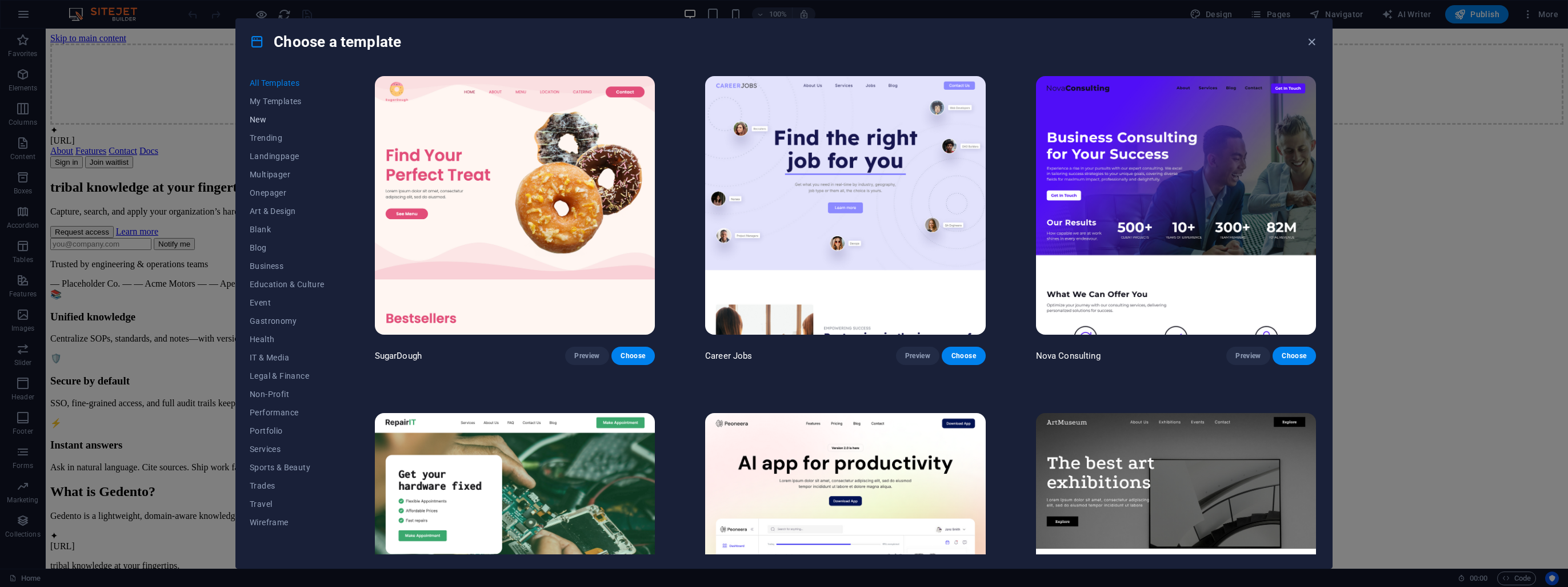
click at [263, 116] on span "New" at bounding box center [287, 119] width 75 height 9
click at [266, 140] on span "Trending" at bounding box center [287, 137] width 75 height 9
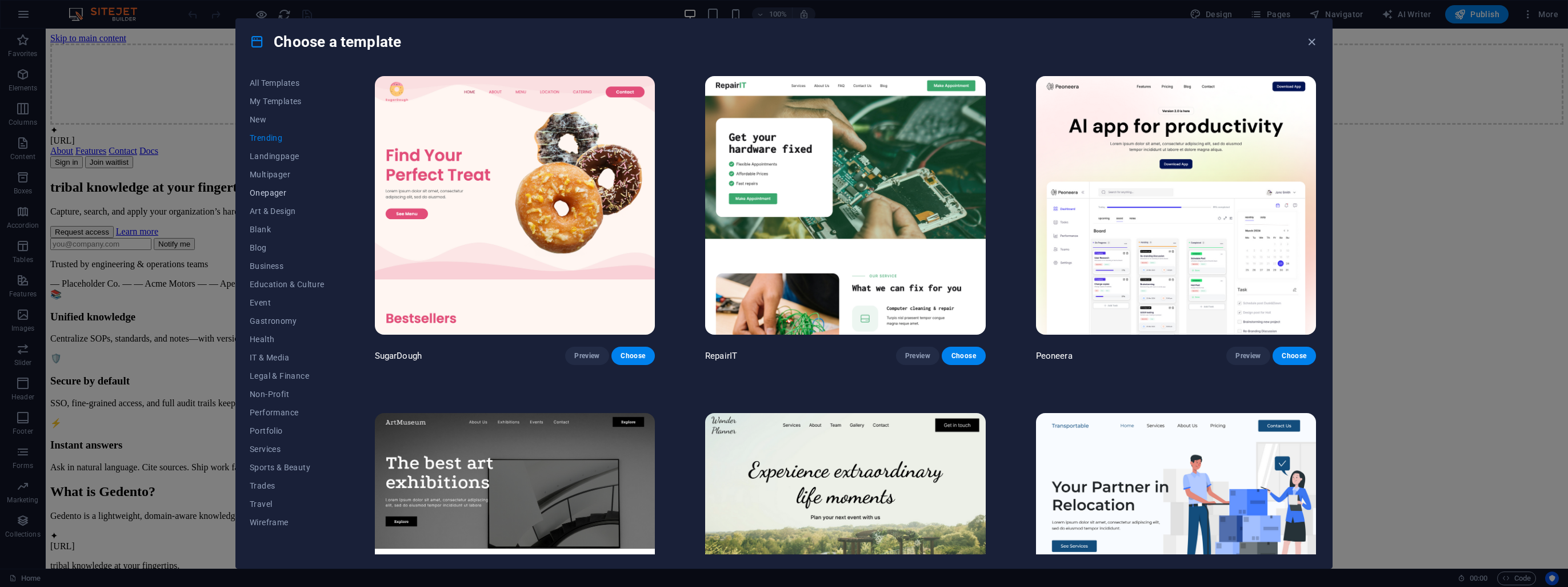
click at [280, 192] on span "Onepager" at bounding box center [287, 192] width 75 height 9
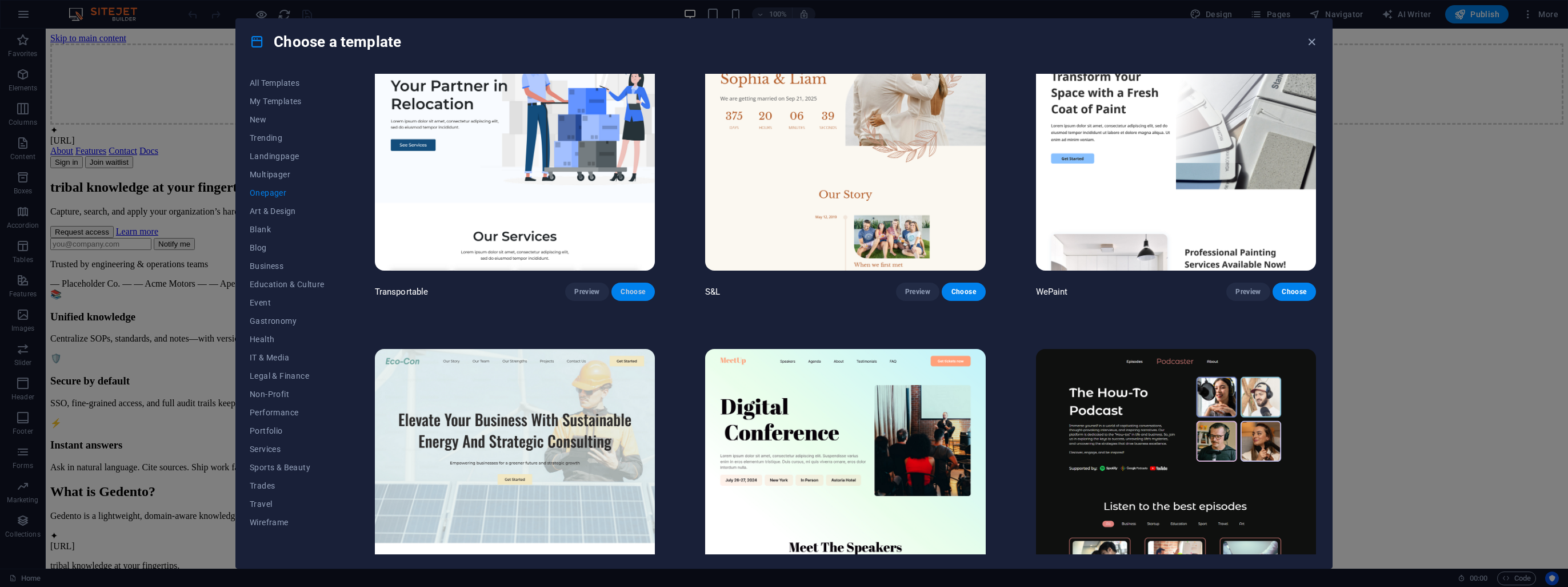
scroll to position [57, 0]
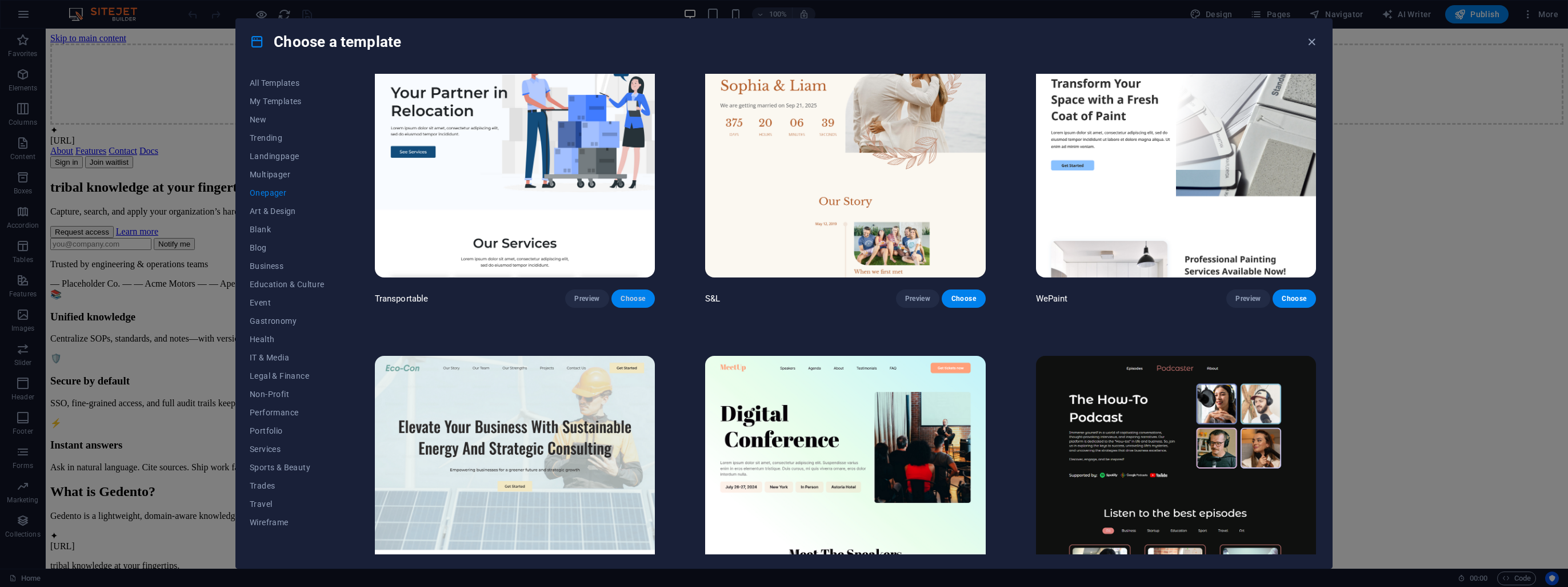
click at [638, 294] on span "Choose" at bounding box center [633, 298] width 25 height 9
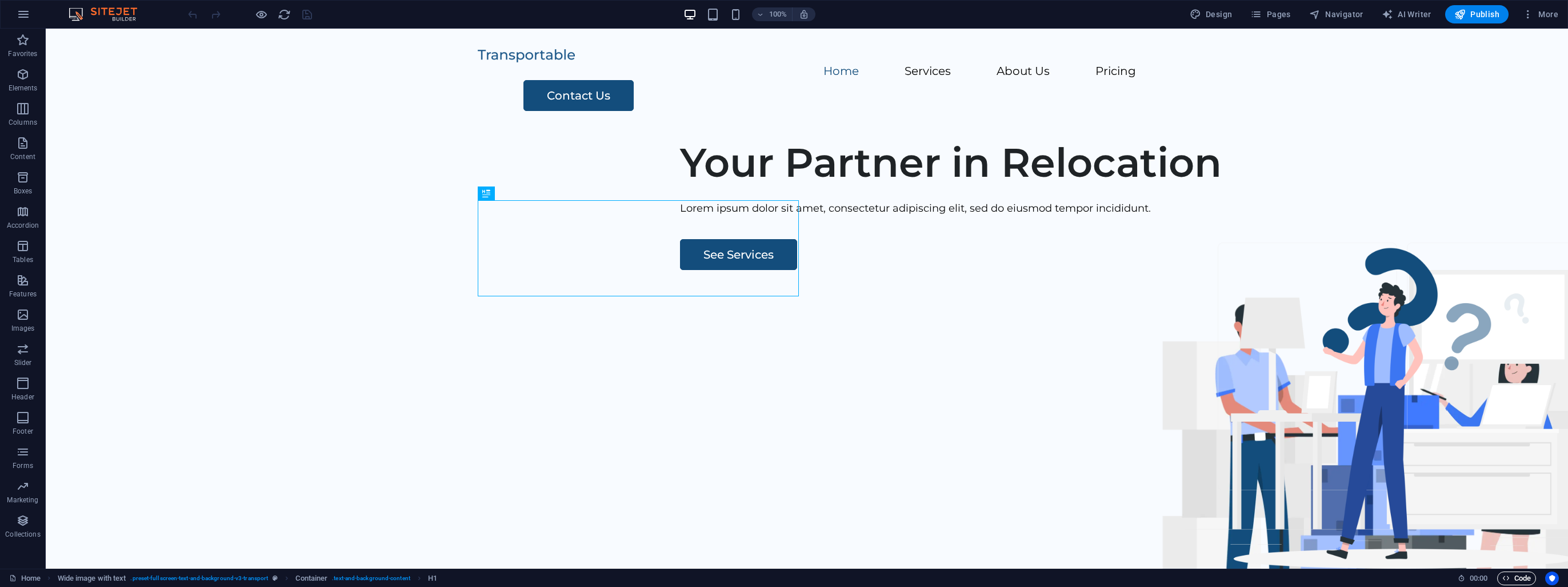
click at [1516, 582] on span "Code" at bounding box center [1517, 578] width 29 height 14
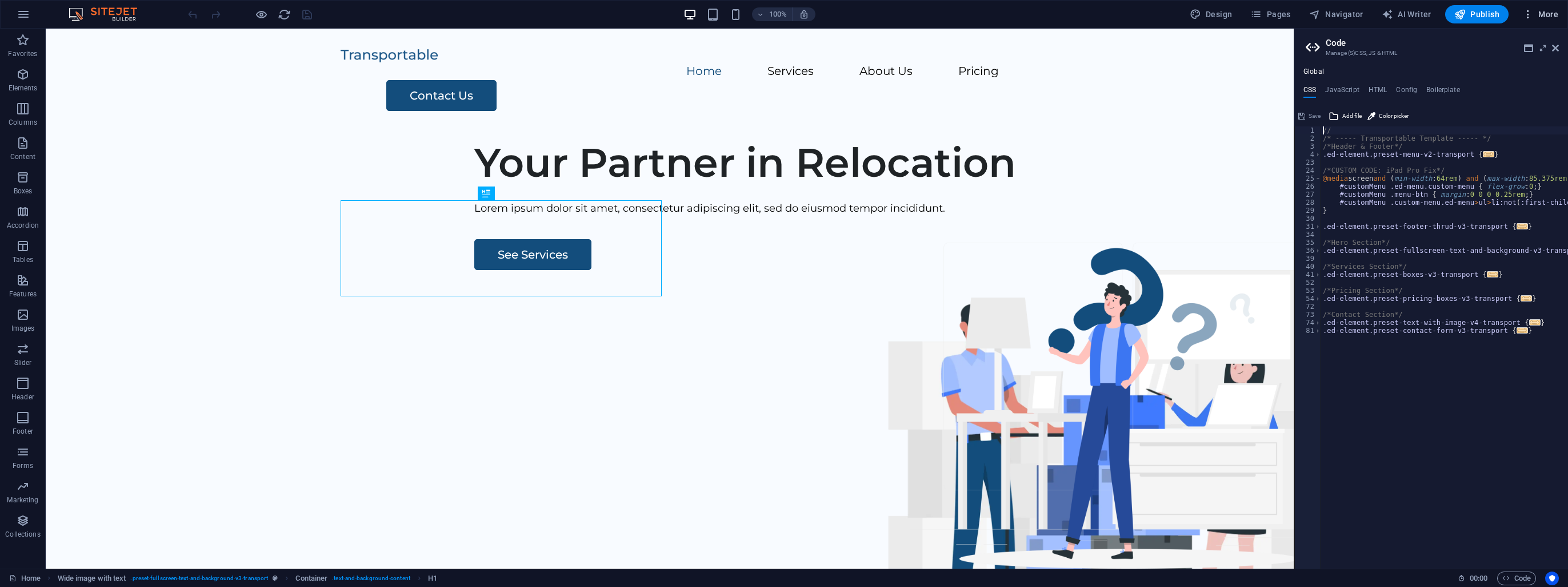
click at [1545, 14] on span "More" at bounding box center [1541, 14] width 36 height 12
click at [982, 35] on div at bounding box center [784, 294] width 1568 height 587
click at [1338, 91] on h4 "JavaScript" at bounding box center [1342, 92] width 34 height 12
type textarea "/* JS for preset "Menu V2" */"
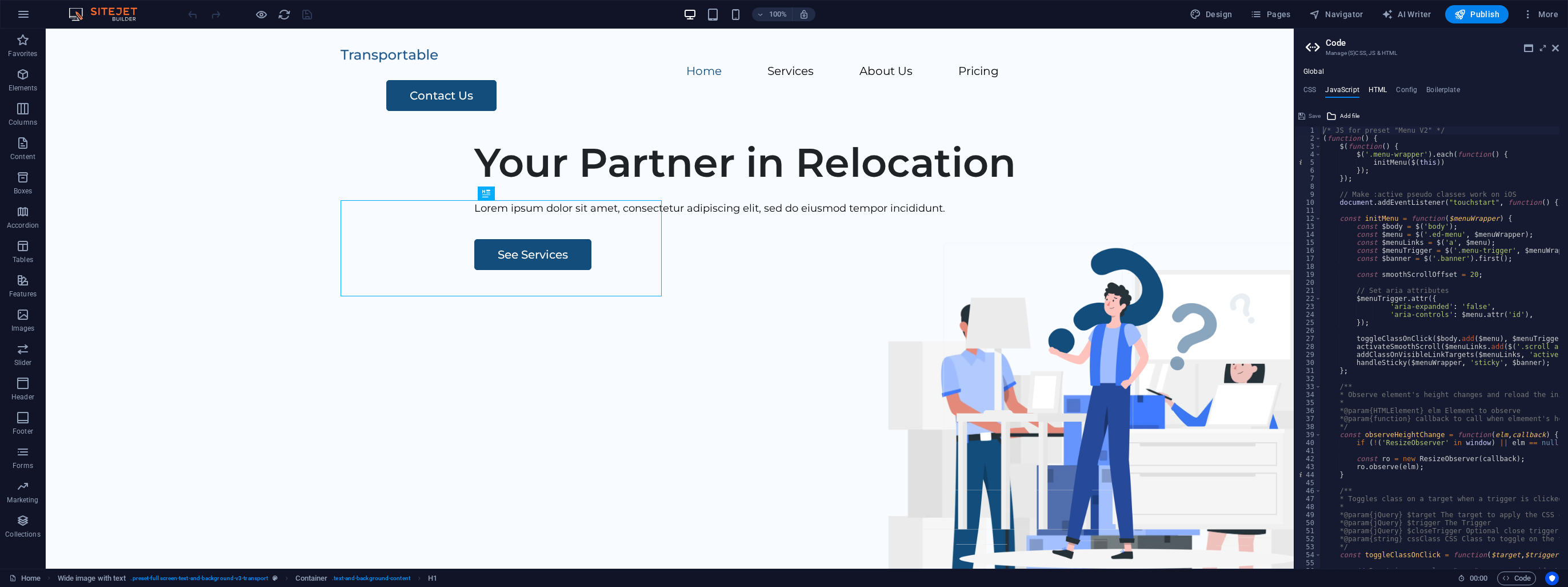
click at [1376, 86] on h4 "HTML" at bounding box center [1378, 92] width 19 height 12
type textarea "<a href="#main-content" class="wv-link-content button">Skip to main content</a>"
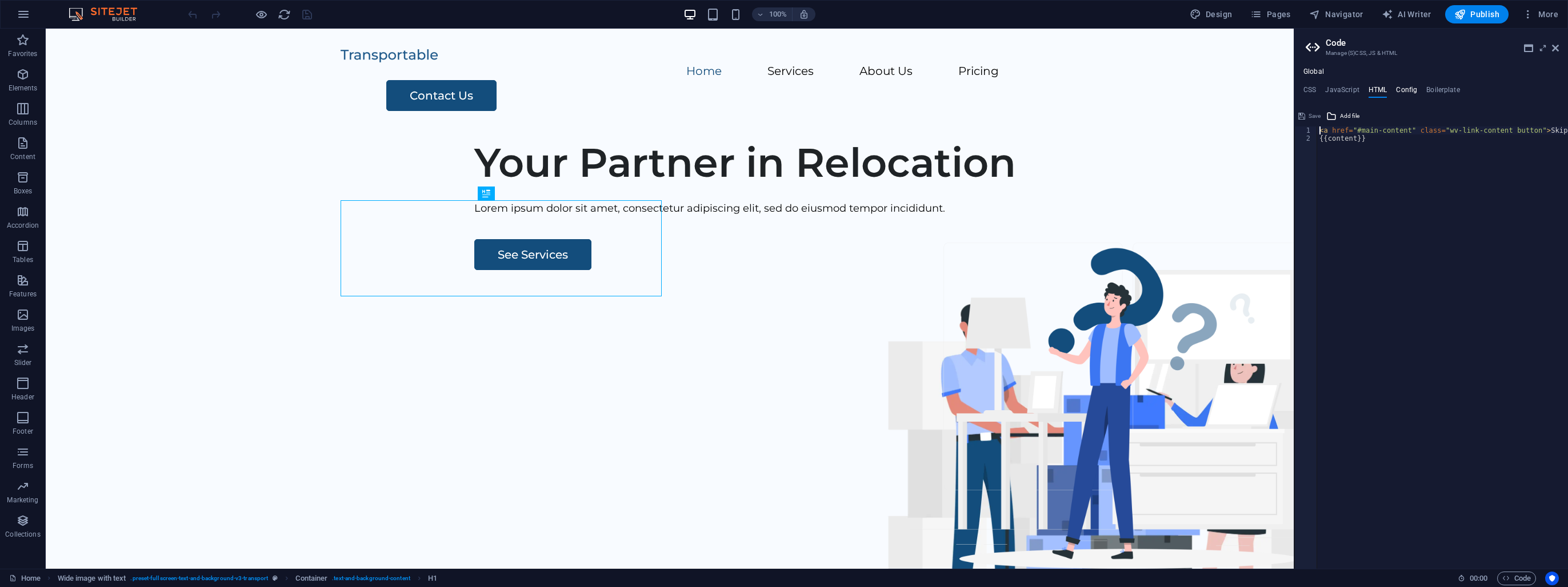
click at [1414, 90] on h4 "Config" at bounding box center [1407, 92] width 21 height 12
type textarea "$color-background: #ffffff;"
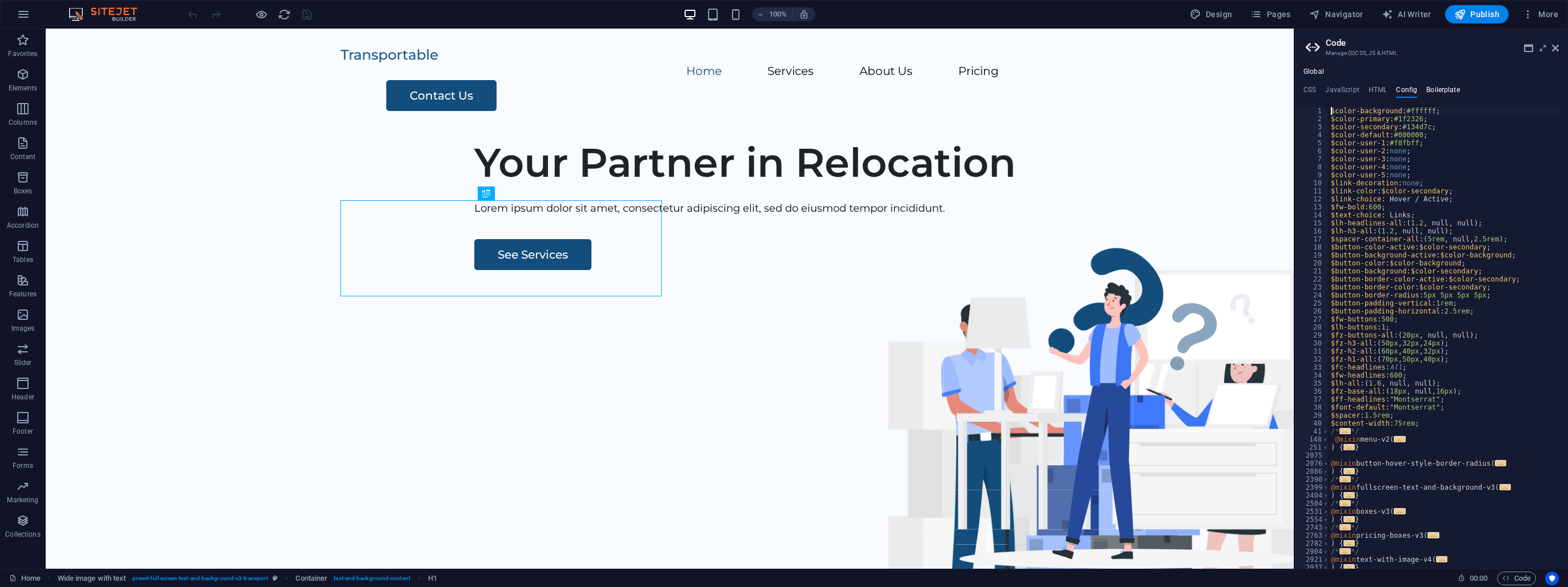
click at [1438, 89] on h4 "Boilerplate" at bounding box center [1443, 92] width 34 height 12
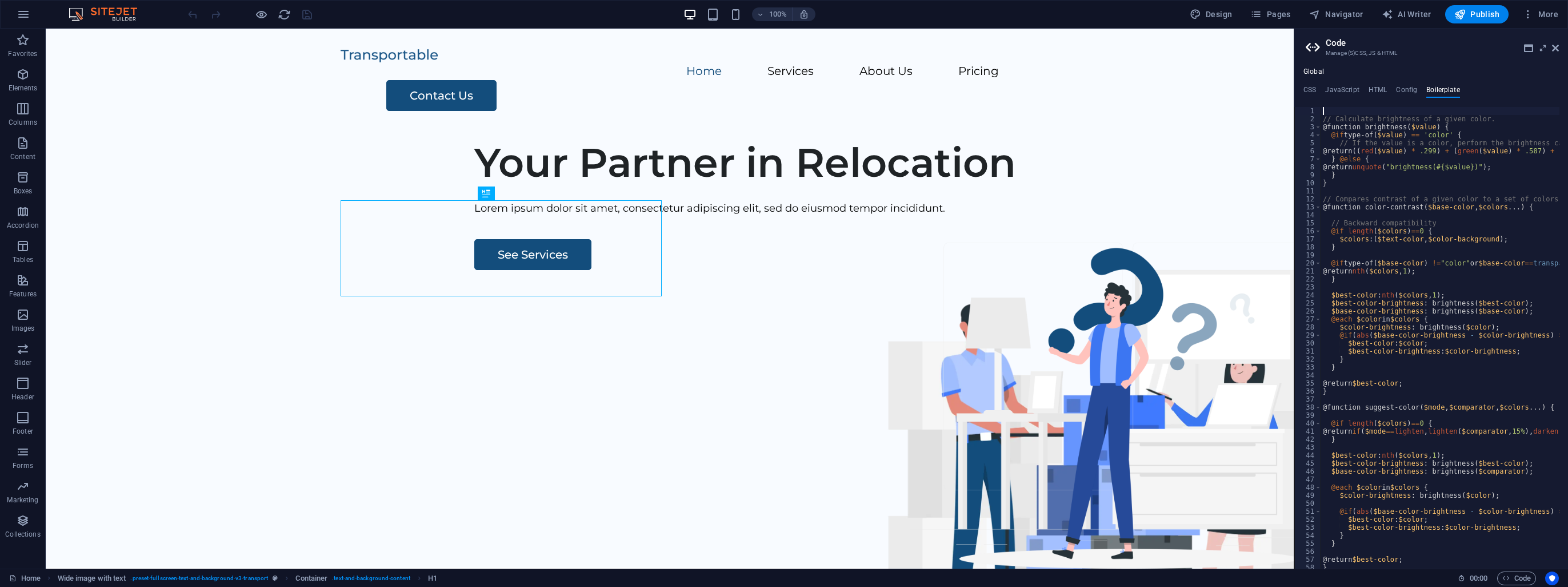
drag, startPoint x: 1295, startPoint y: 90, endPoint x: 1356, endPoint y: 58, distance: 68.9
click at [1295, 90] on div "Home Favorites Elements Columns Content Boxes Accordion Tables Features Images …" at bounding box center [784, 298] width 1568 height 540
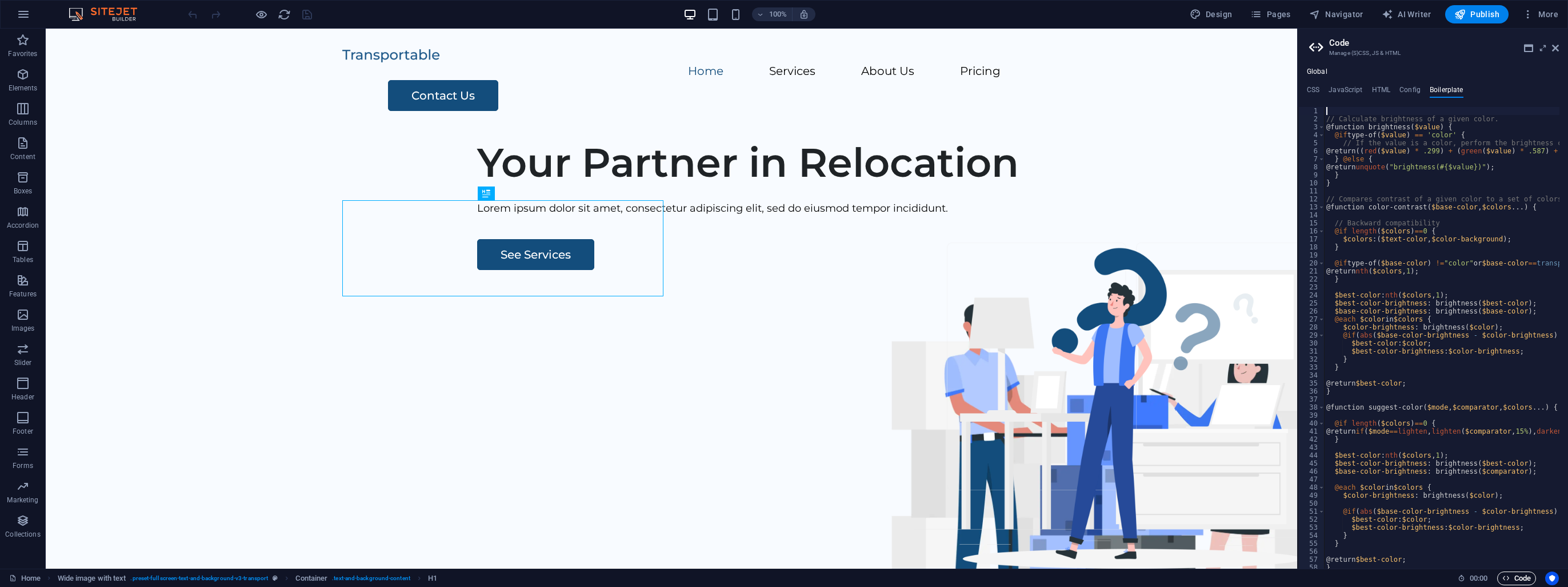
click at [1518, 578] on span "Code" at bounding box center [1517, 578] width 29 height 14
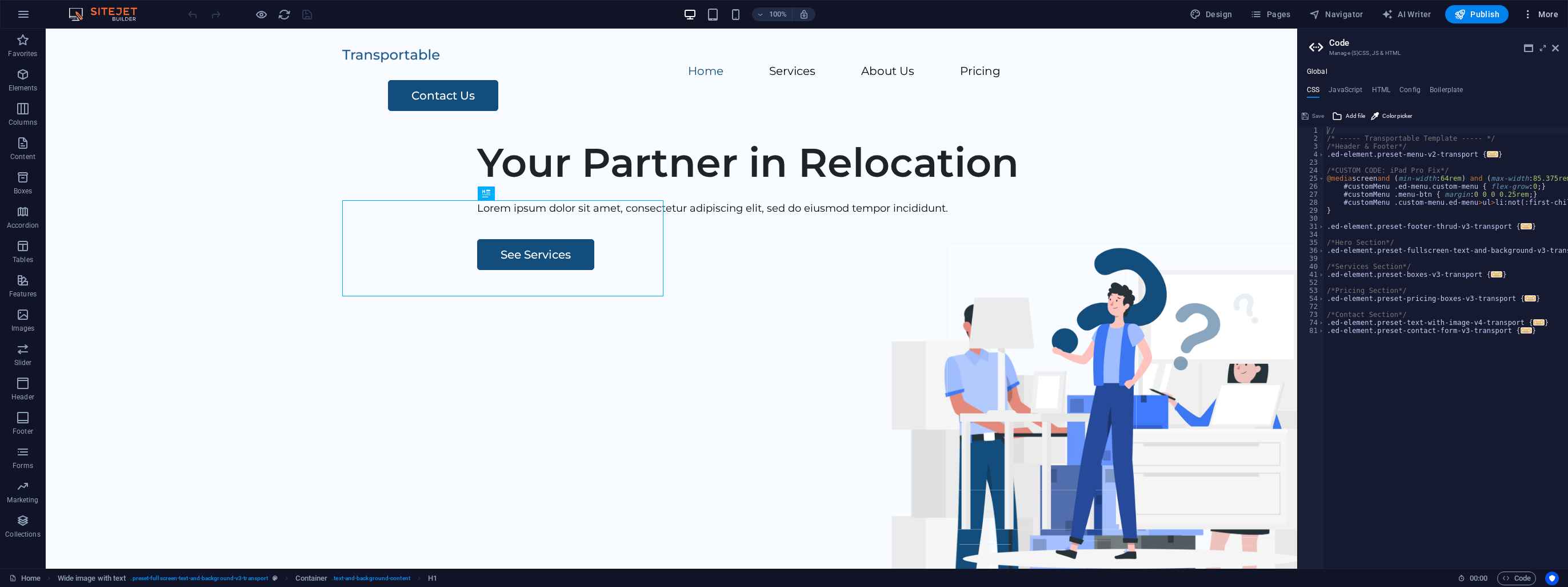
click at [1543, 13] on span "More" at bounding box center [1541, 14] width 36 height 12
click at [1506, 40] on h6 "Website Settings" at bounding box center [1516, 44] width 68 height 14
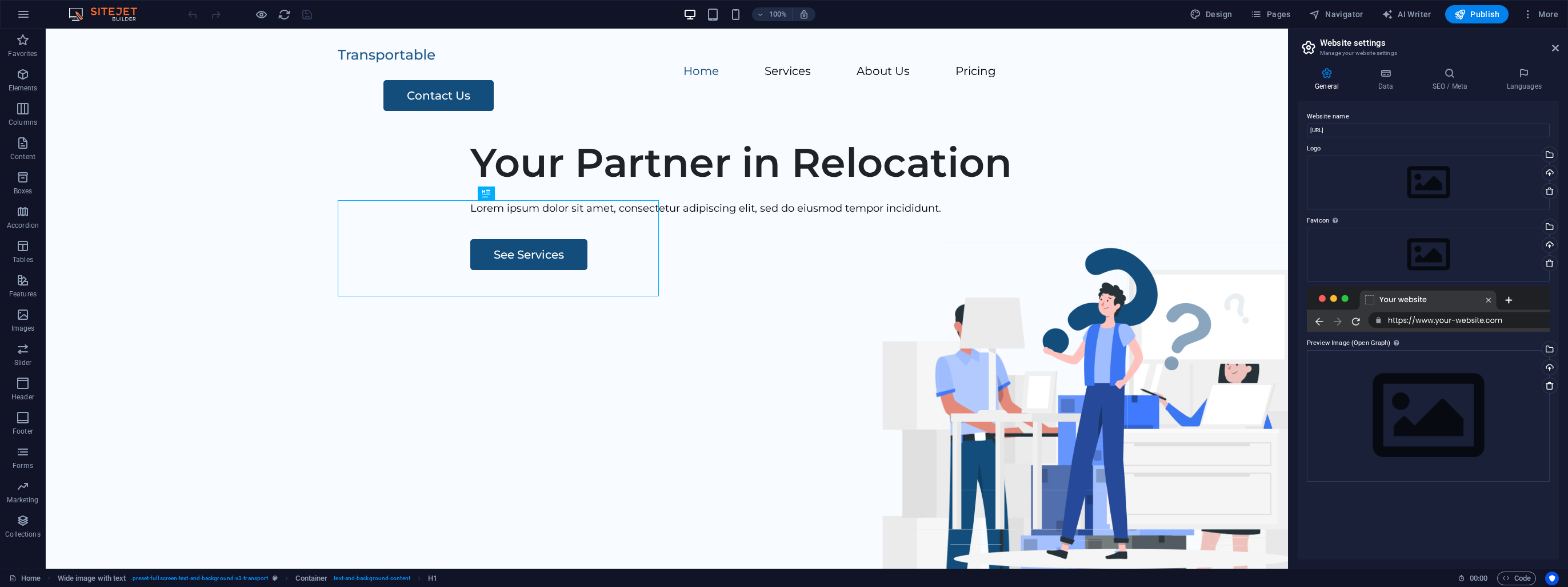
click at [1438, 303] on div at bounding box center [1429, 309] width 243 height 46
click at [1382, 84] on h4 "Data" at bounding box center [1387, 79] width 54 height 24
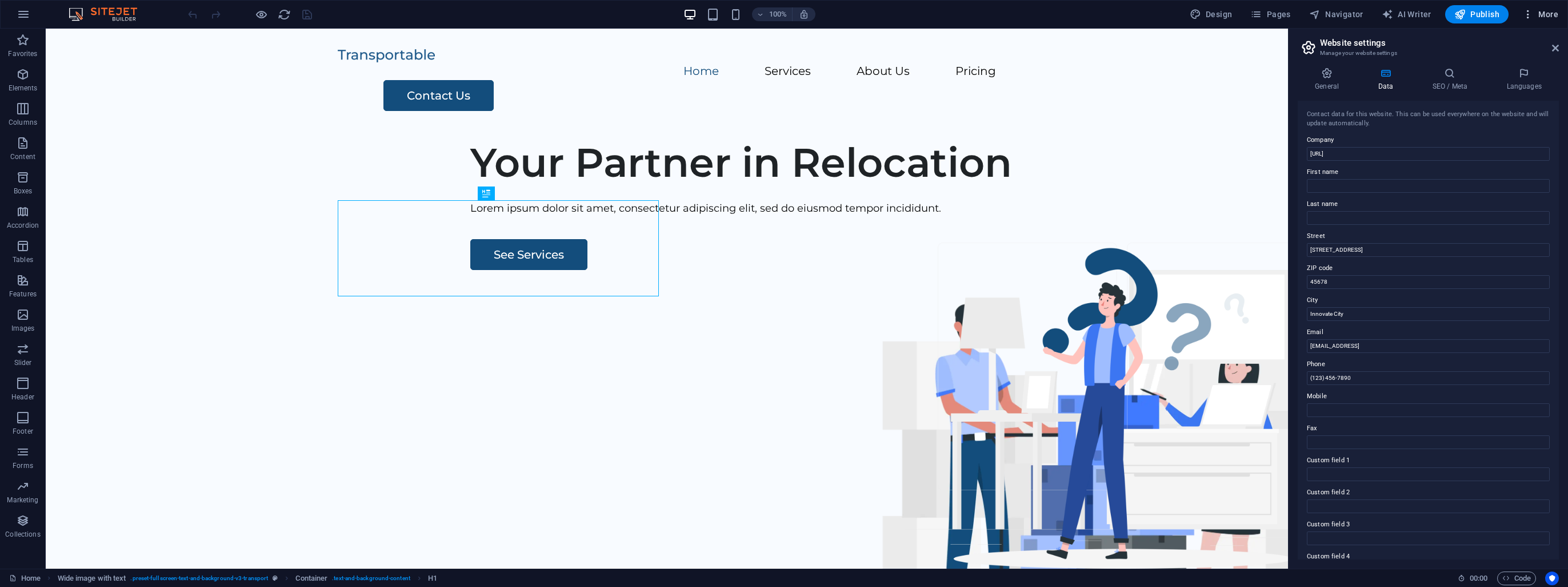
click at [1552, 19] on span "More" at bounding box center [1541, 14] width 36 height 12
click at [1400, 22] on div at bounding box center [784, 294] width 1568 height 587
click at [1346, 15] on span "Navigator" at bounding box center [1336, 14] width 54 height 12
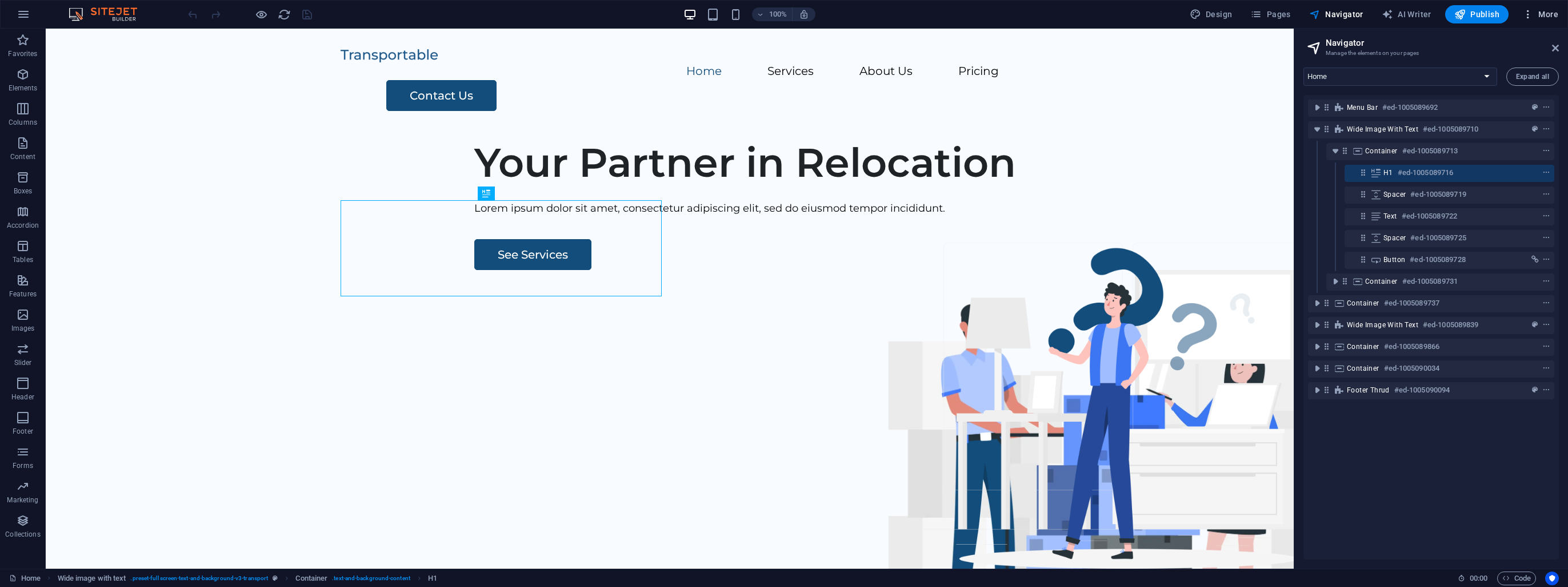
click at [1538, 14] on span "More" at bounding box center [1541, 14] width 36 height 12
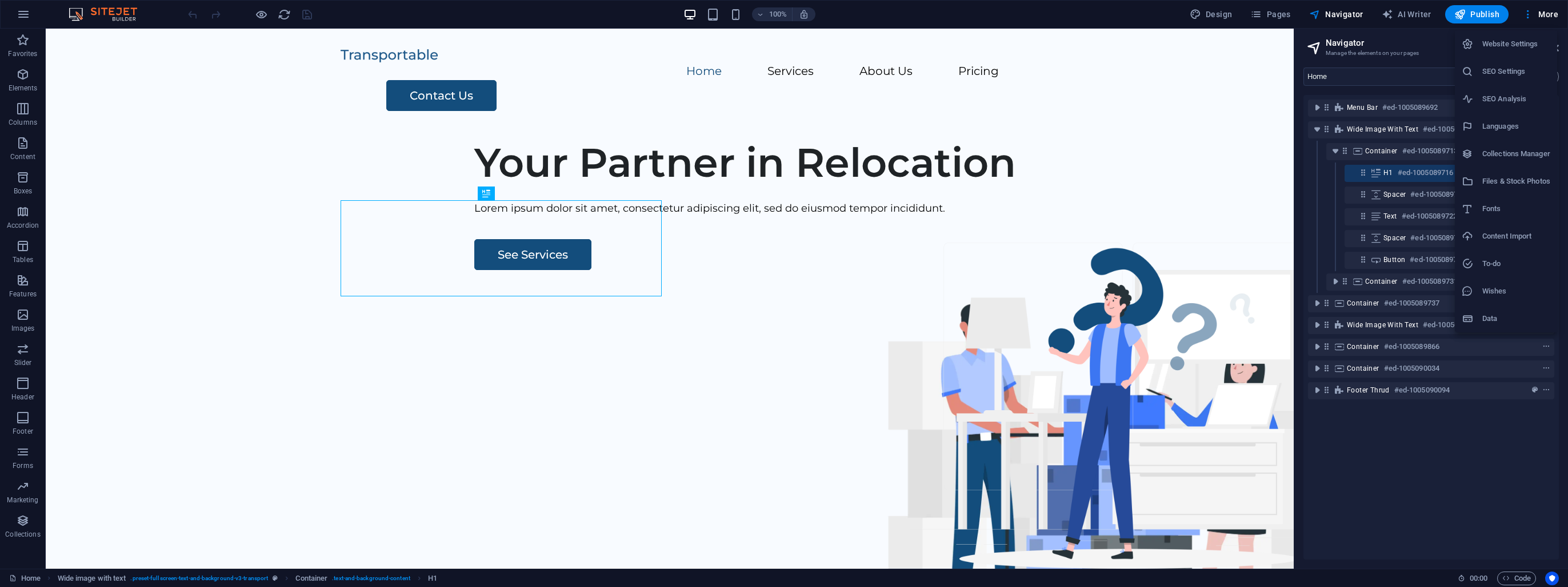
click at [1520, 45] on h6 "Website Settings" at bounding box center [1516, 44] width 68 height 14
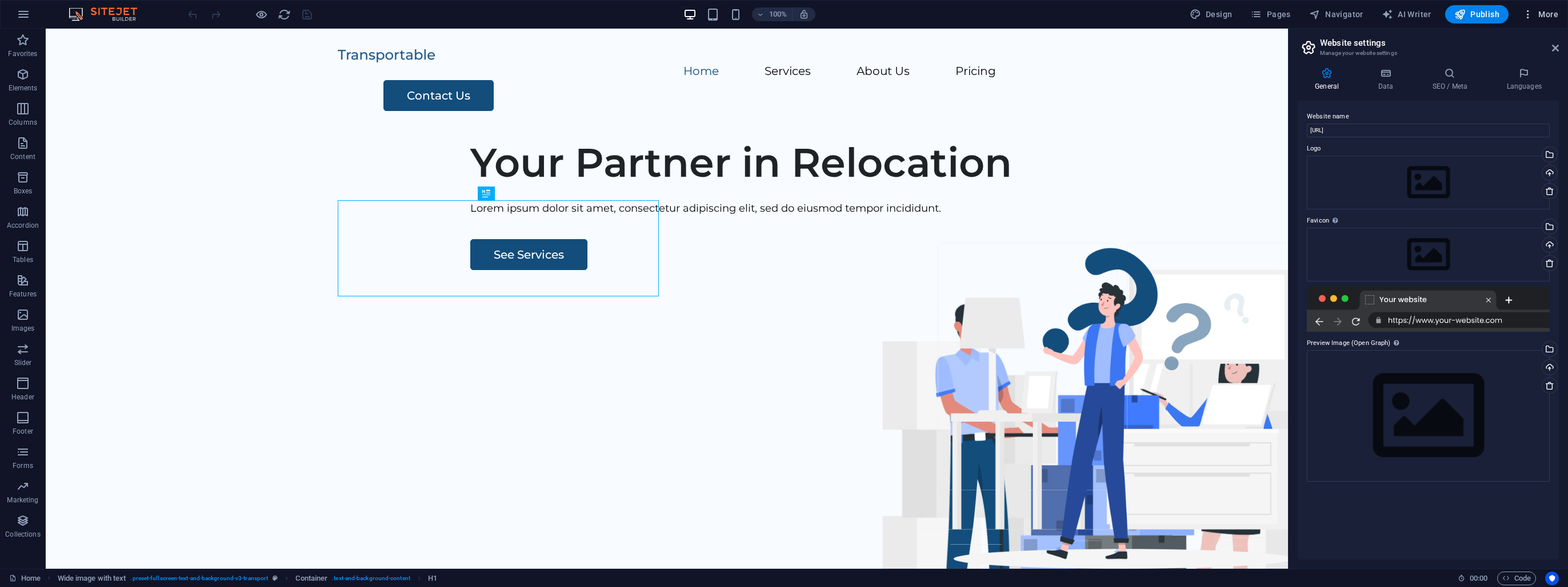
click at [1539, 15] on span "More" at bounding box center [1541, 14] width 36 height 12
click at [1413, 38] on div at bounding box center [784, 294] width 1568 height 587
click at [1463, 15] on icon "button" at bounding box center [1460, 14] width 12 height 12
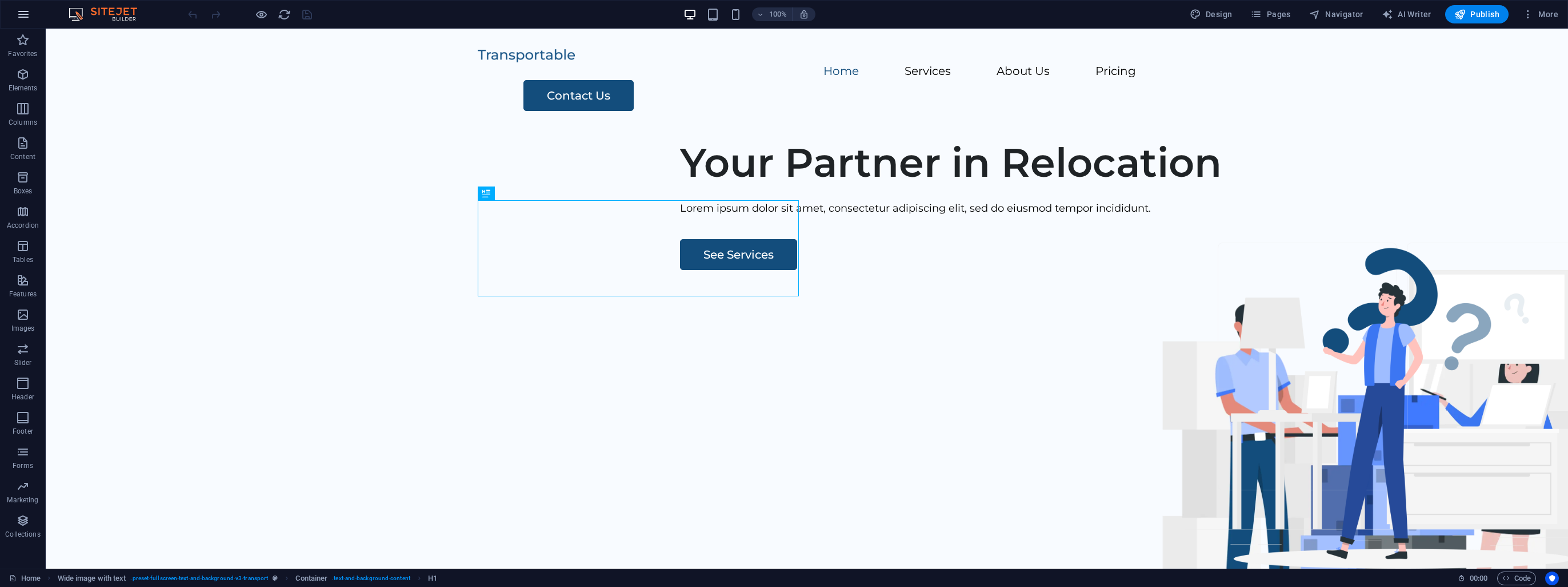
click at [30, 12] on button "button" at bounding box center [23, 14] width 27 height 27
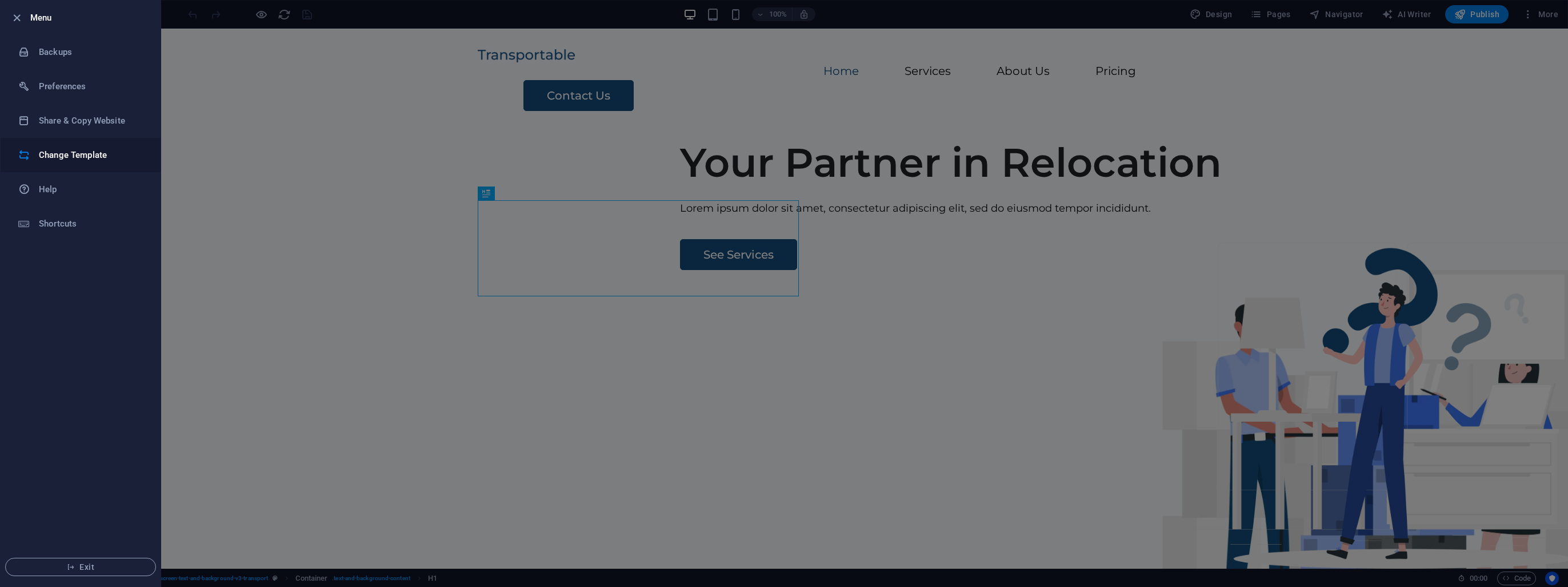
click at [103, 157] on h6 "Change Template" at bounding box center [92, 155] width 106 height 14
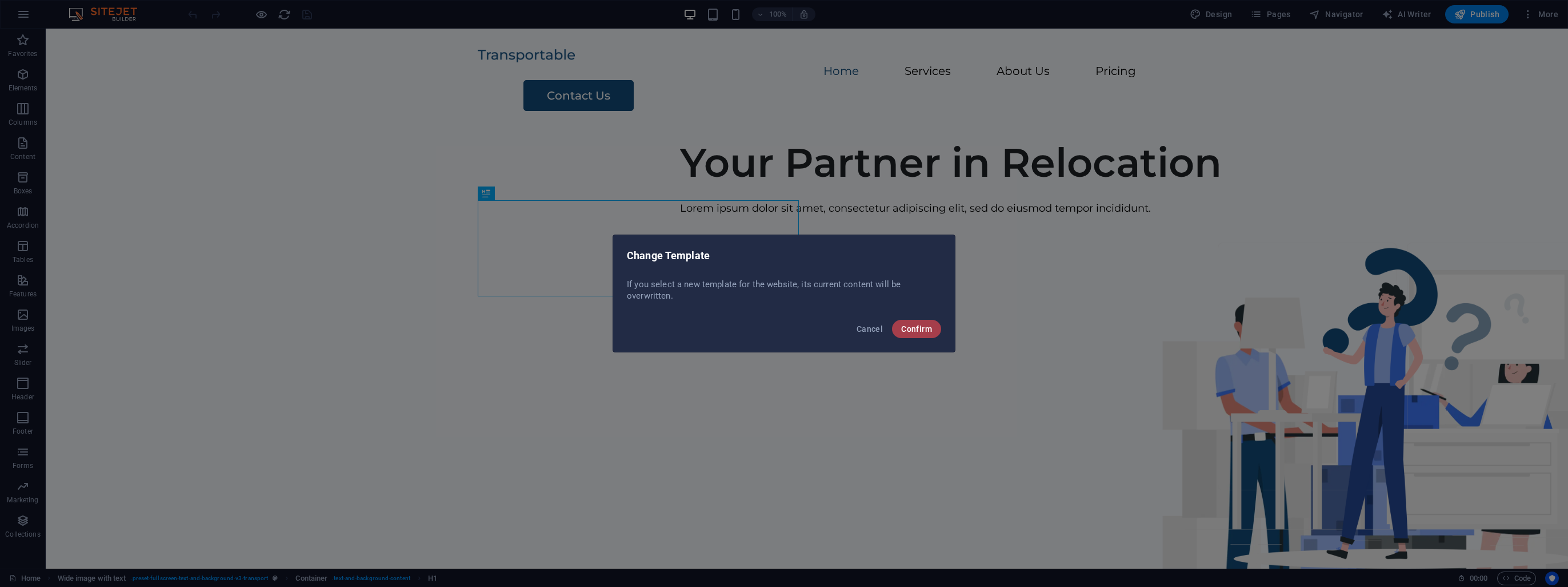
click at [911, 330] on span "Confirm" at bounding box center [916, 329] width 31 height 9
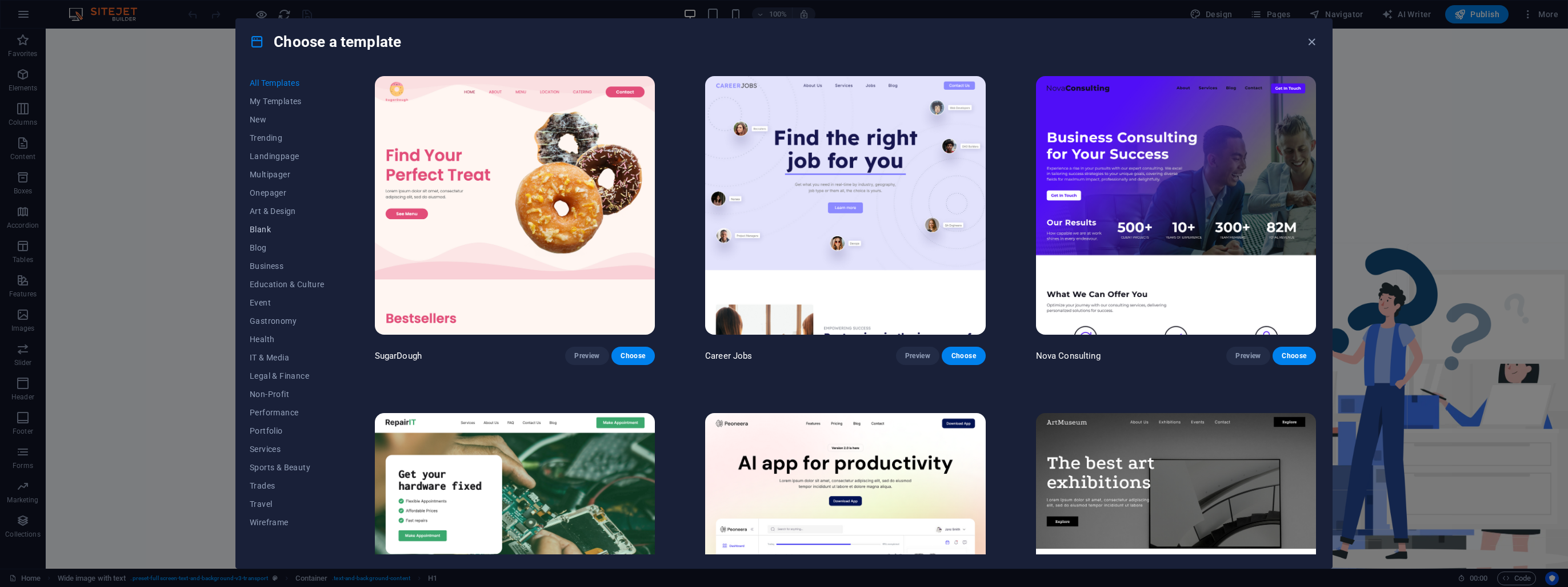
click at [269, 230] on span "Blank" at bounding box center [287, 229] width 75 height 9
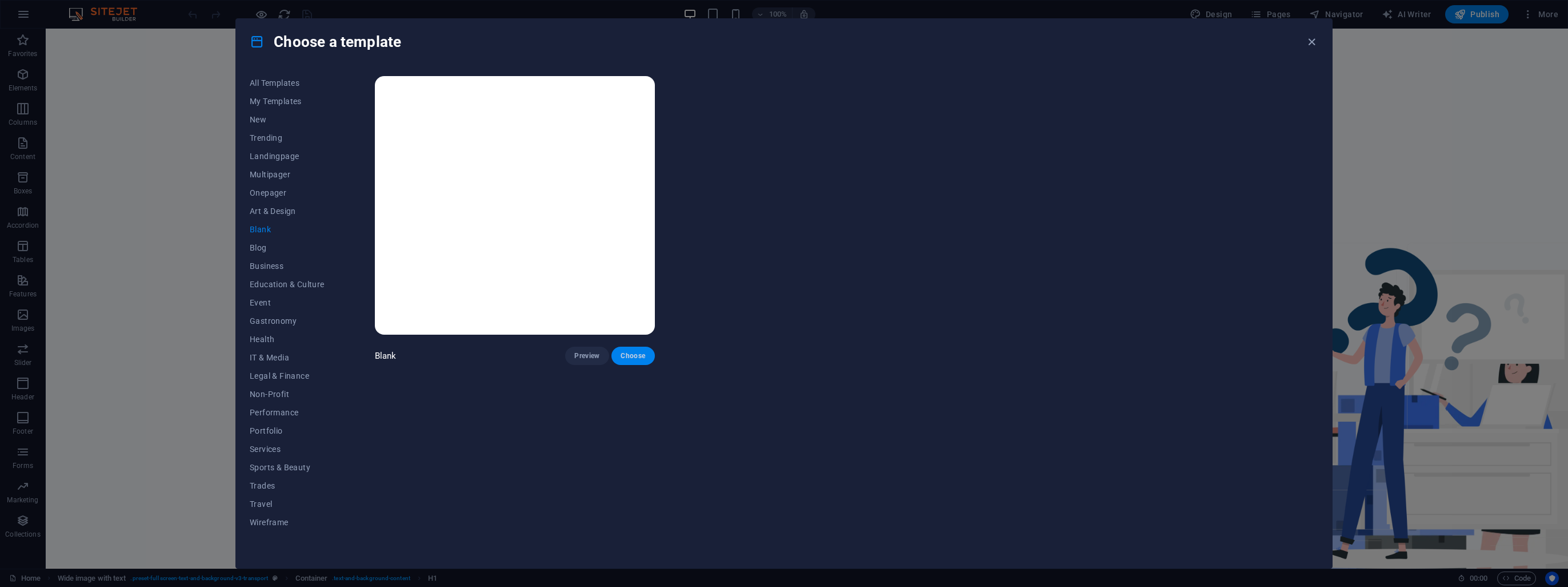
click at [633, 355] on span "Choose" at bounding box center [633, 355] width 25 height 9
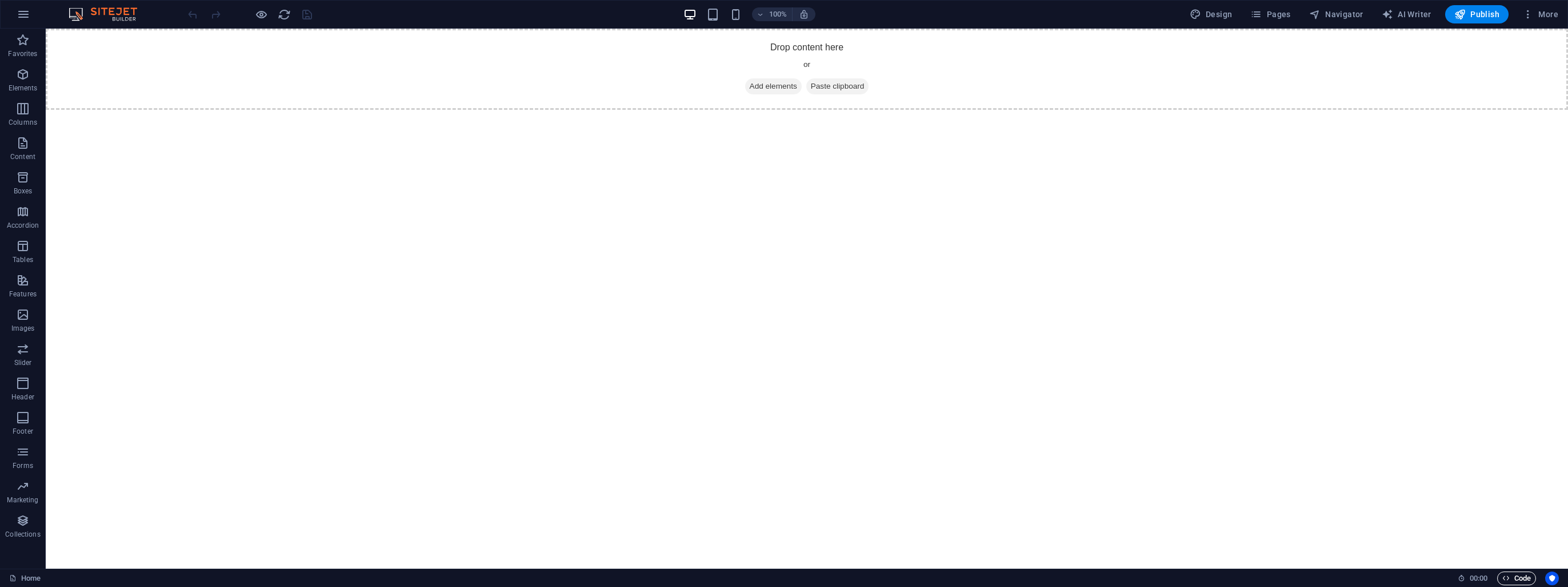
click at [1518, 573] on span "Code" at bounding box center [1517, 578] width 29 height 14
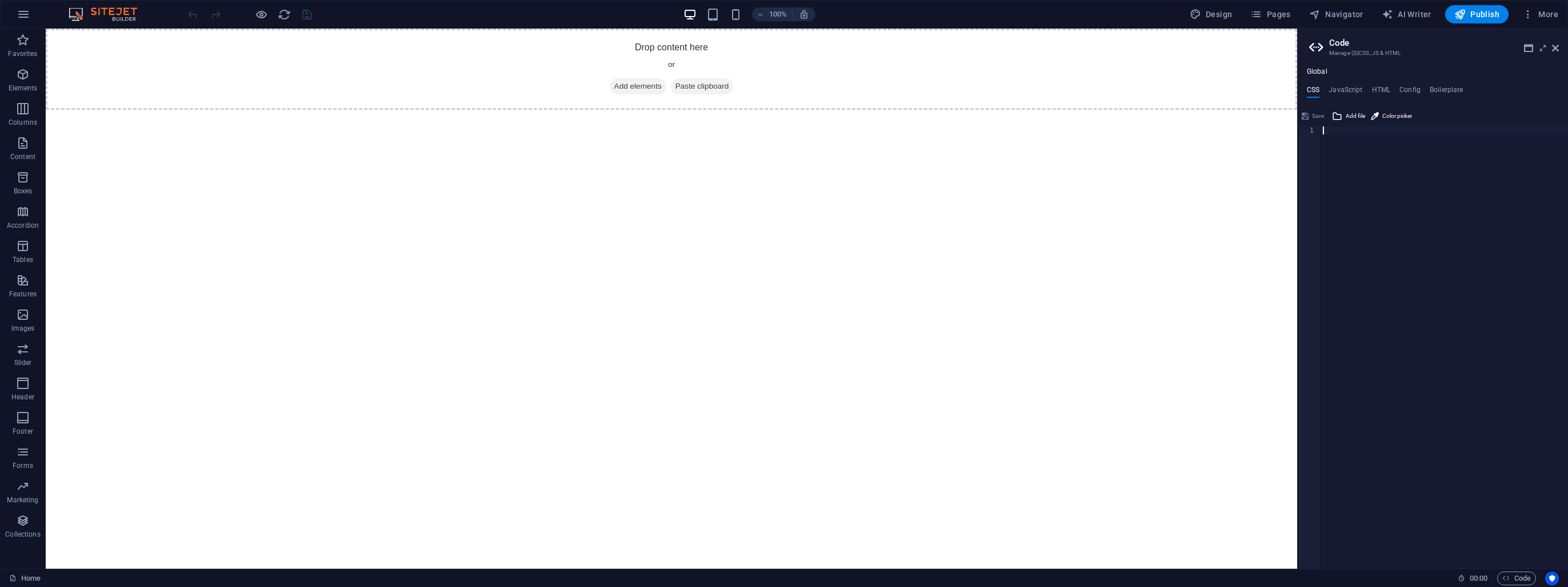
click at [1516, 572] on span "Code" at bounding box center [1517, 578] width 29 height 14
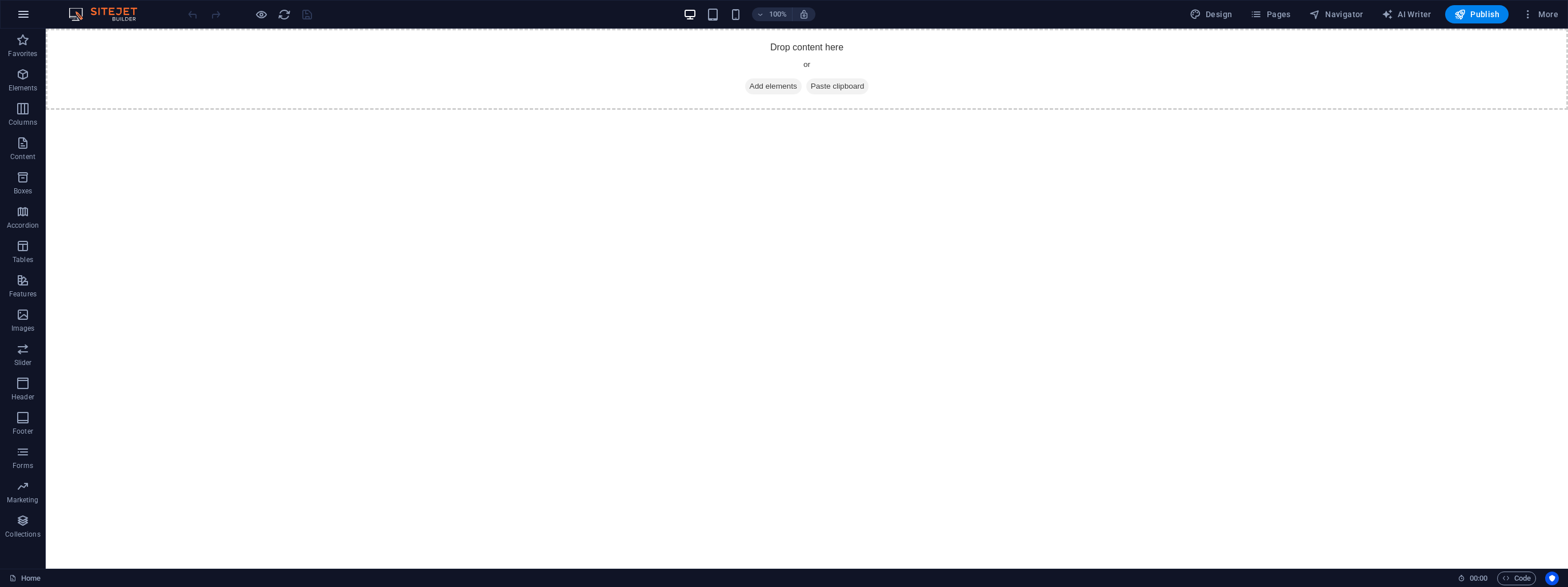
click at [21, 21] on icon "button" at bounding box center [23, 14] width 14 height 14
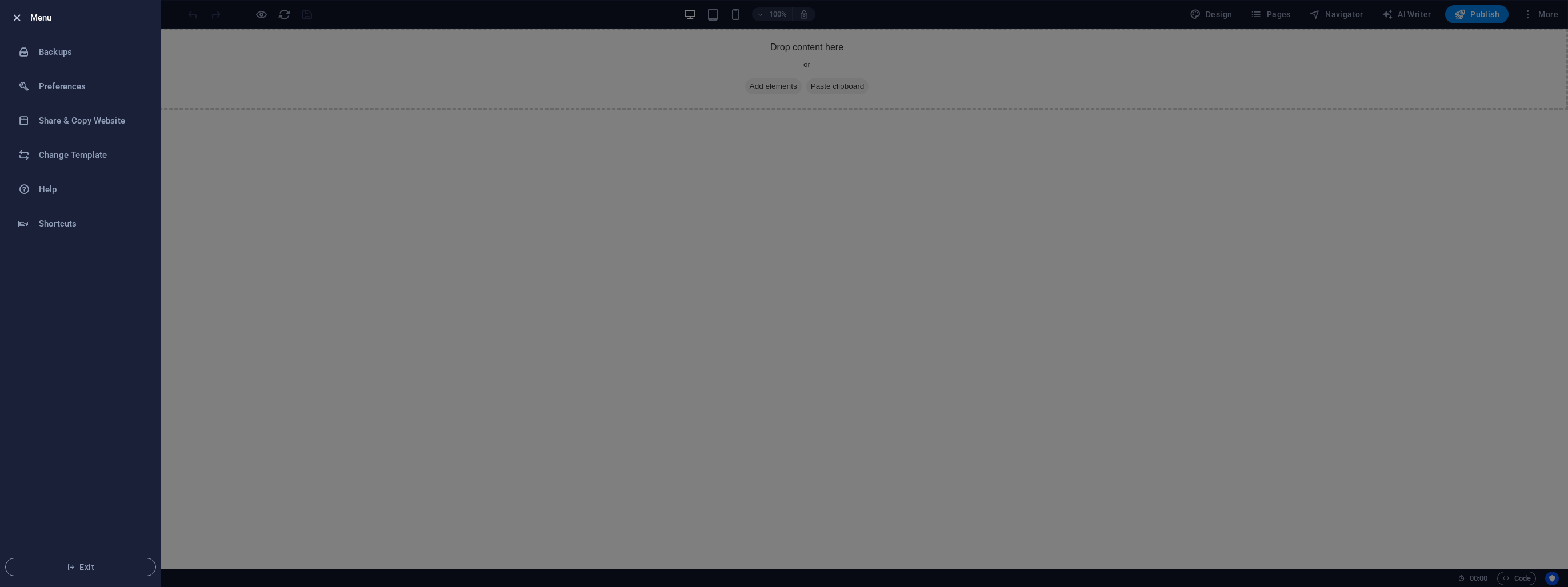
click at [16, 15] on icon "button" at bounding box center [16, 18] width 13 height 13
